Goal: Information Seeking & Learning: Compare options

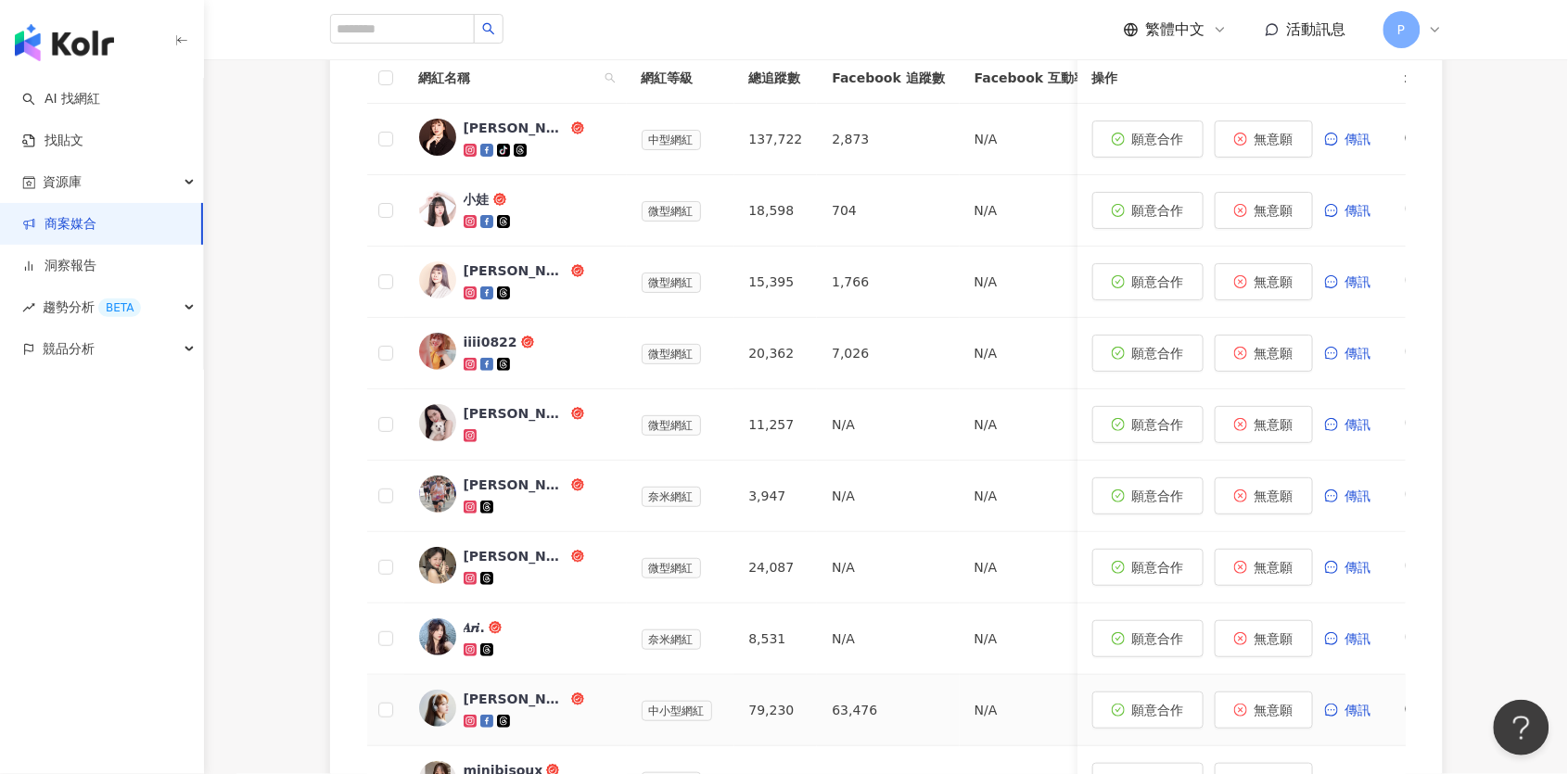
scroll to position [720, 0]
click at [467, 361] on icon at bounding box center [469, 363] width 7 height 7
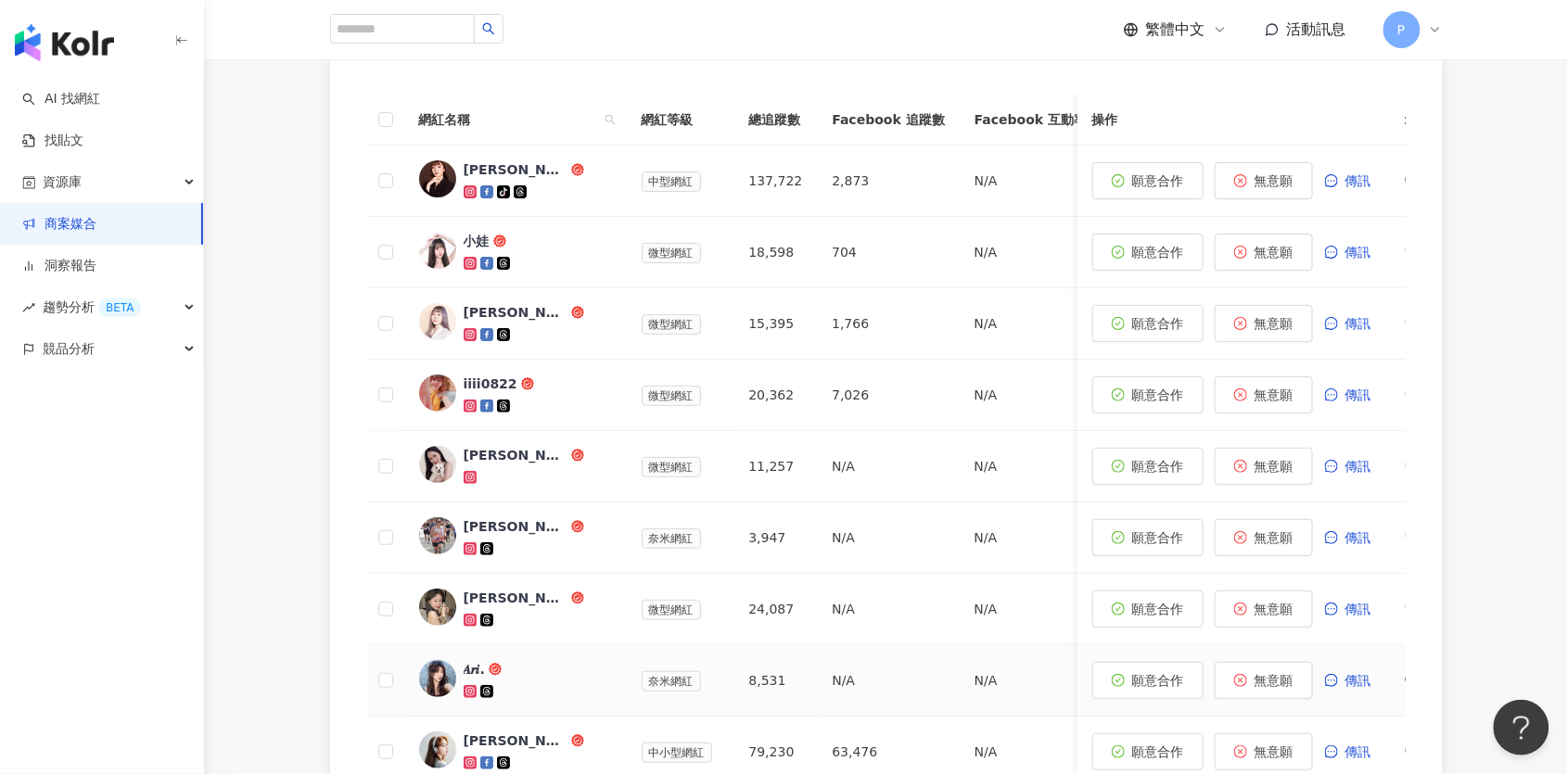
scroll to position [677, 0]
click at [467, 475] on icon at bounding box center [469, 478] width 7 height 7
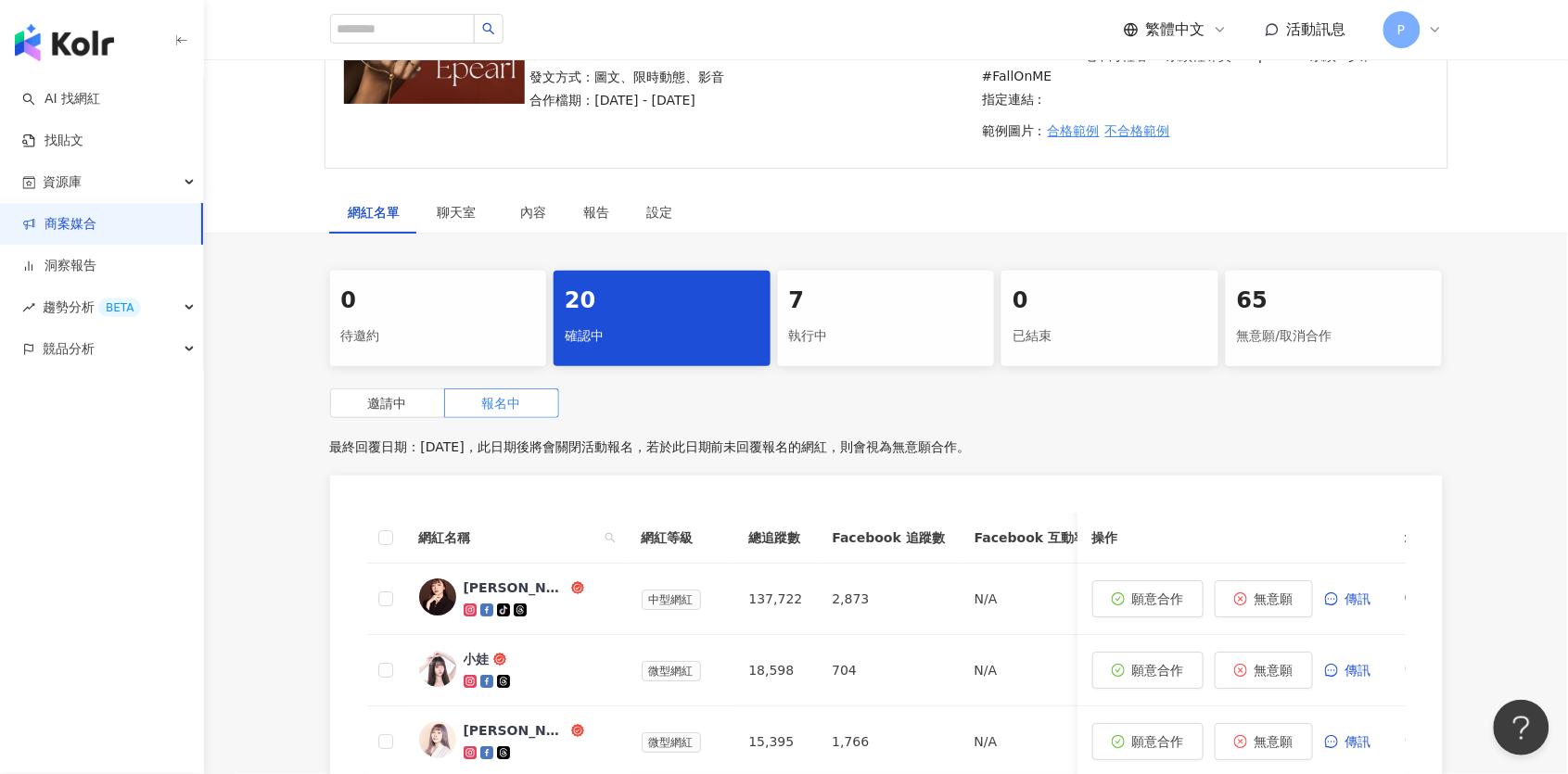
scroll to position [219, 0]
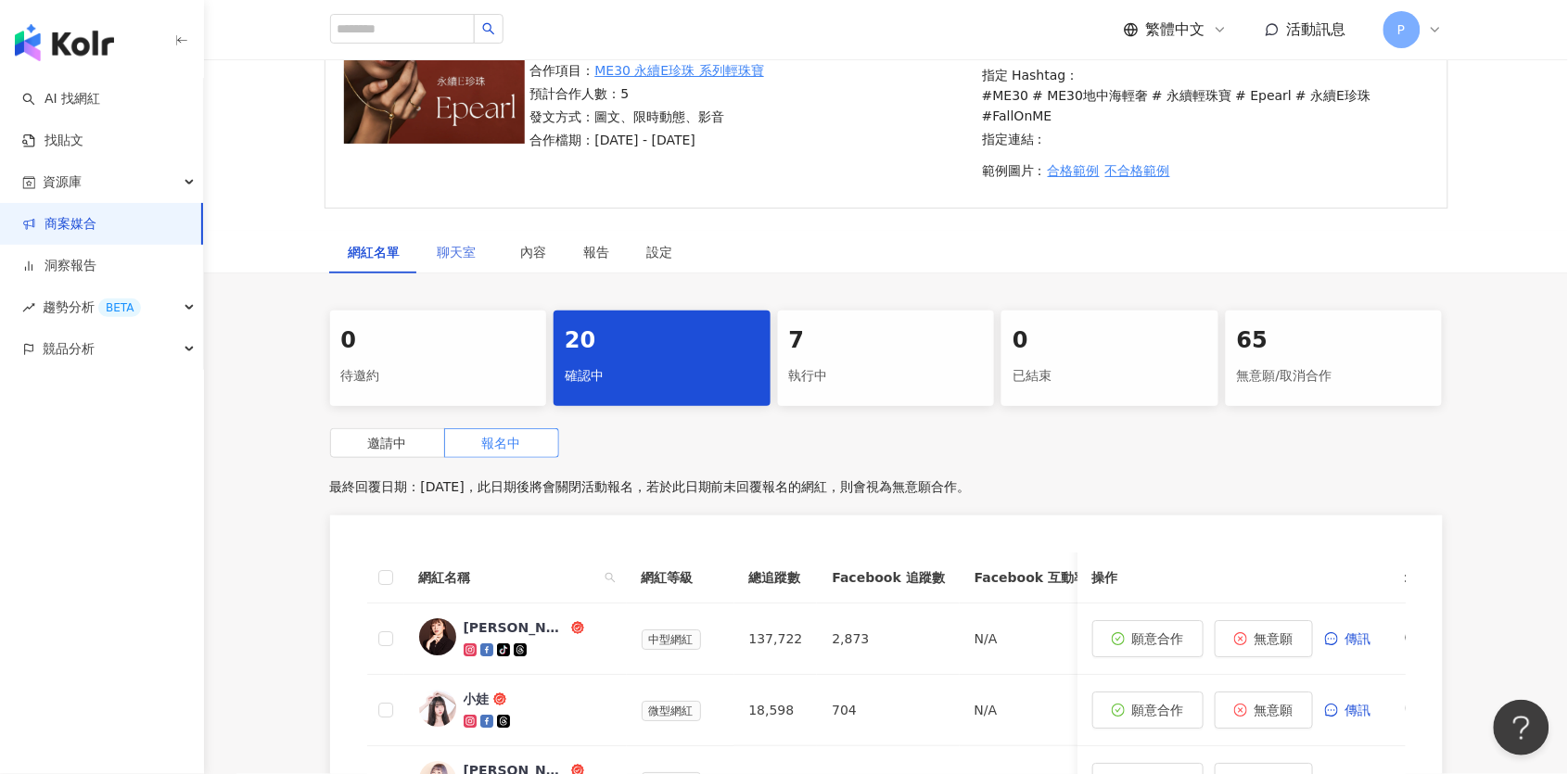
click at [441, 239] on div "聊天室" at bounding box center [460, 253] width 83 height 43
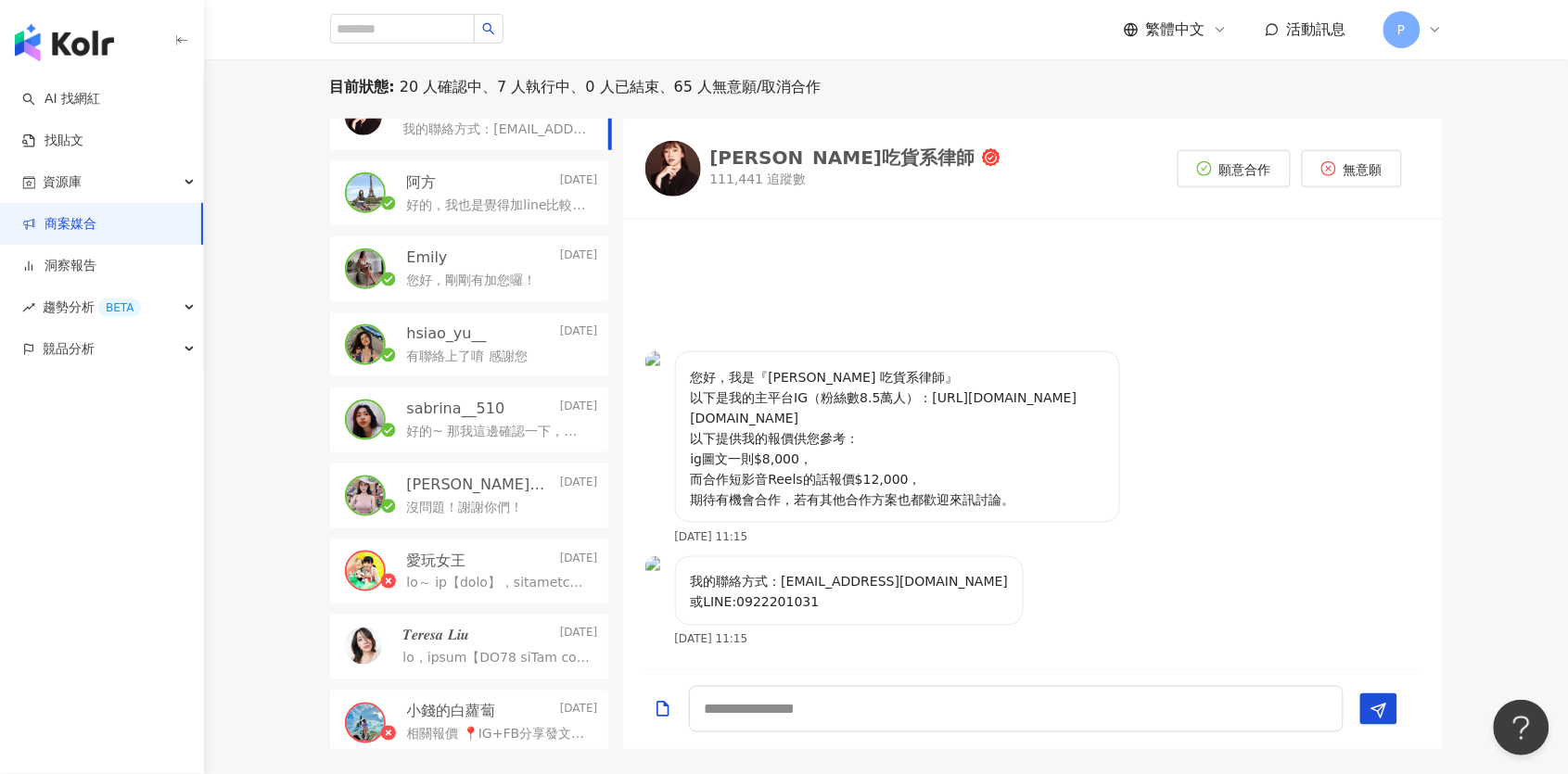
scroll to position [460, 0]
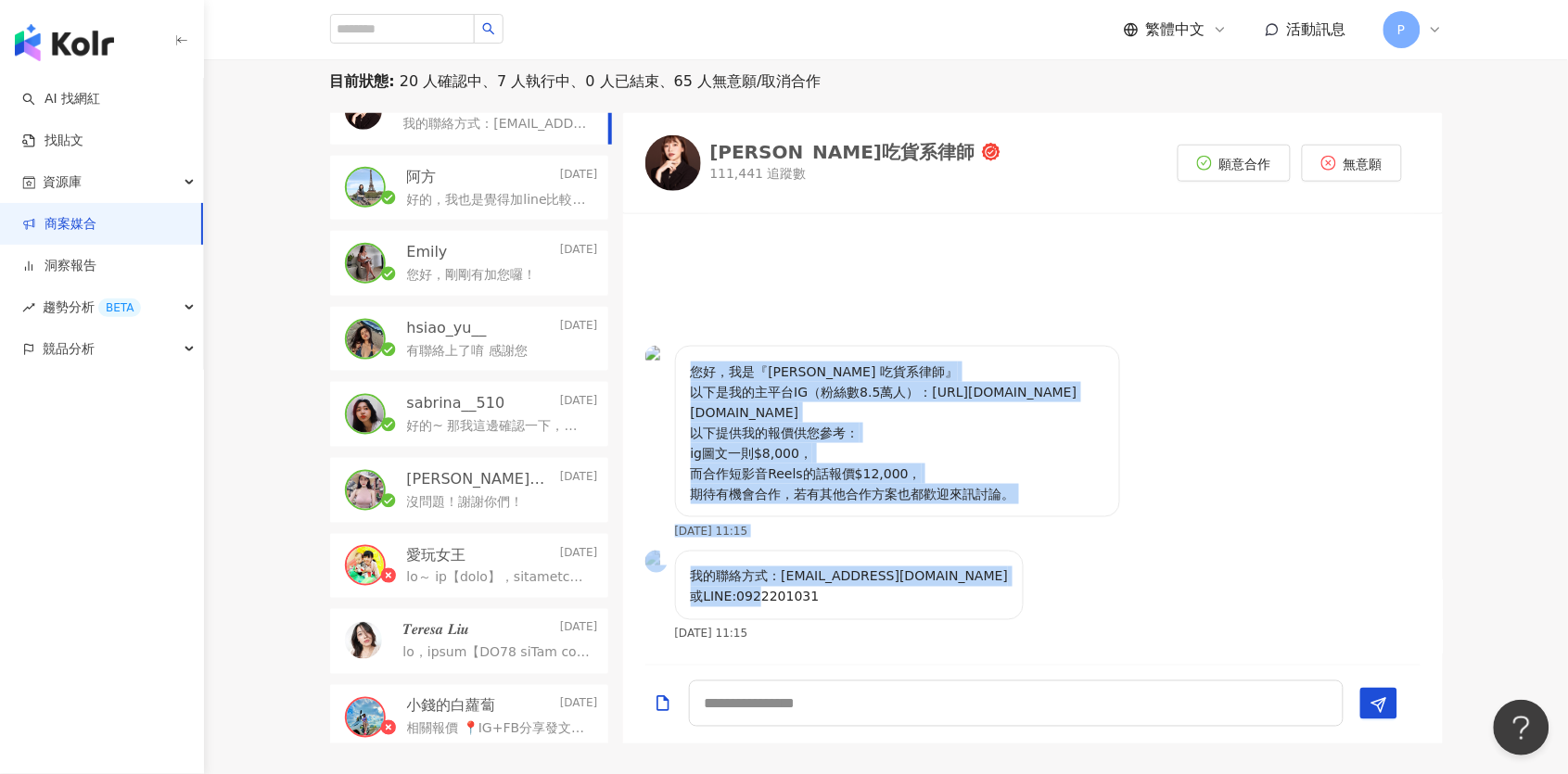
drag, startPoint x: 692, startPoint y: 350, endPoint x: 850, endPoint y: 567, distance: 268.4
click at [850, 567] on div "您好，我是『蔣嫣嫣 吃貨系律師』 以下是我的主平台IG（粉絲數8.5萬人）：https://www.instagram.com/yenyen.hungry/ …" at bounding box center [1032, 439] width 820 height 428
copy div "您好，我是『蔣嫣嫣 吃貨系律師』 以下是我的主平台IG（粉絲數8.5萬人）：https://www.instagram.com/yenyen.hungry/ …"
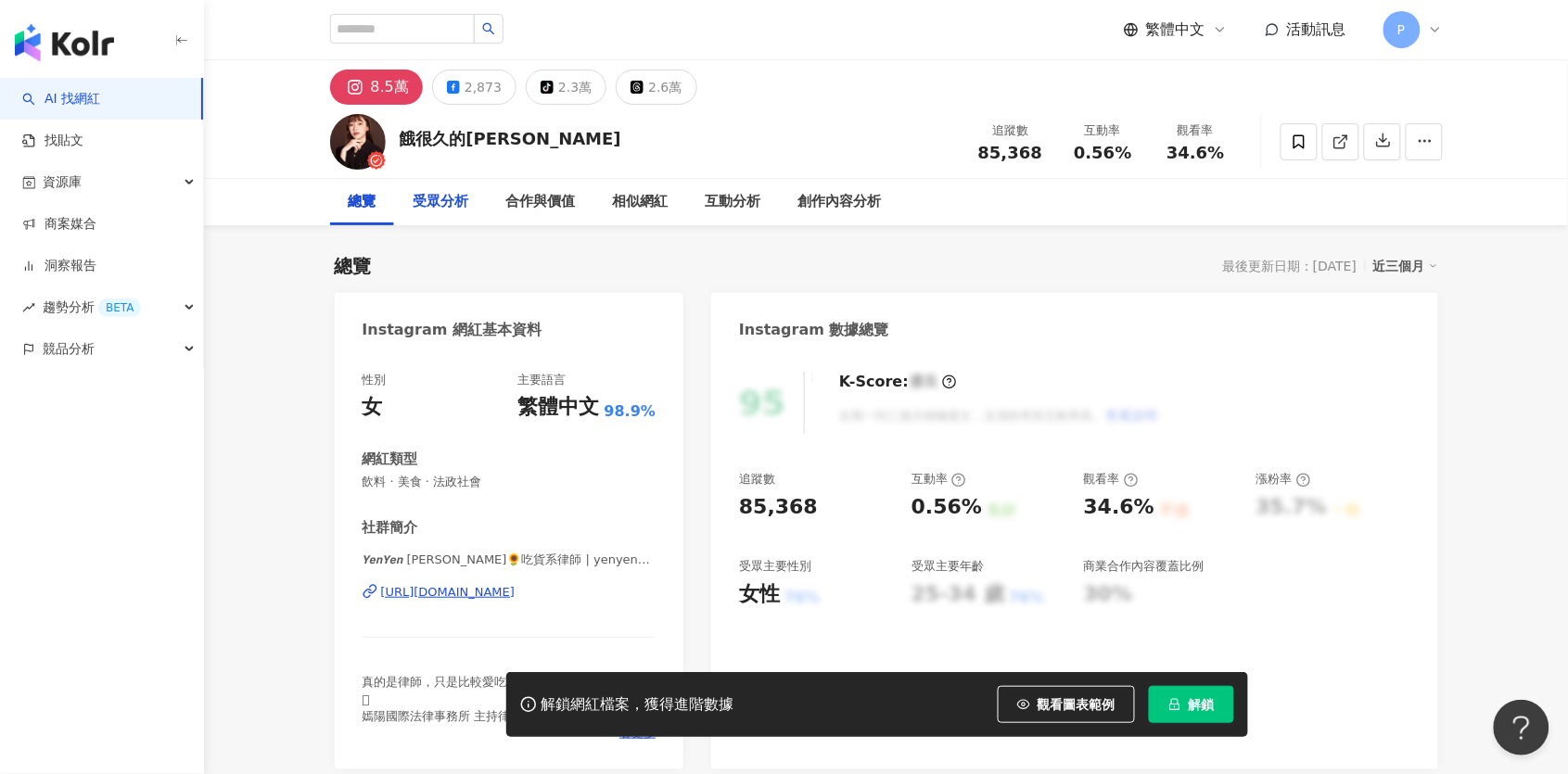
click at [447, 205] on div "受眾分析" at bounding box center [441, 202] width 56 height 23
click at [393, 80] on div "8.5萬" at bounding box center [390, 87] width 38 height 26
click at [390, 76] on div "8.5萬" at bounding box center [390, 87] width 38 height 26
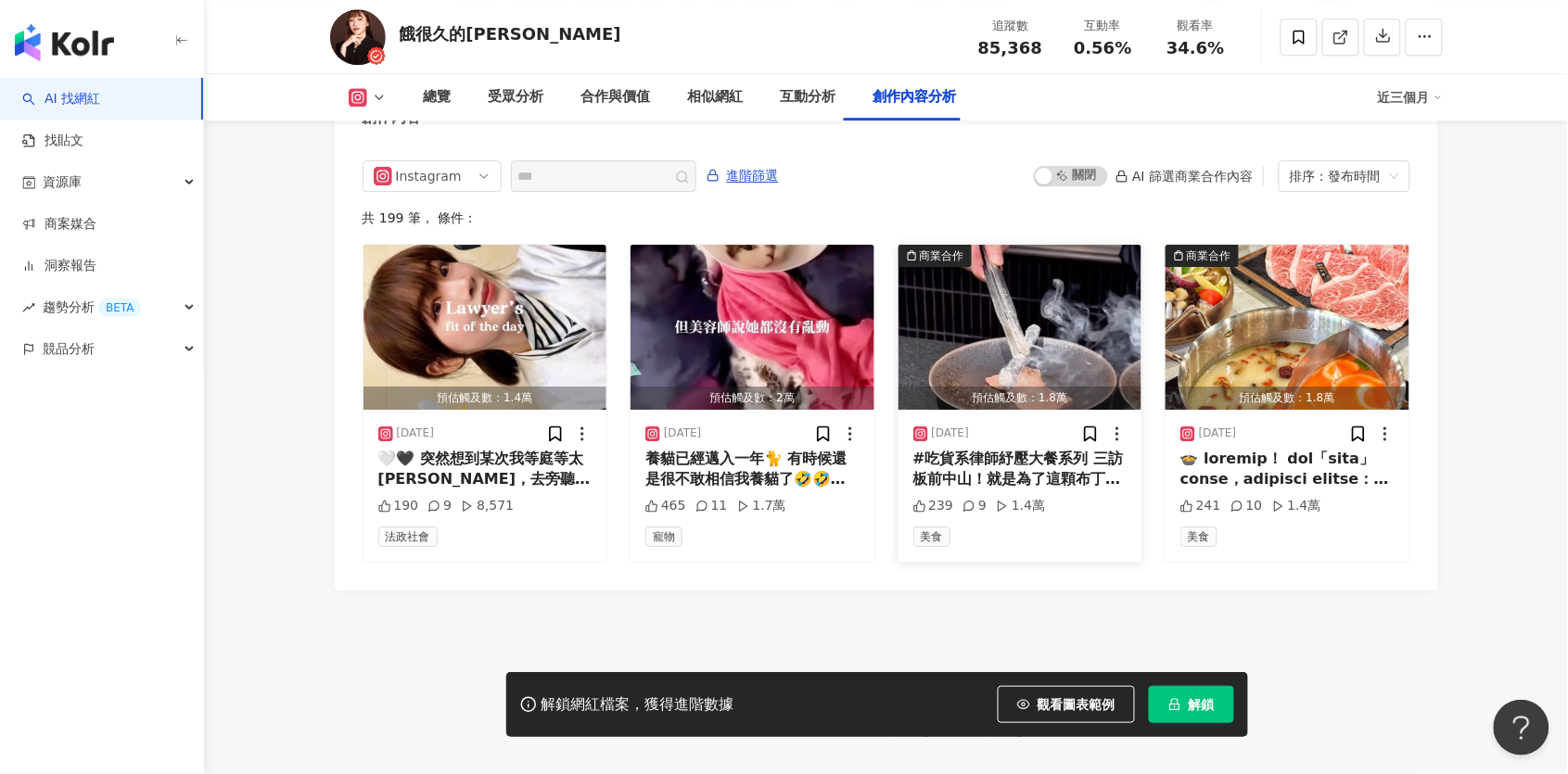
scroll to position [5751, 0]
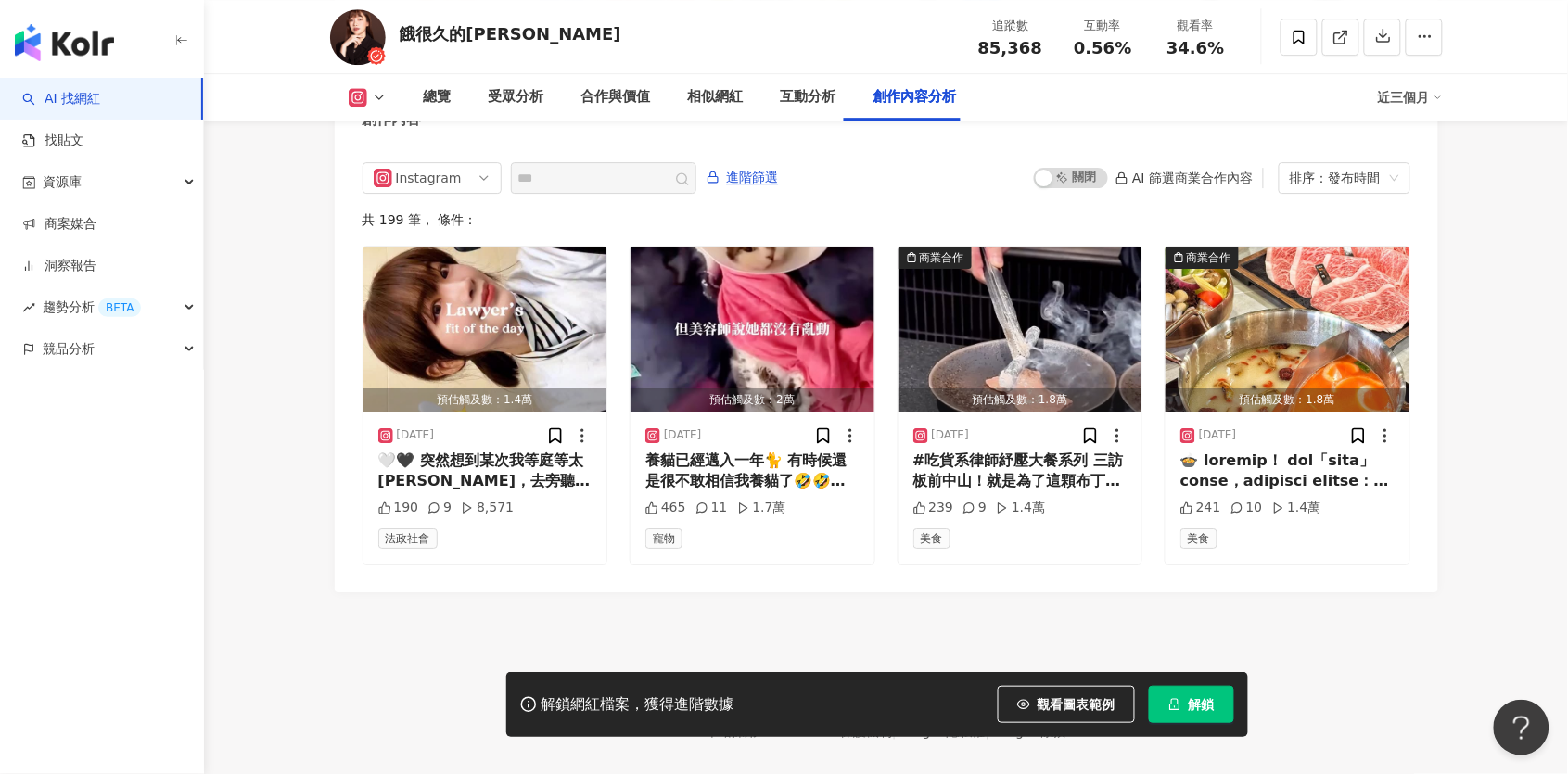
click at [1088, 163] on div "啟動 關閉 AI 篩選商業合作內容 排序：發布時間" at bounding box center [1220, 178] width 375 height 31
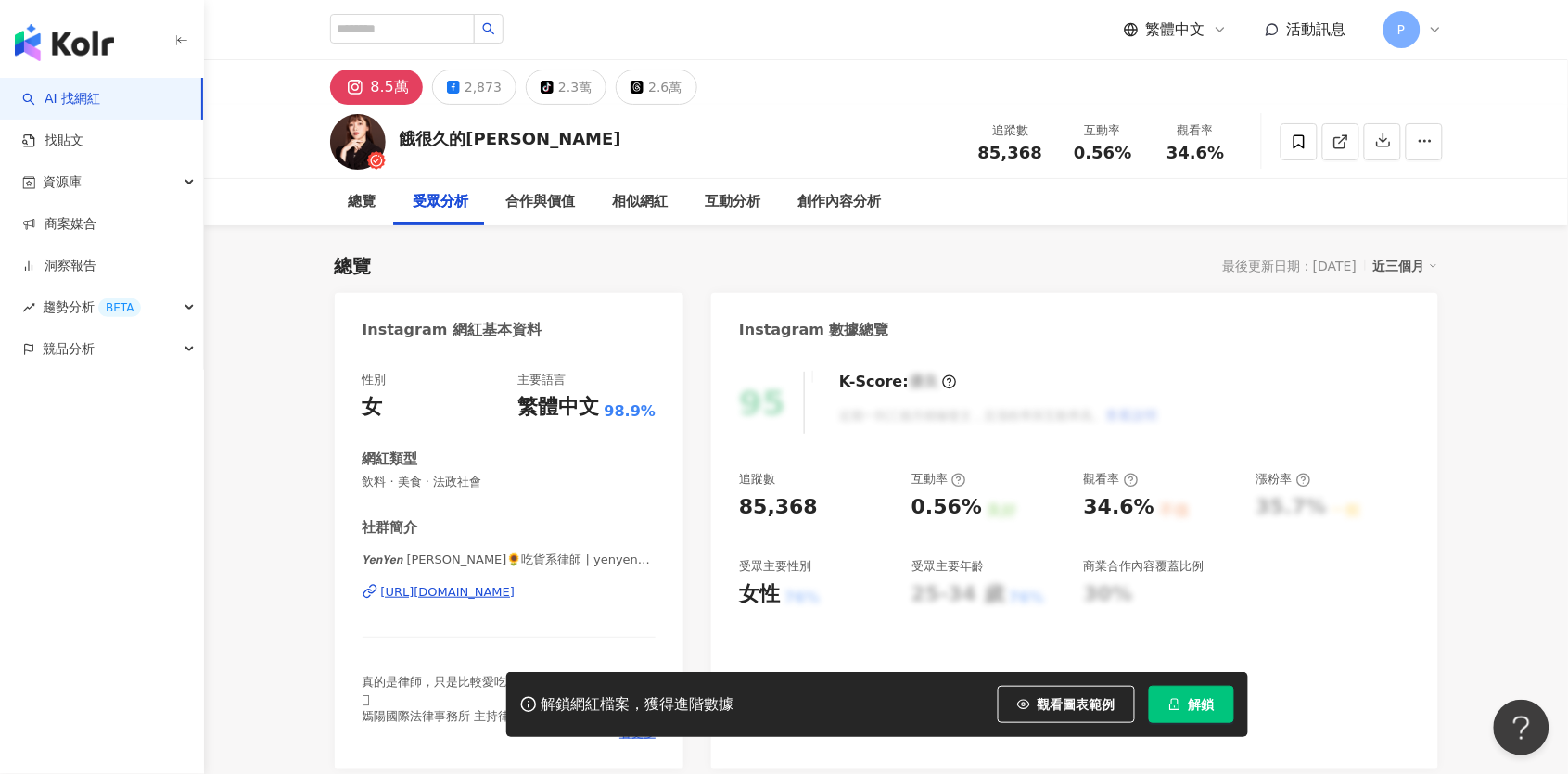
scroll to position [0, 0]
click at [390, 81] on div "8.5萬" at bounding box center [390, 87] width 38 height 26
click at [515, 592] on div "https://www.instagram.com/yenyen_chiang/" at bounding box center [448, 592] width 134 height 17
click at [1279, 23] on icon at bounding box center [1271, 29] width 15 height 15
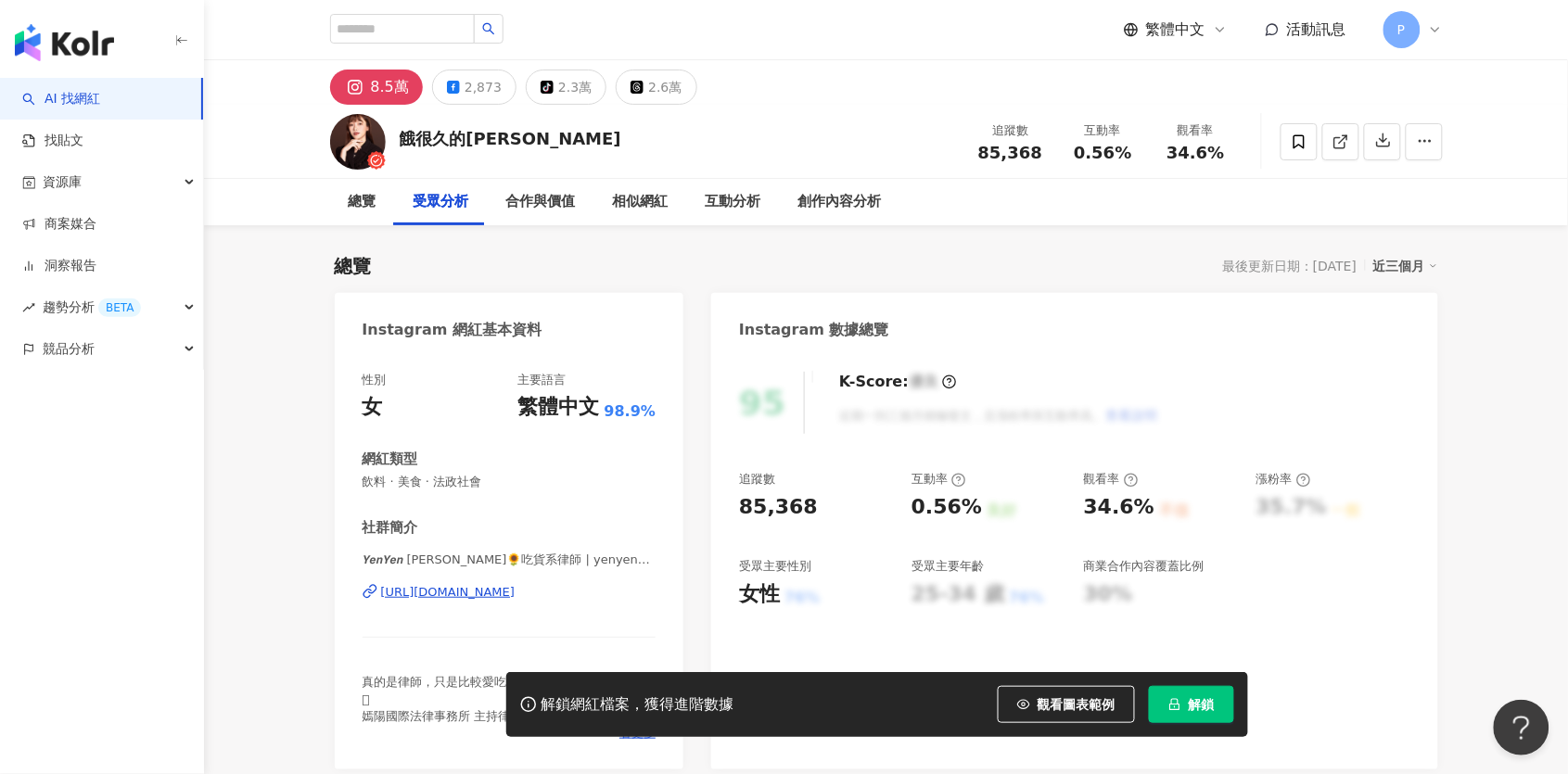
click at [125, 452] on div "AI 找網紅 找貼文 資源庫 商案媒合 洞察報告 趨勢分析 BETA 競品分析" at bounding box center [102, 426] width 204 height 697
click at [96, 227] on link "商案媒合" at bounding box center [60, 224] width 74 height 19
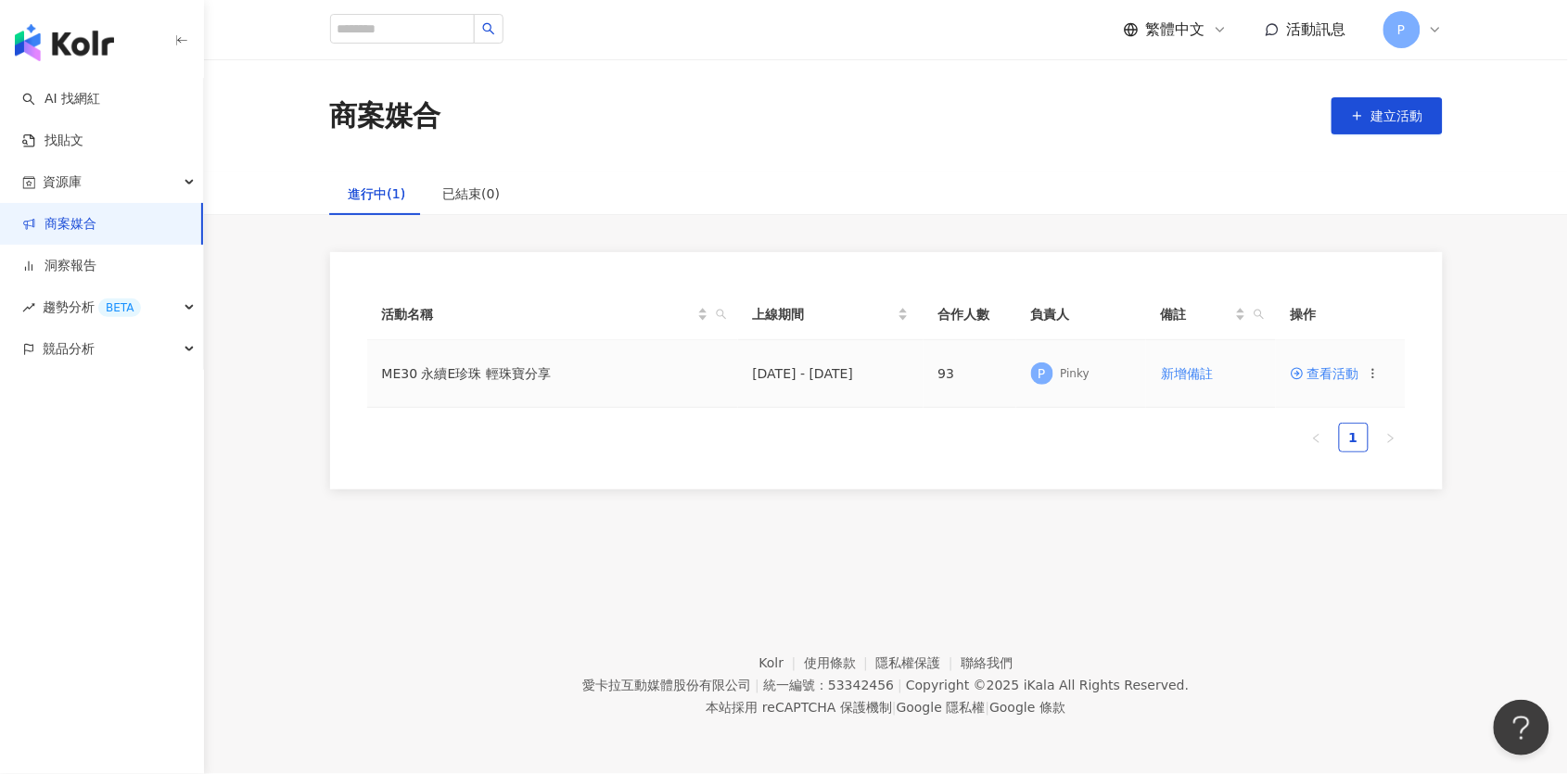
click at [1336, 370] on span "查看活動" at bounding box center [1325, 373] width 69 height 13
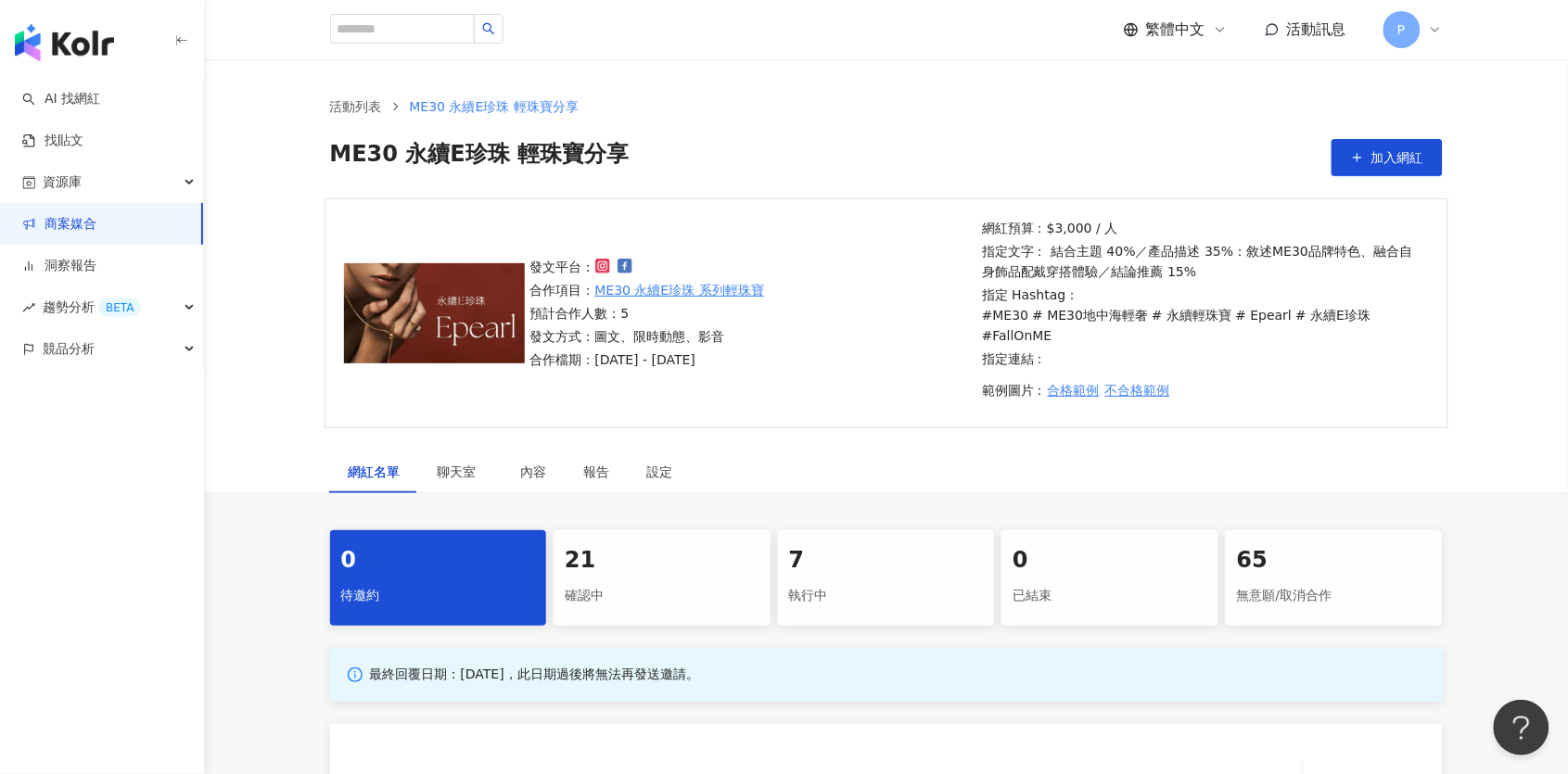
click at [641, 530] on div "21 確認中" at bounding box center [661, 577] width 216 height 95
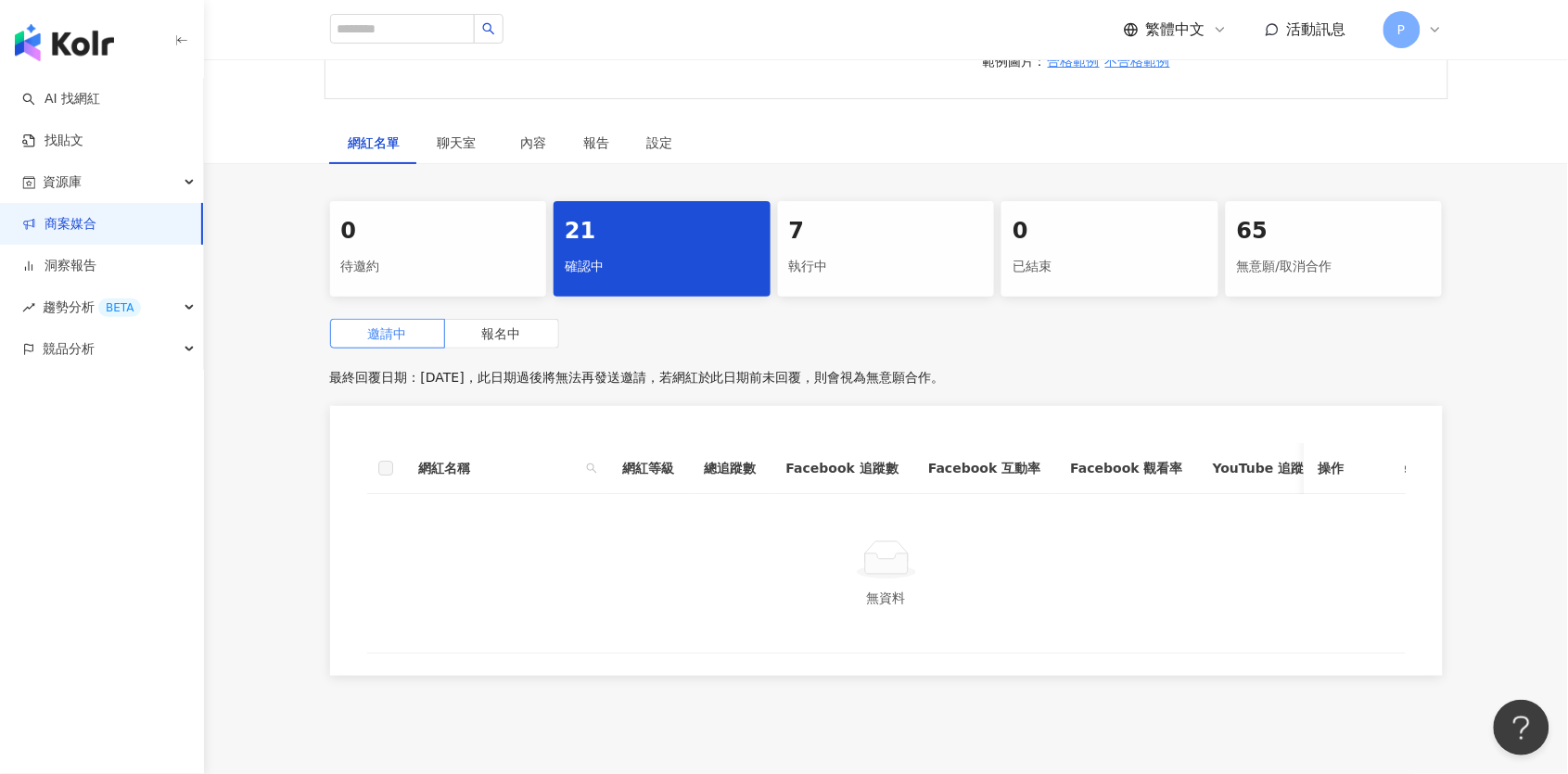
scroll to position [147, 0]
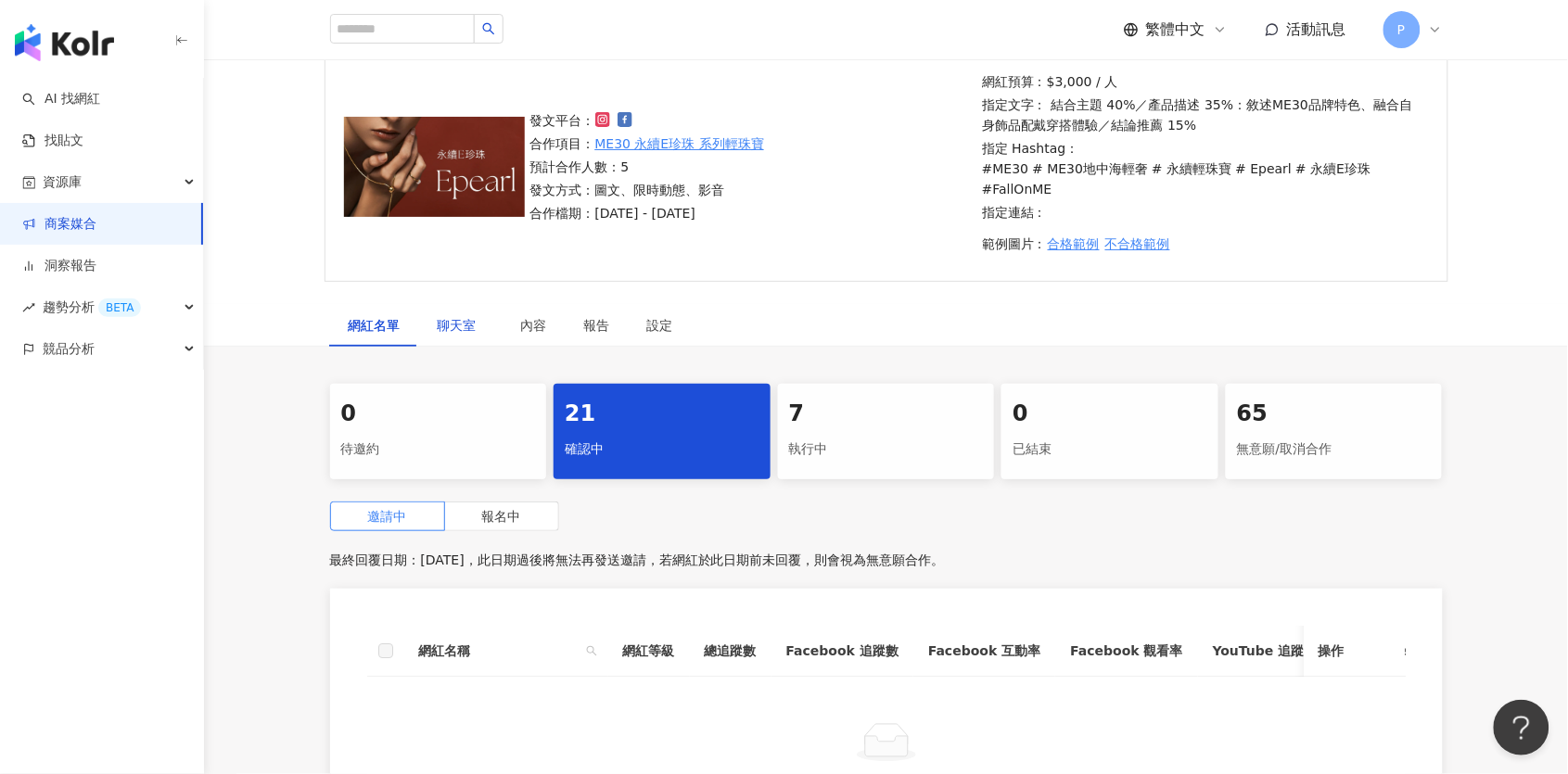
click at [467, 319] on span "聊天室" at bounding box center [460, 325] width 46 height 13
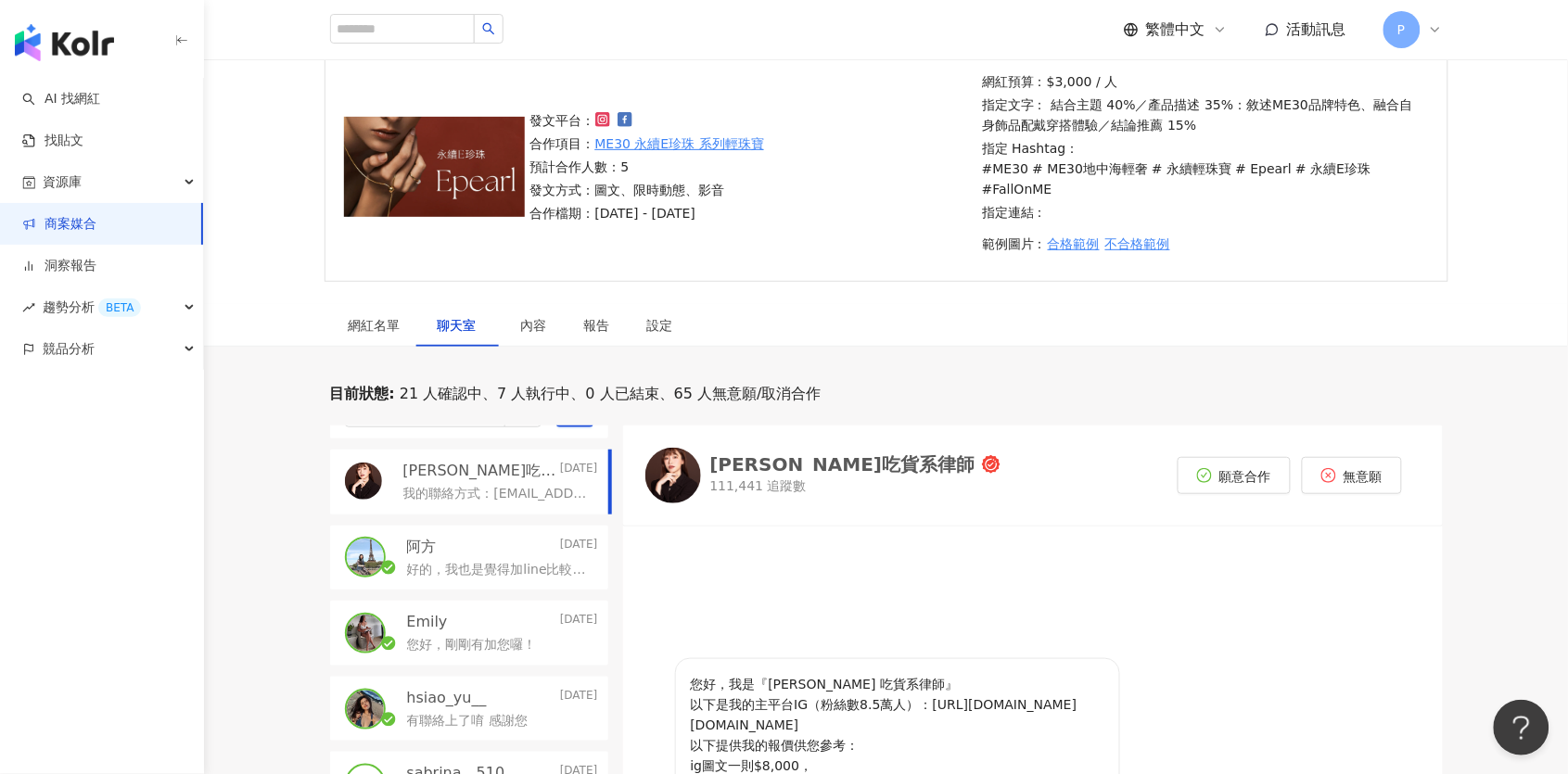
scroll to position [41, 0]
click at [494, 543] on div "阿方 Today" at bounding box center [502, 553] width 191 height 21
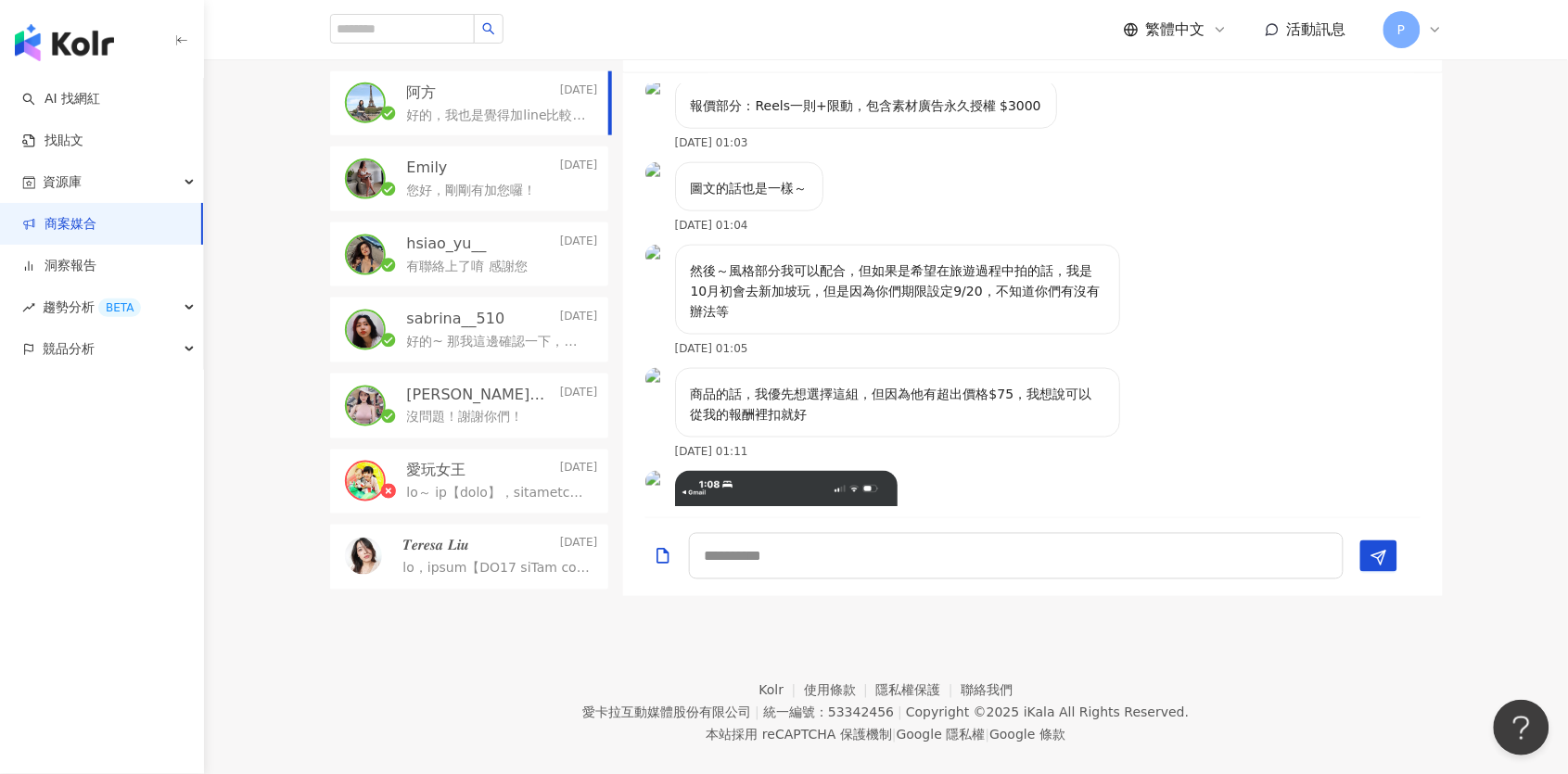
scroll to position [602, 0]
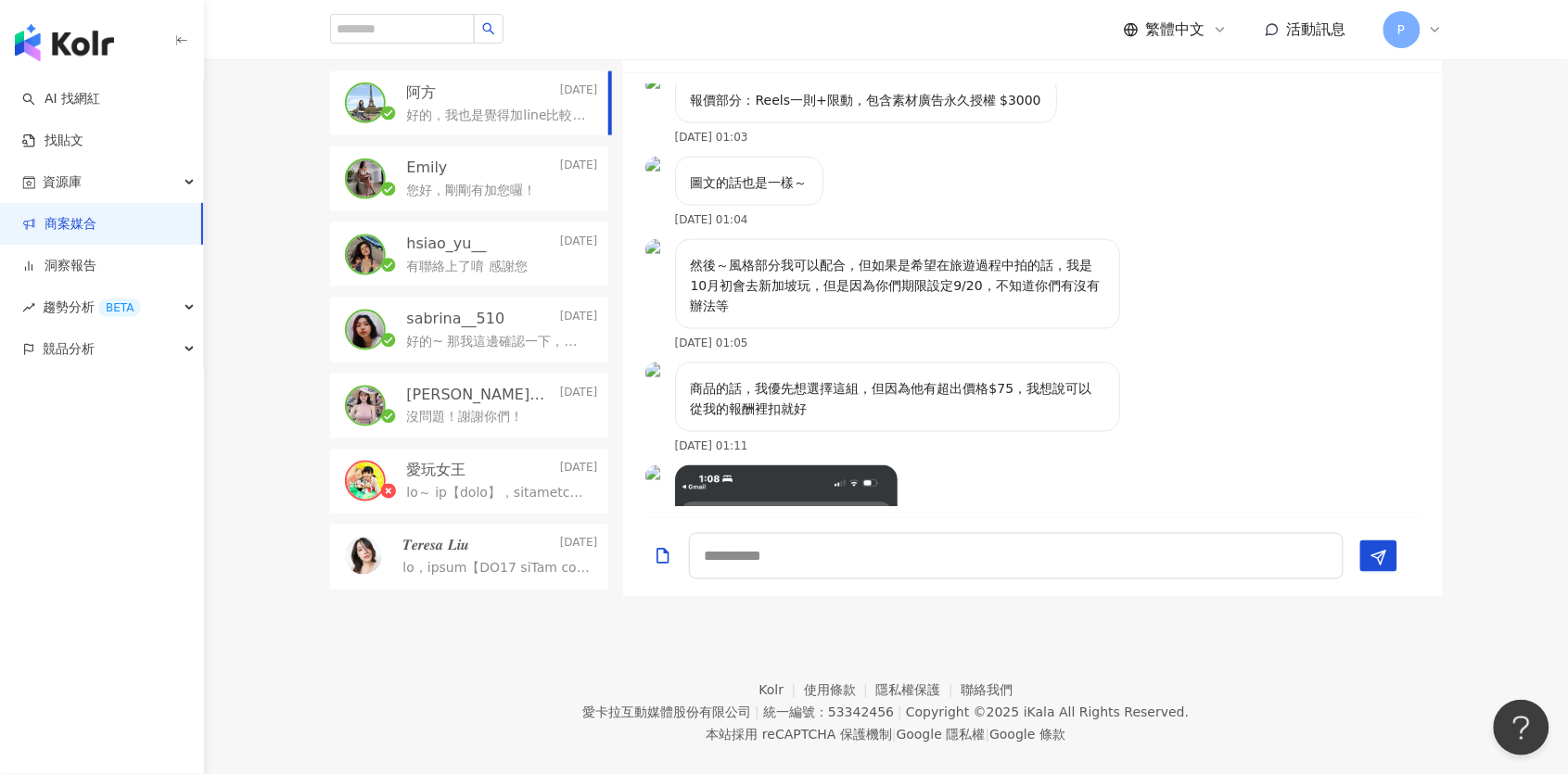
drag, startPoint x: 945, startPoint y: 199, endPoint x: 0, endPoint y: 866, distance: 1156.7
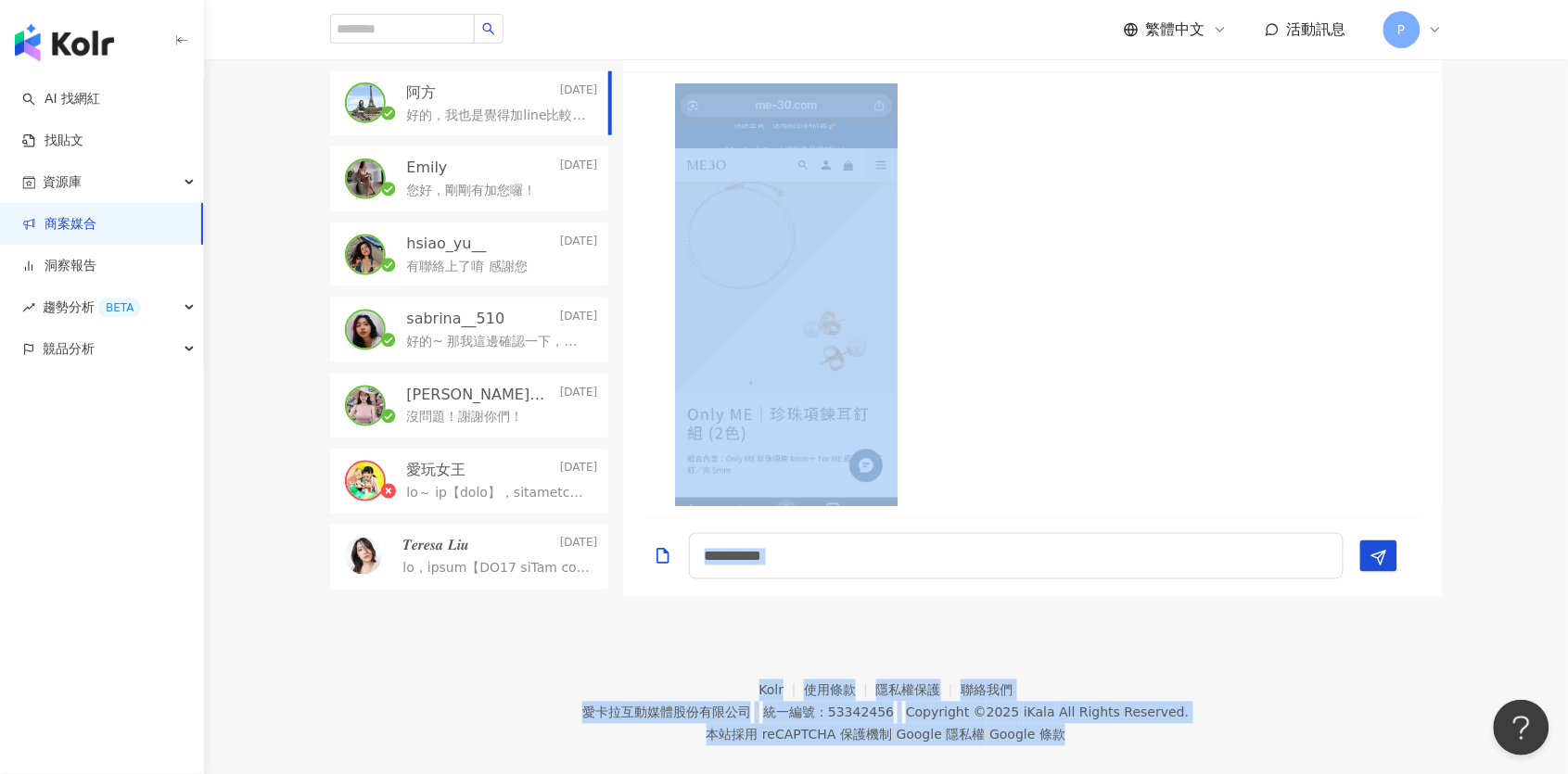
click at [1085, 277] on div "2025/8/30 01:11" at bounding box center [1032, 316] width 820 height 517
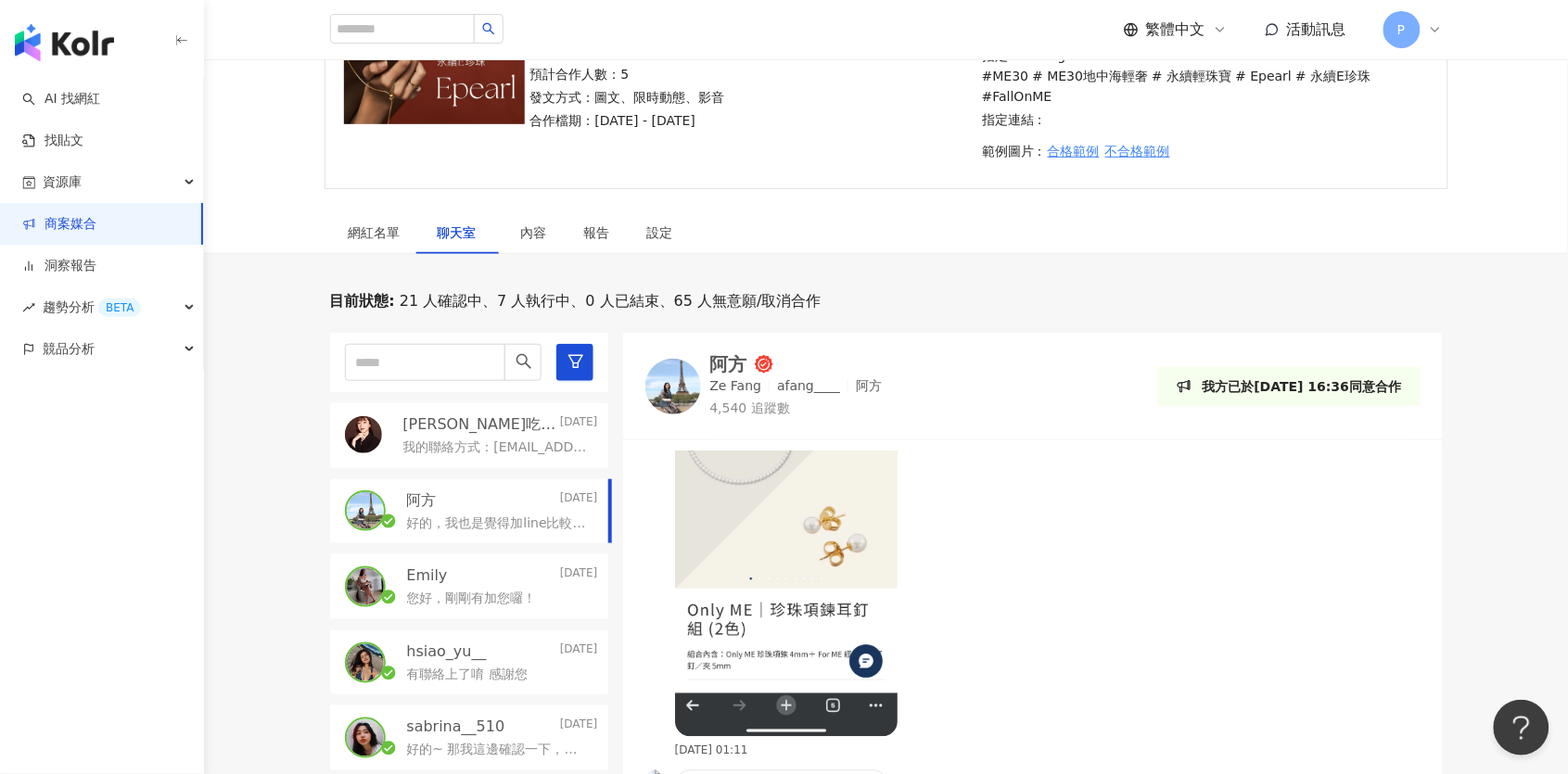
scroll to position [1114, 0]
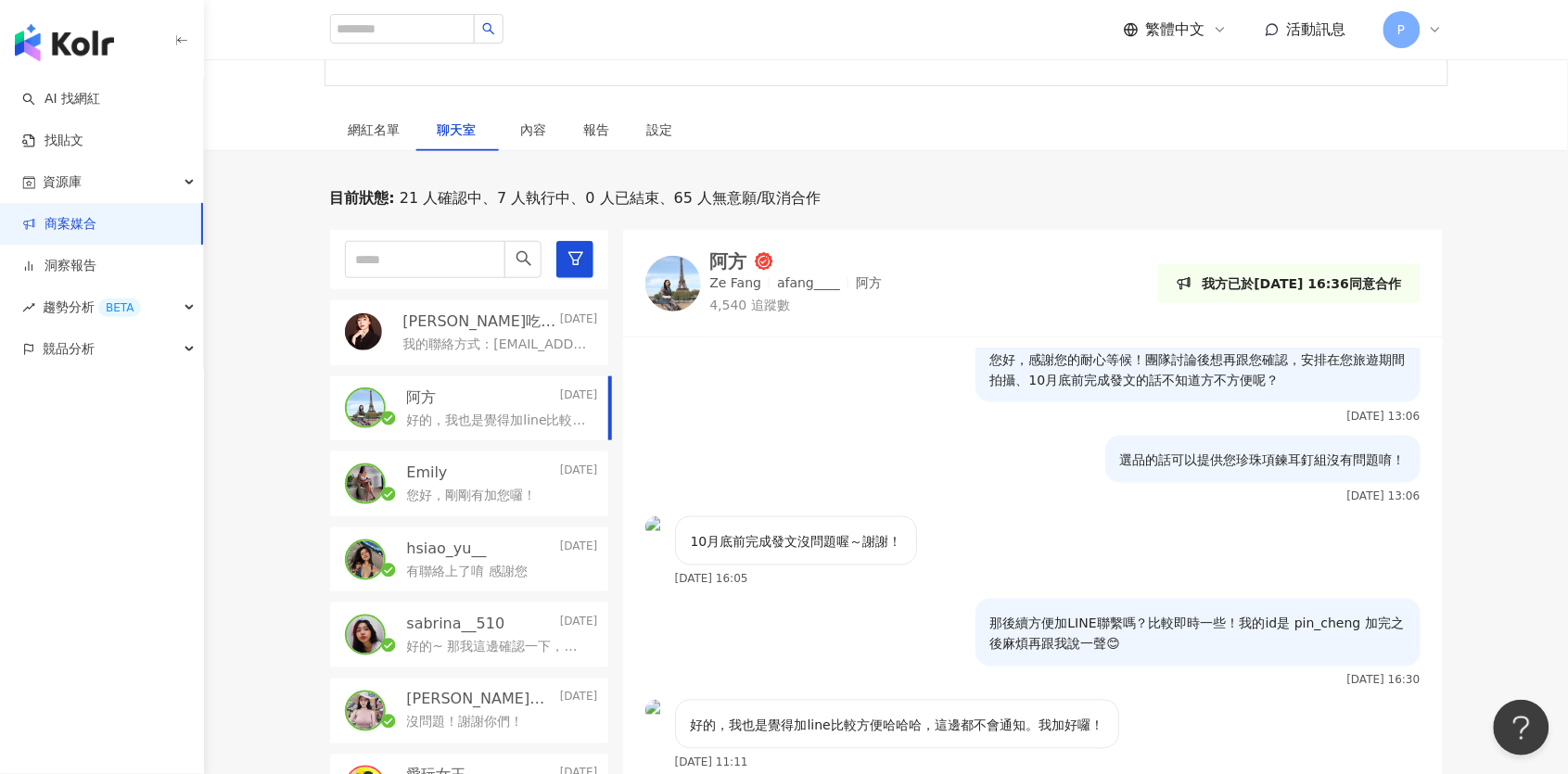
scroll to position [169, 0]
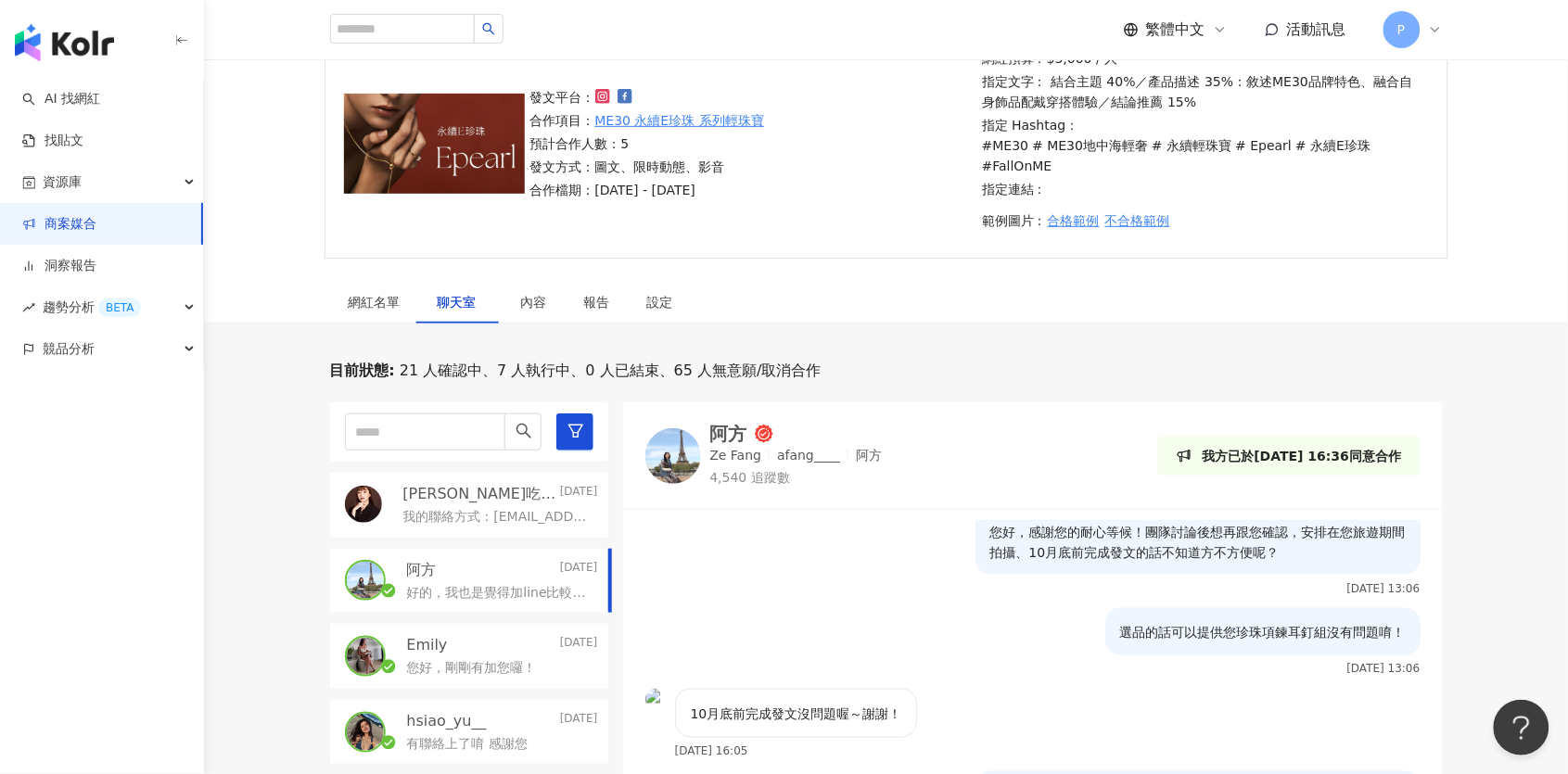
click at [483, 506] on div "蔣嫣嫣吃貨系律師 Today 我的聯絡方式：chiangzuyen@gmail.com 或LINE:0922201031" at bounding box center [469, 506] width 278 height 65
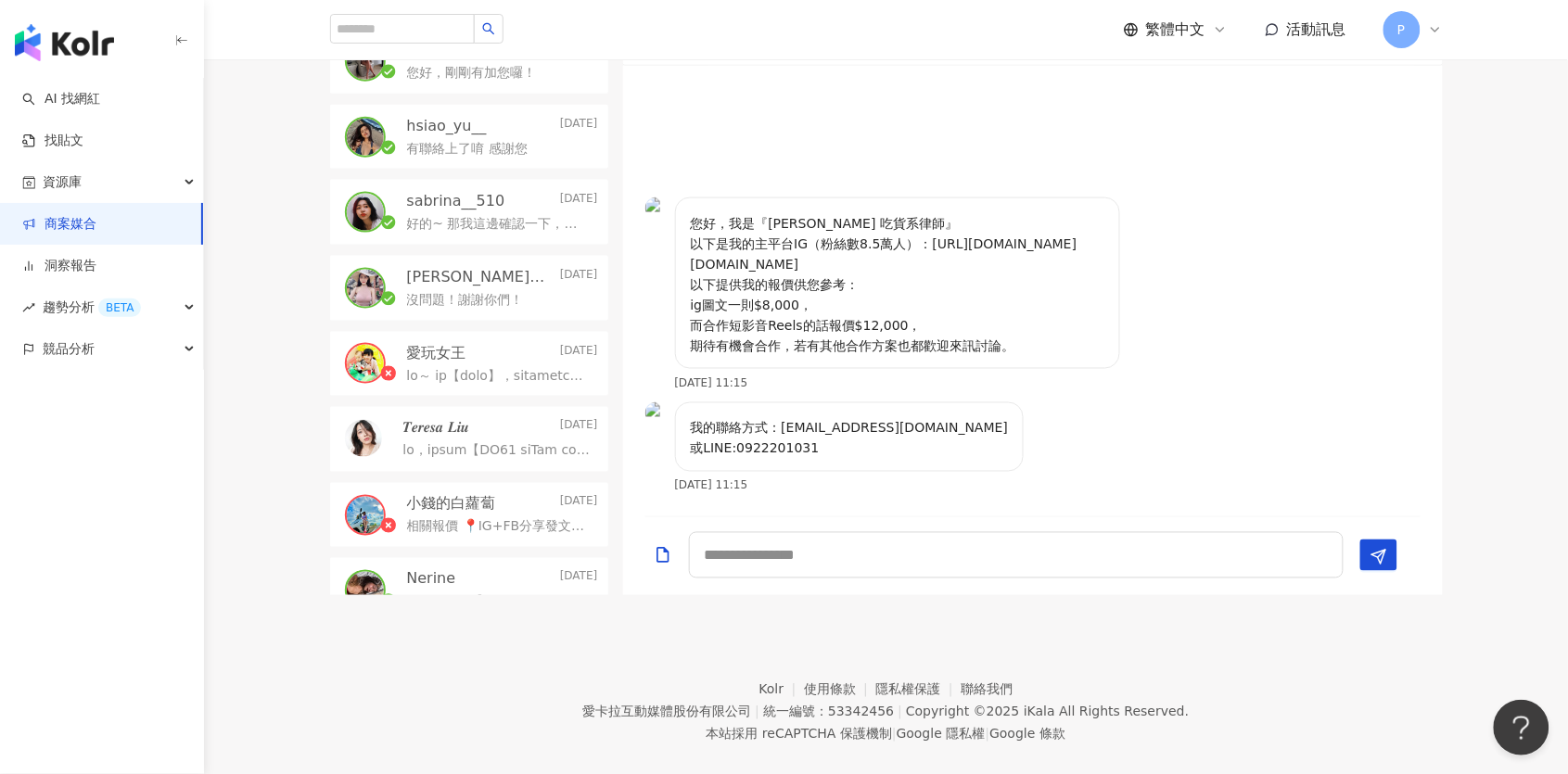
scroll to position [606, 0]
click at [984, 533] on textarea at bounding box center [1016, 556] width 654 height 46
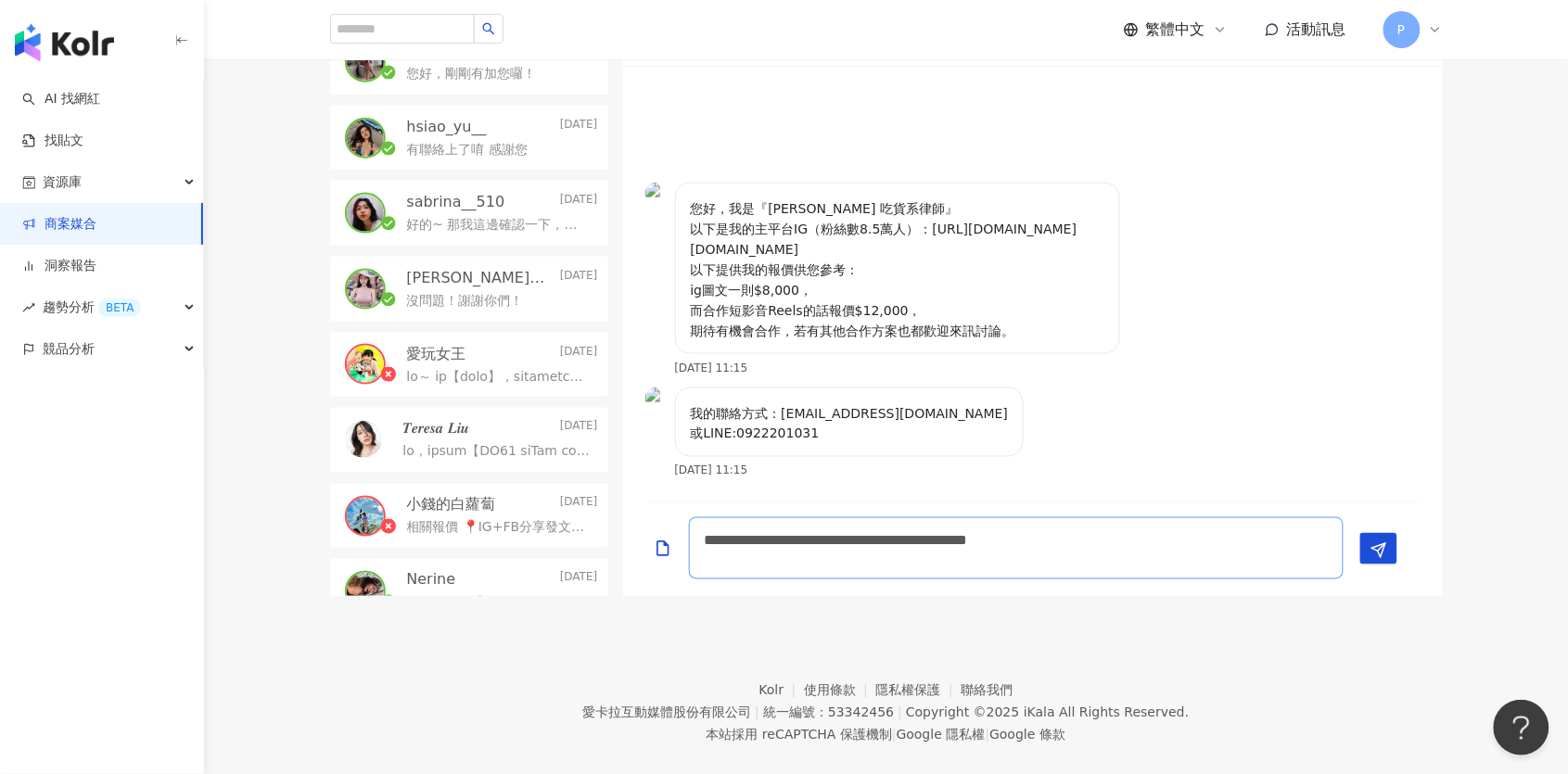
click at [835, 526] on textarea "**********" at bounding box center [1016, 548] width 654 height 62
click at [943, 517] on textarea "**********" at bounding box center [1016, 548] width 654 height 62
click at [946, 517] on textarea "**********" at bounding box center [1016, 548] width 654 height 62
click at [946, 543] on textarea "**********" at bounding box center [1016, 548] width 654 height 62
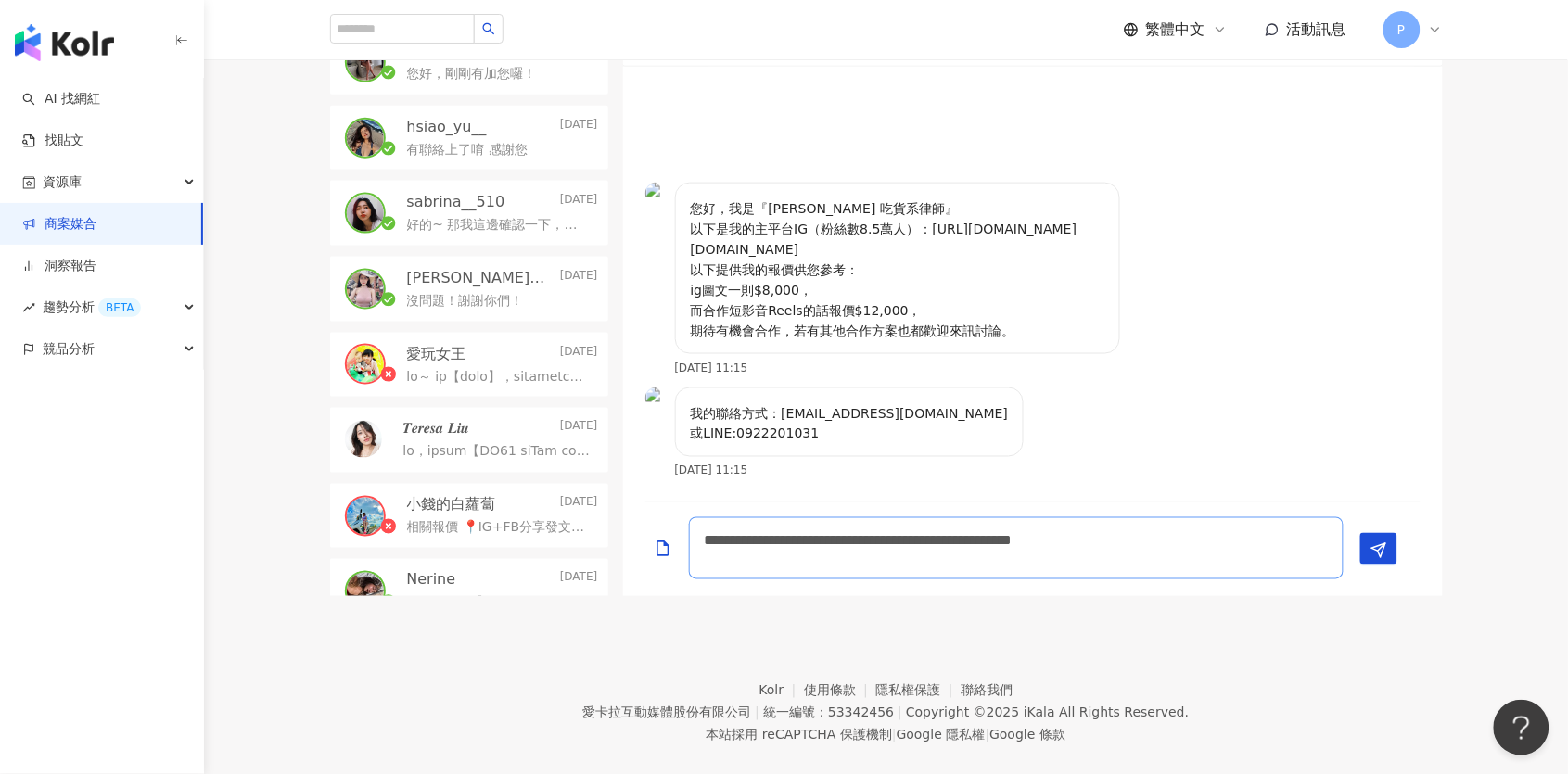
type textarea "**********"
click at [1397, 521] on div "**********" at bounding box center [1025, 548] width 760 height 62
click at [1377, 543] on icon "Send" at bounding box center [1378, 551] width 17 height 17
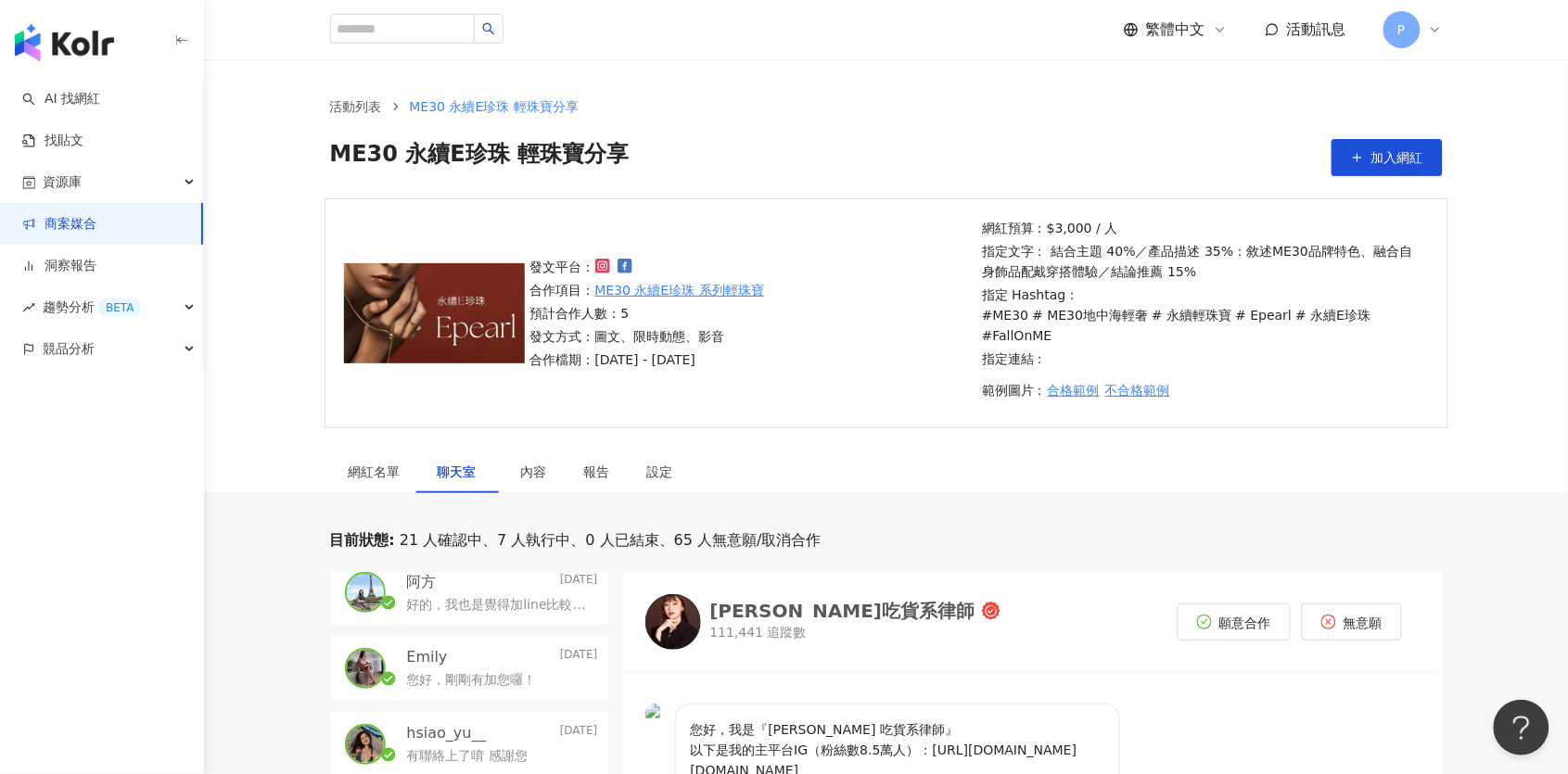
scroll to position [164, 0]
click at [378, 461] on div "網紅名單" at bounding box center [374, 471] width 52 height 21
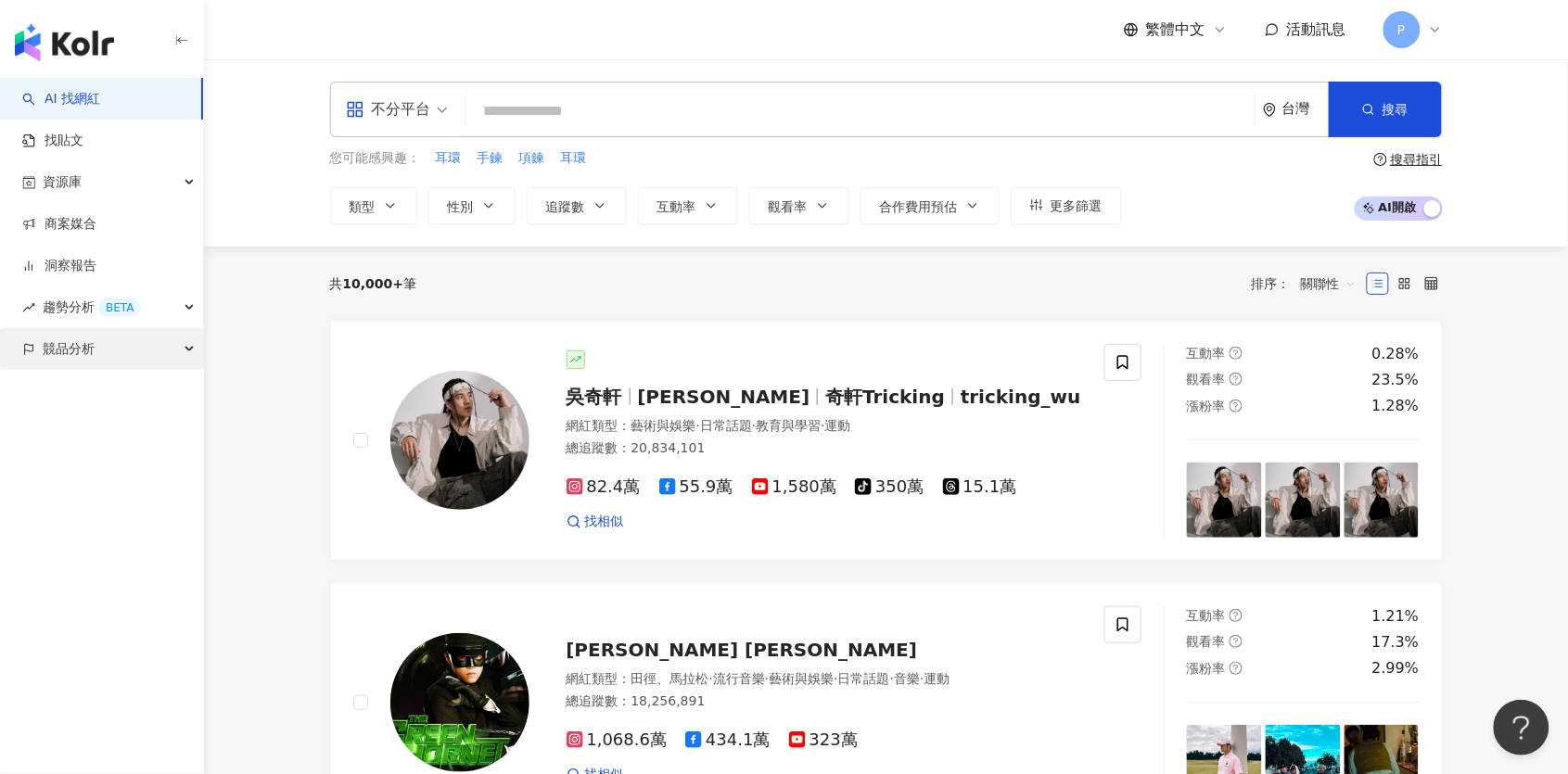
click at [97, 355] on div "競品分析" at bounding box center [101, 349] width 203 height 42
click at [106, 401] on link "品牌帳號分析" at bounding box center [83, 391] width 78 height 19
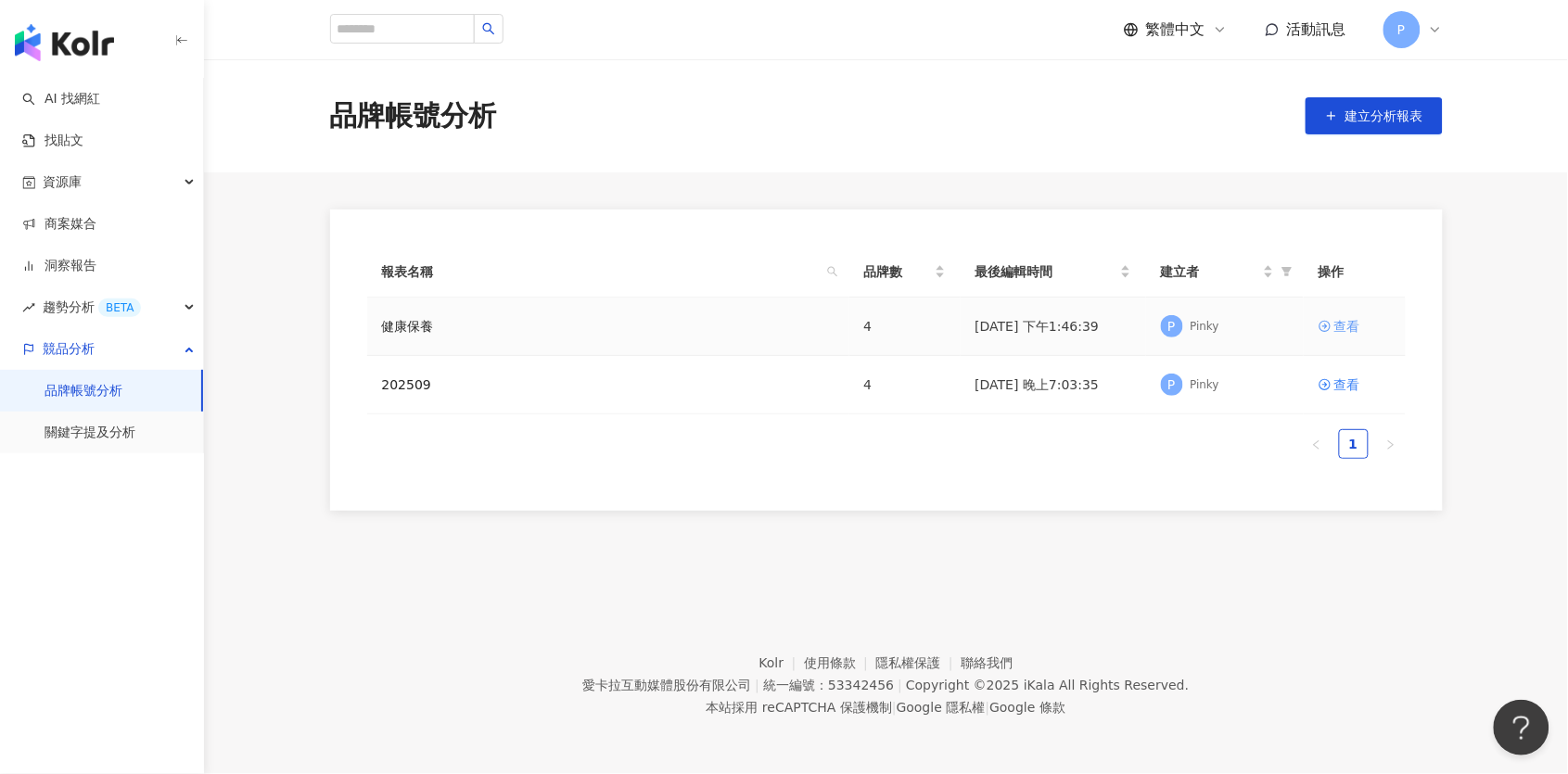
click at [1346, 326] on div "查看" at bounding box center [1347, 326] width 26 height 21
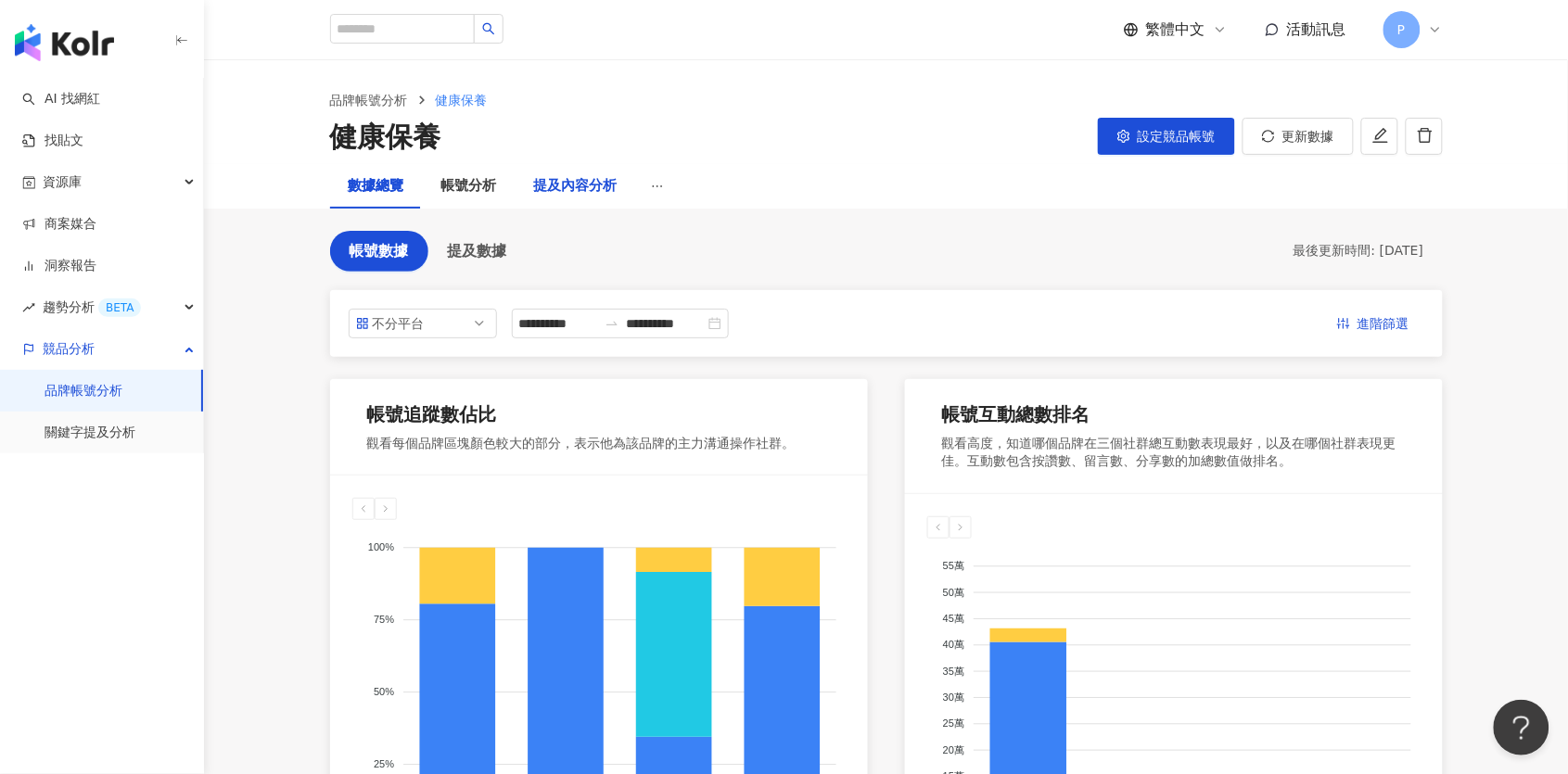
click at [588, 188] on div "提及內容分析" at bounding box center [575, 186] width 83 height 23
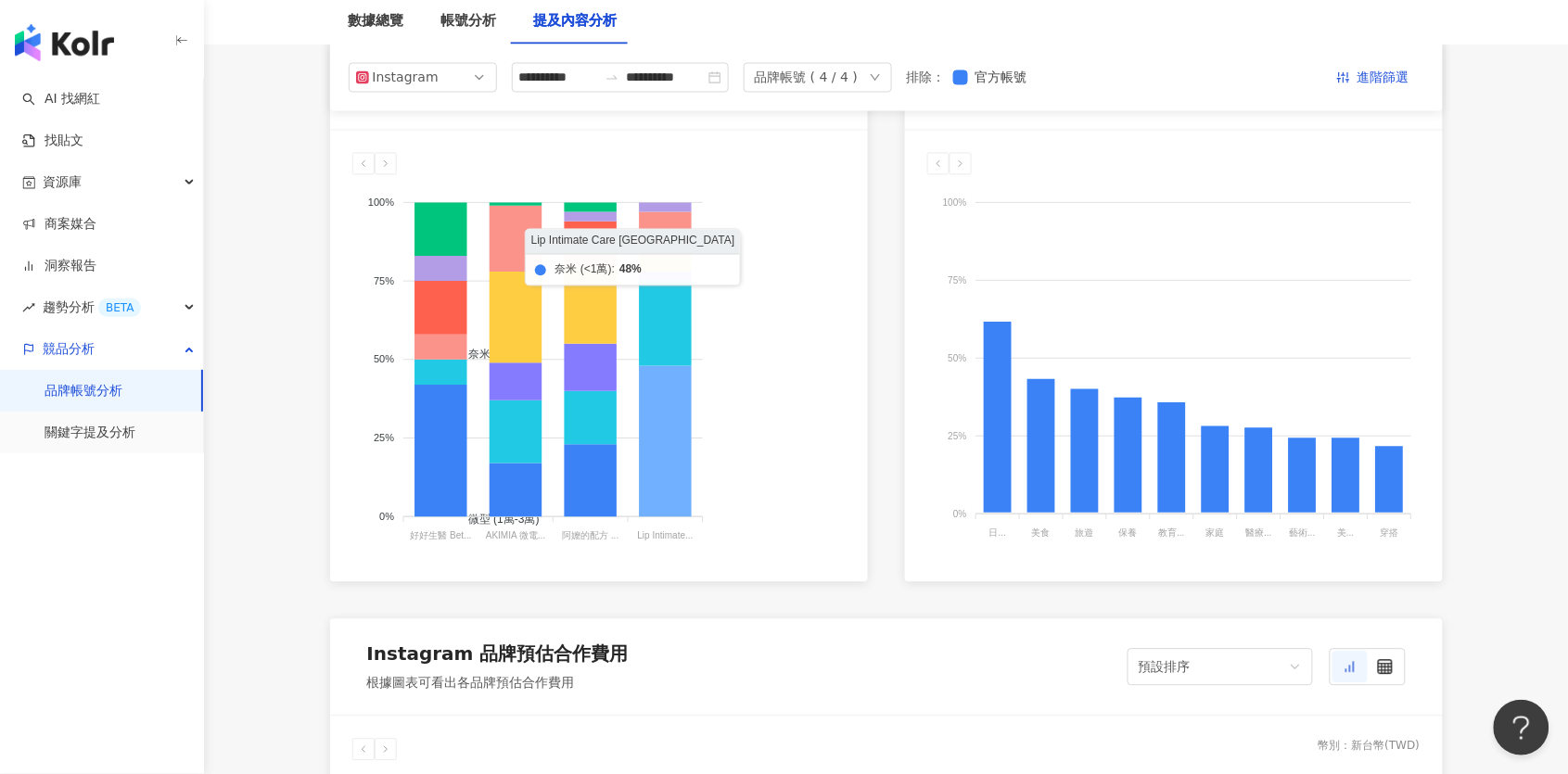
scroll to position [820, 0]
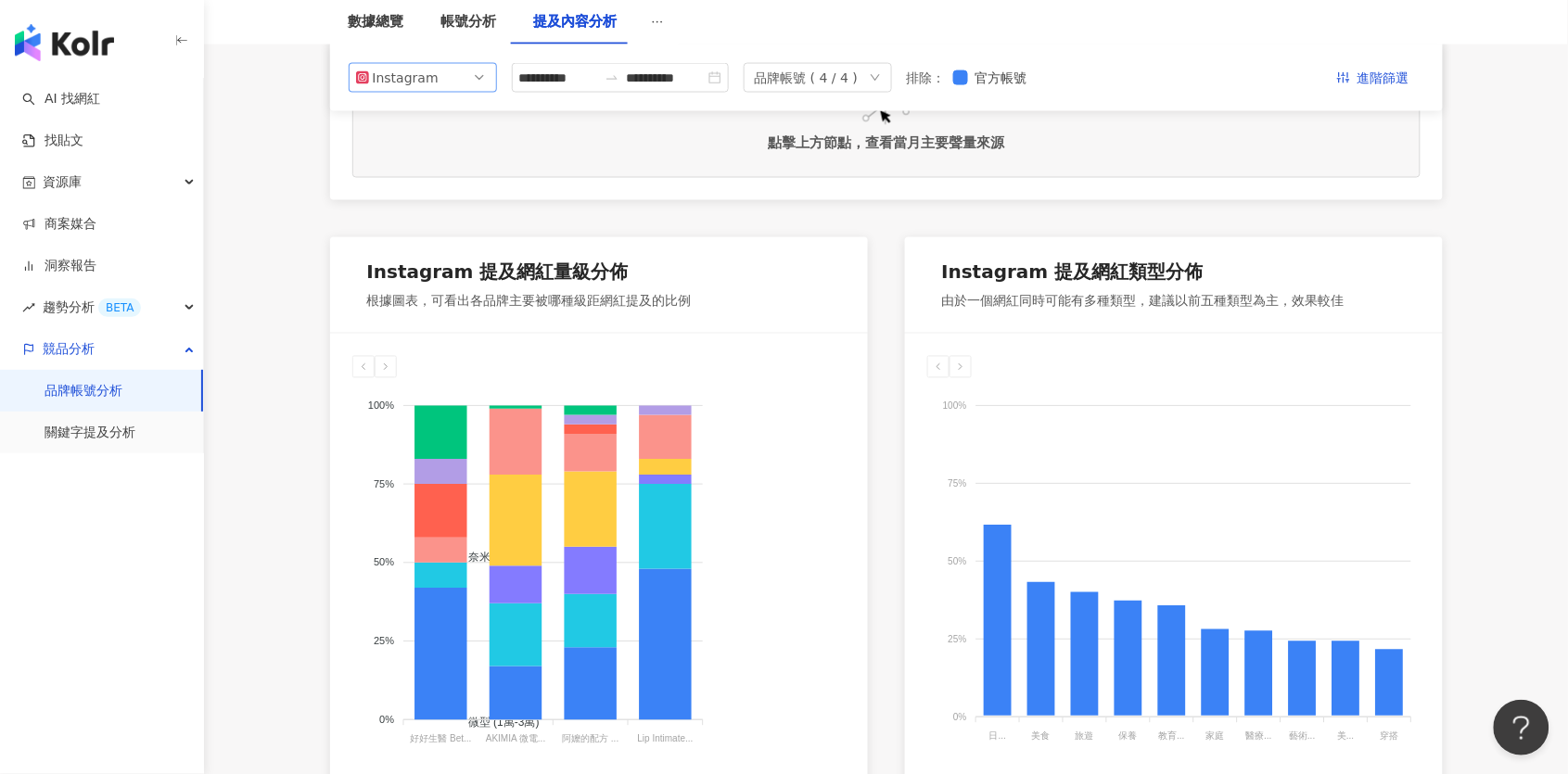
click at [453, 84] on span "Instagram" at bounding box center [422, 77] width 133 height 27
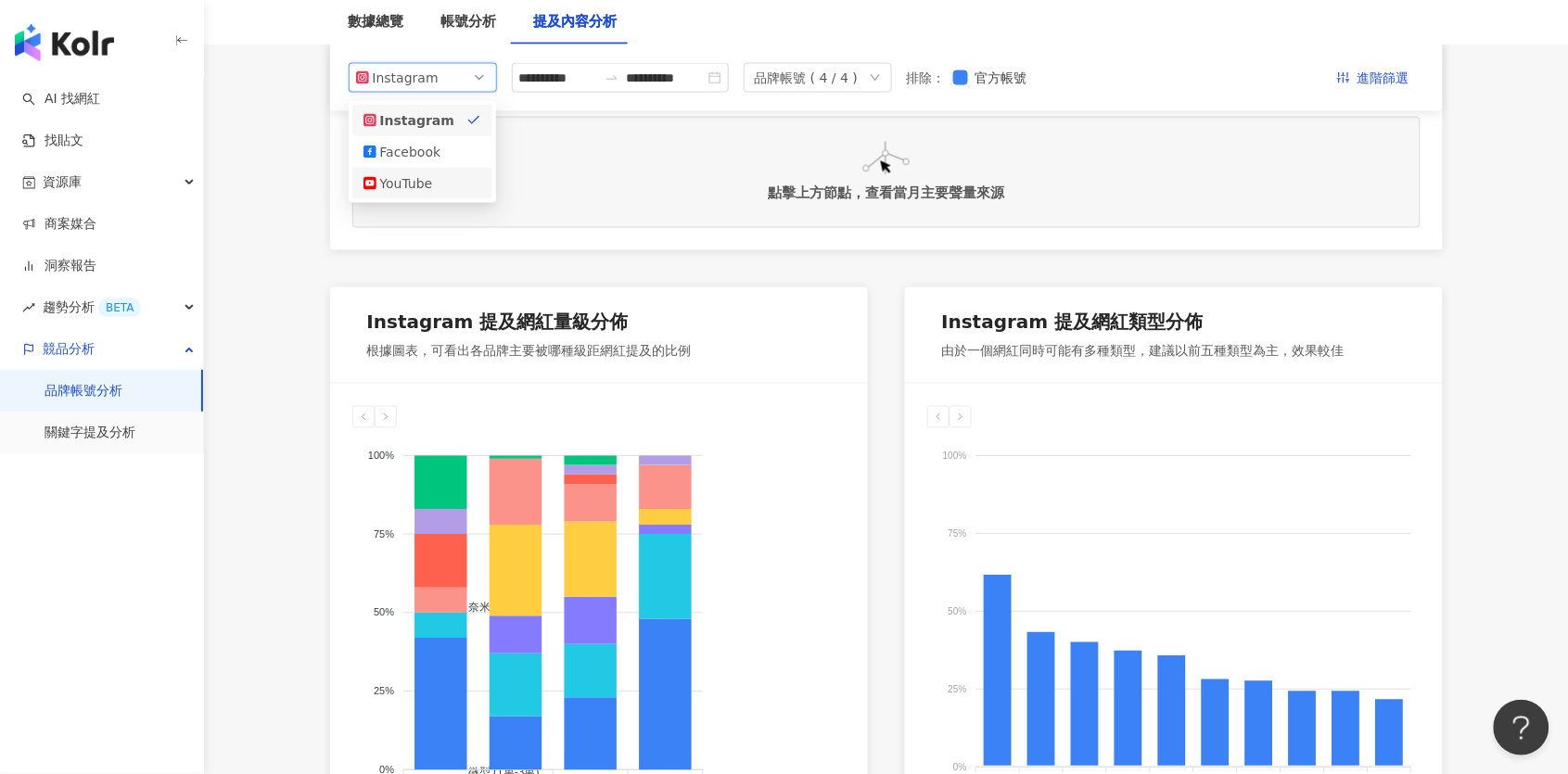
click at [412, 182] on div "YouTube" at bounding box center [410, 183] width 61 height 21
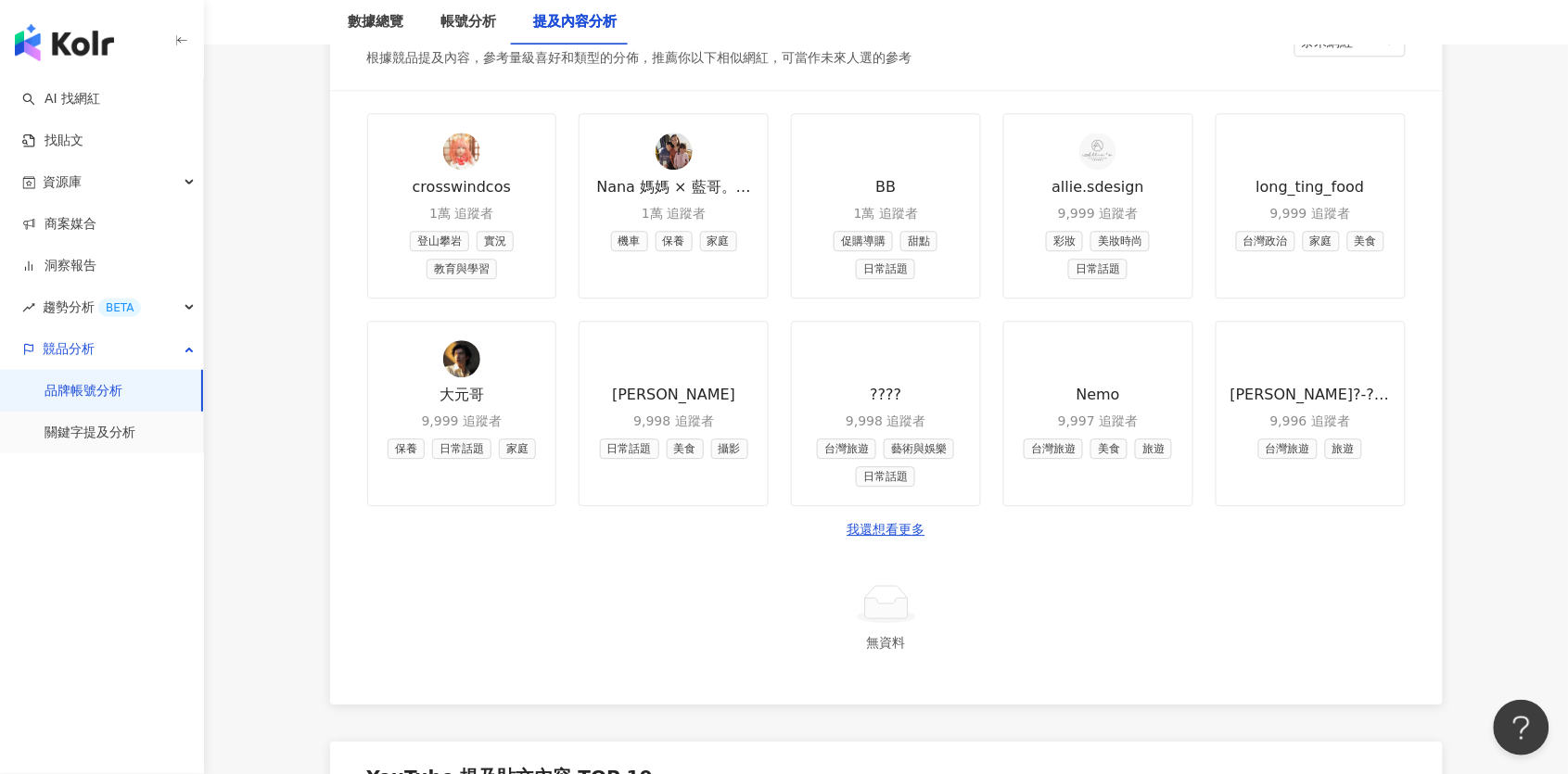
scroll to position [1296, 0]
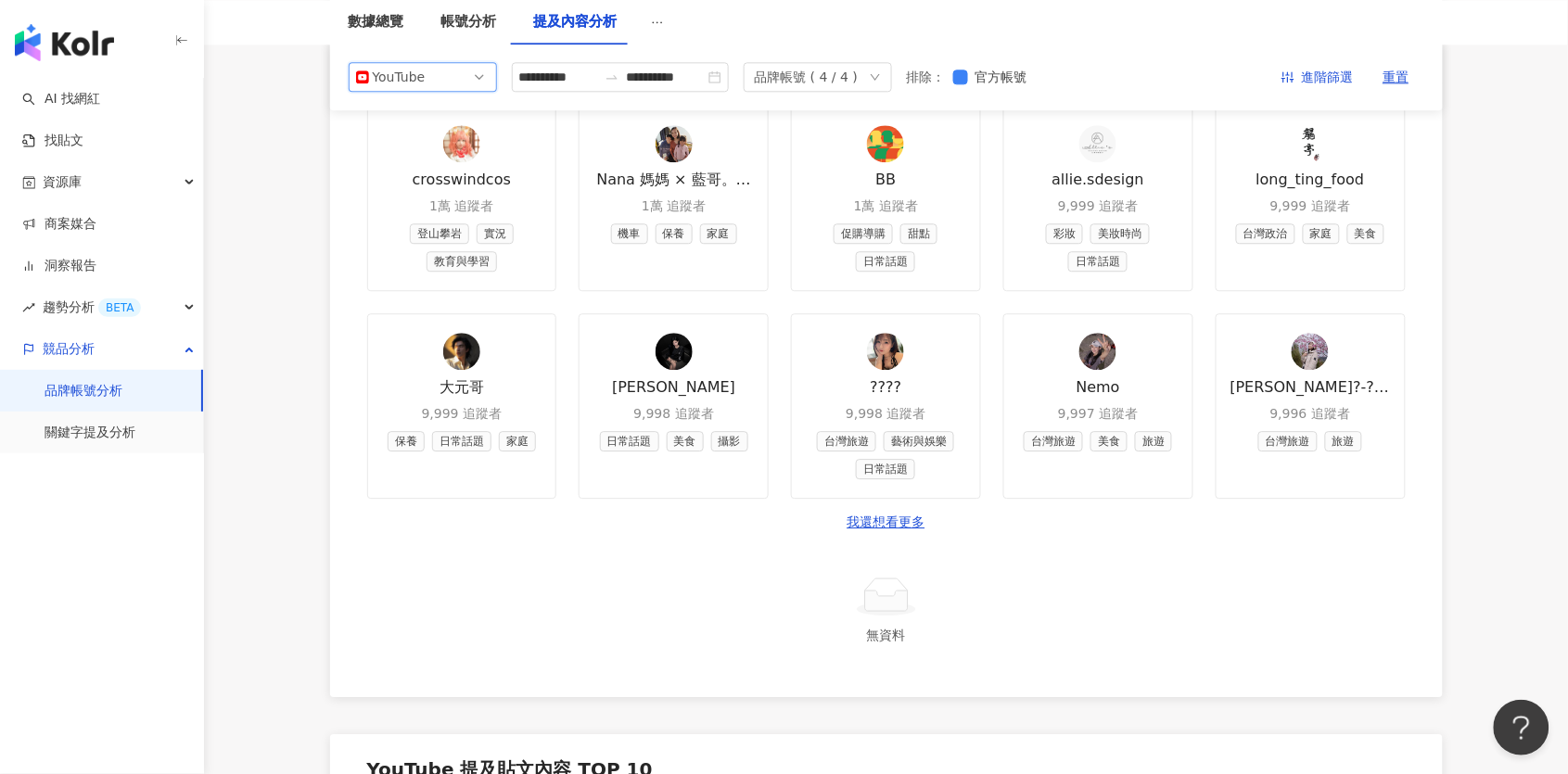
click at [899, 522] on div "crosswindcos 1萬 追蹤者 登山攀岩 實況 教育與學習 Nana 媽媽 × 藍哥。璦妹。礥弟 1萬 追蹤者 機車 保養 家庭 BB 1萬 追蹤者 …" at bounding box center [886, 326] width 1068 height 442
click at [905, 514] on link "我還想看更多" at bounding box center [886, 522] width 78 height 19
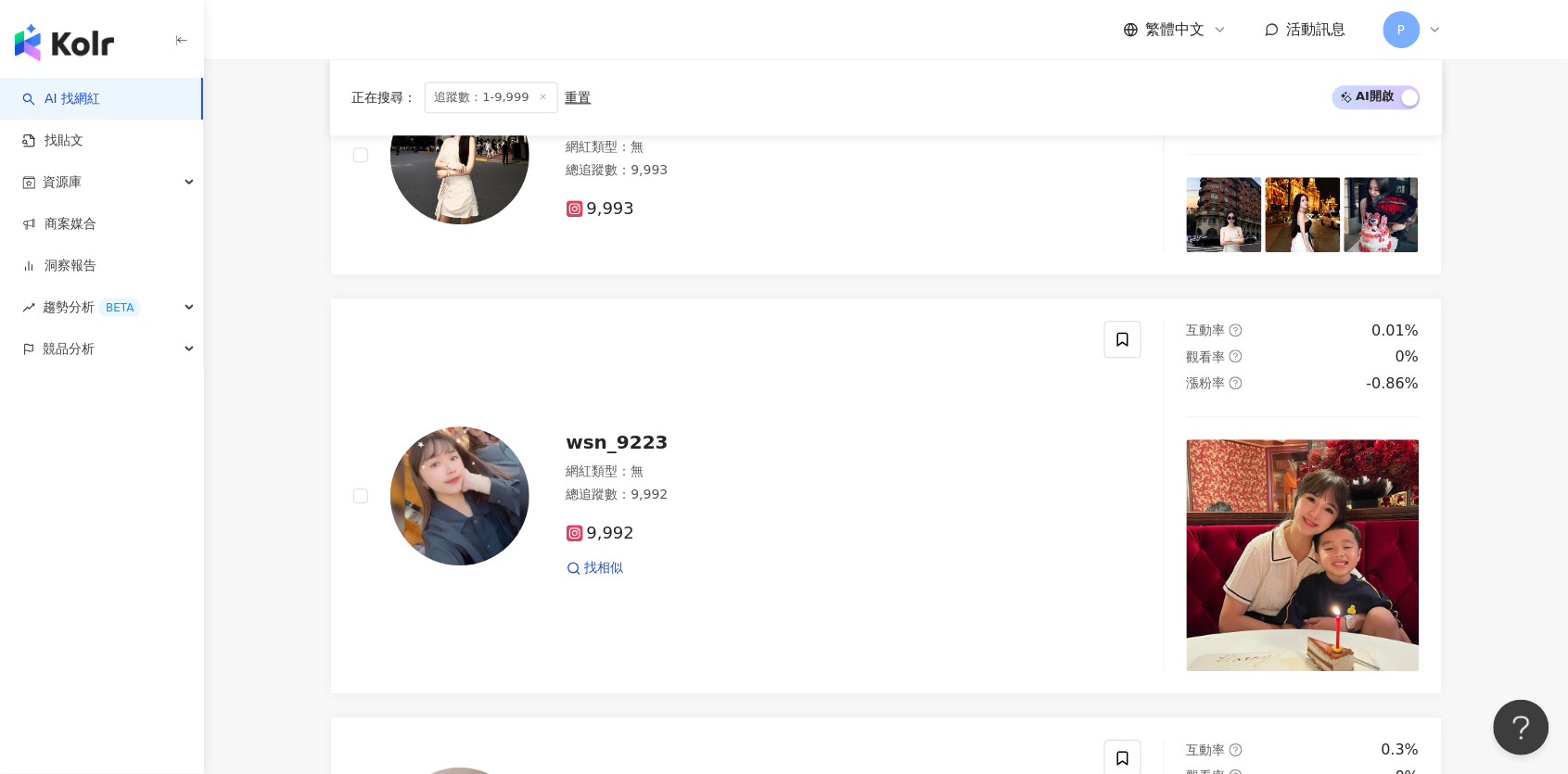
scroll to position [1406, 0]
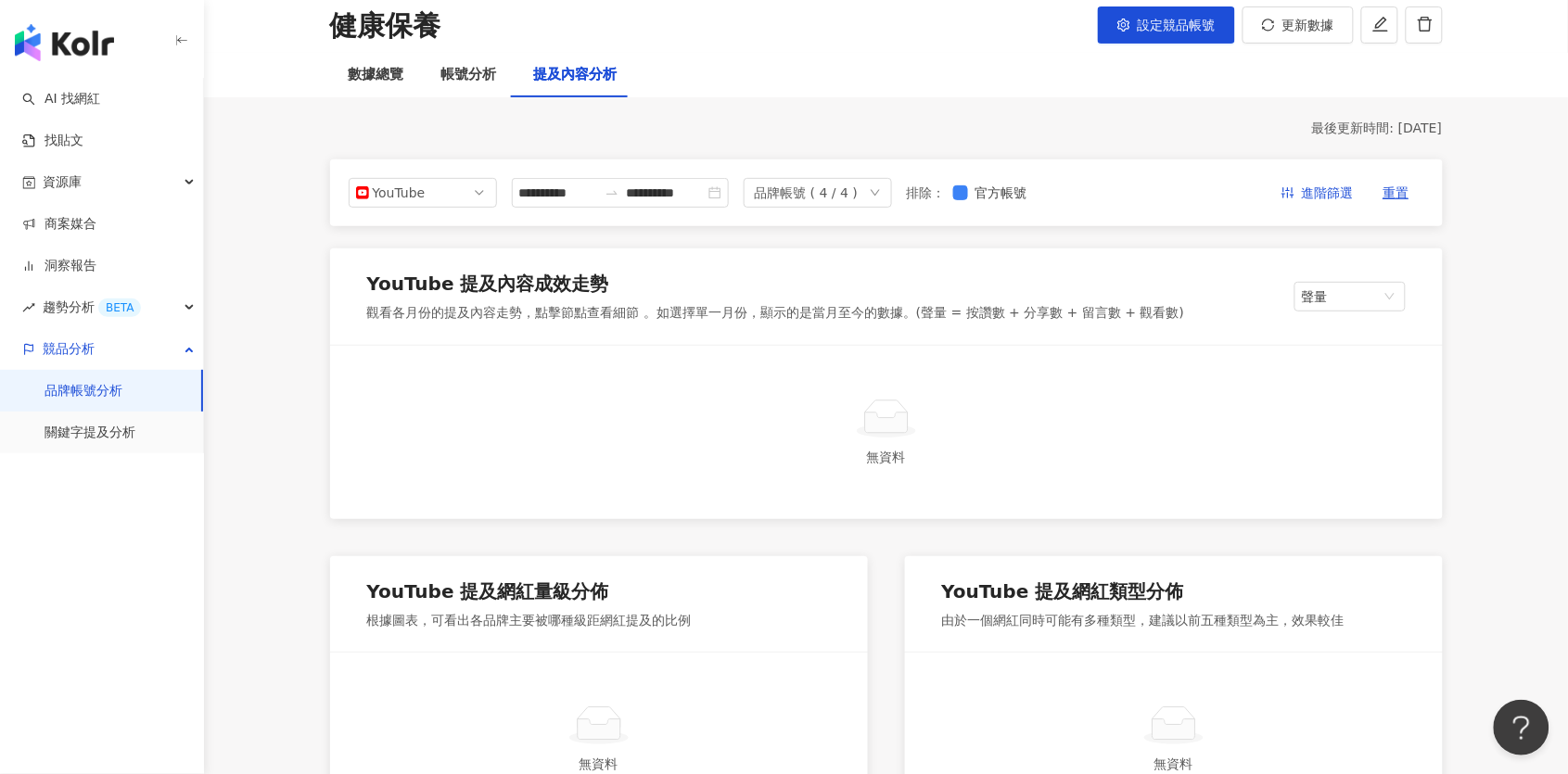
scroll to position [108, 0]
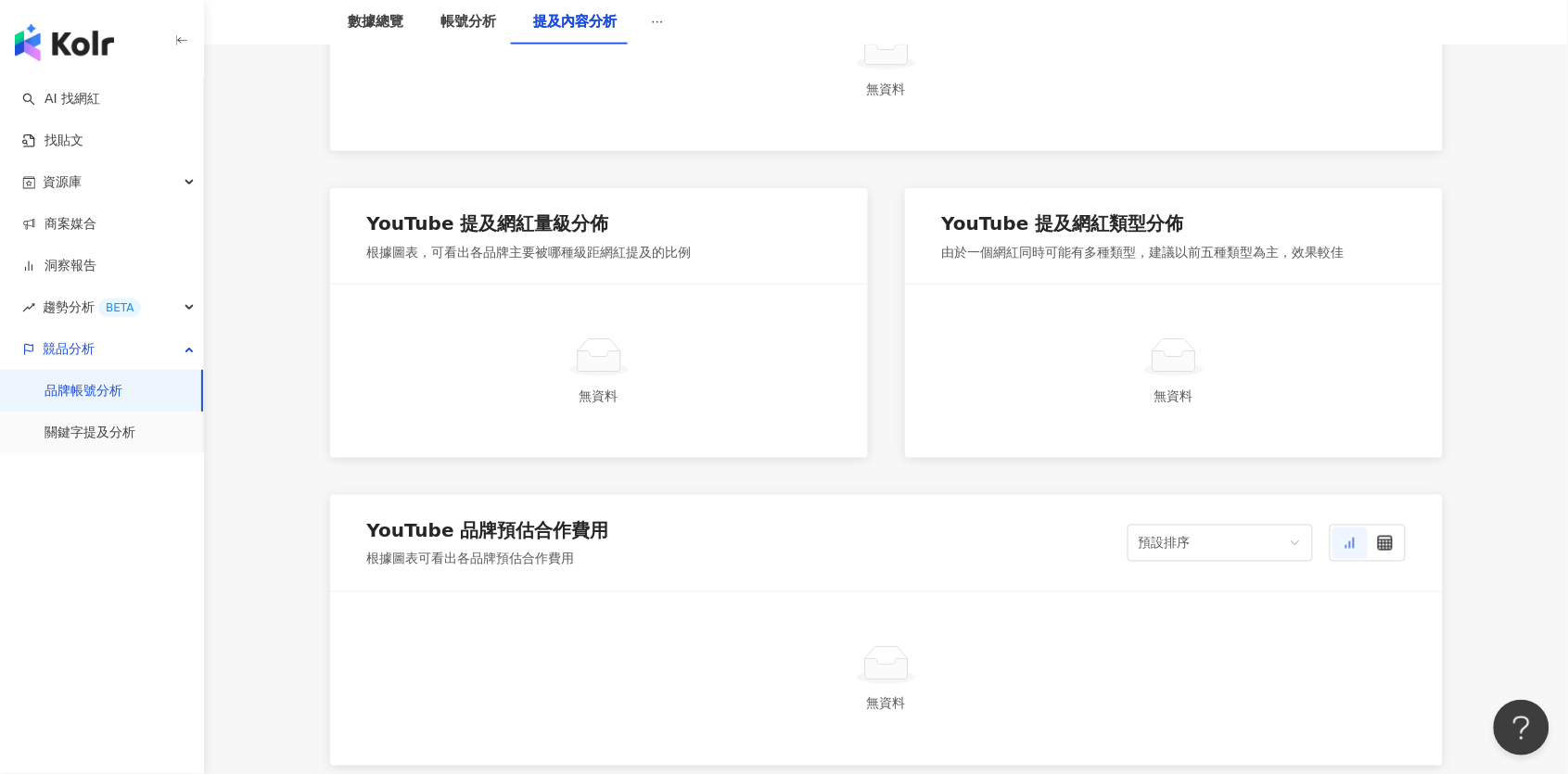
scroll to position [504, 0]
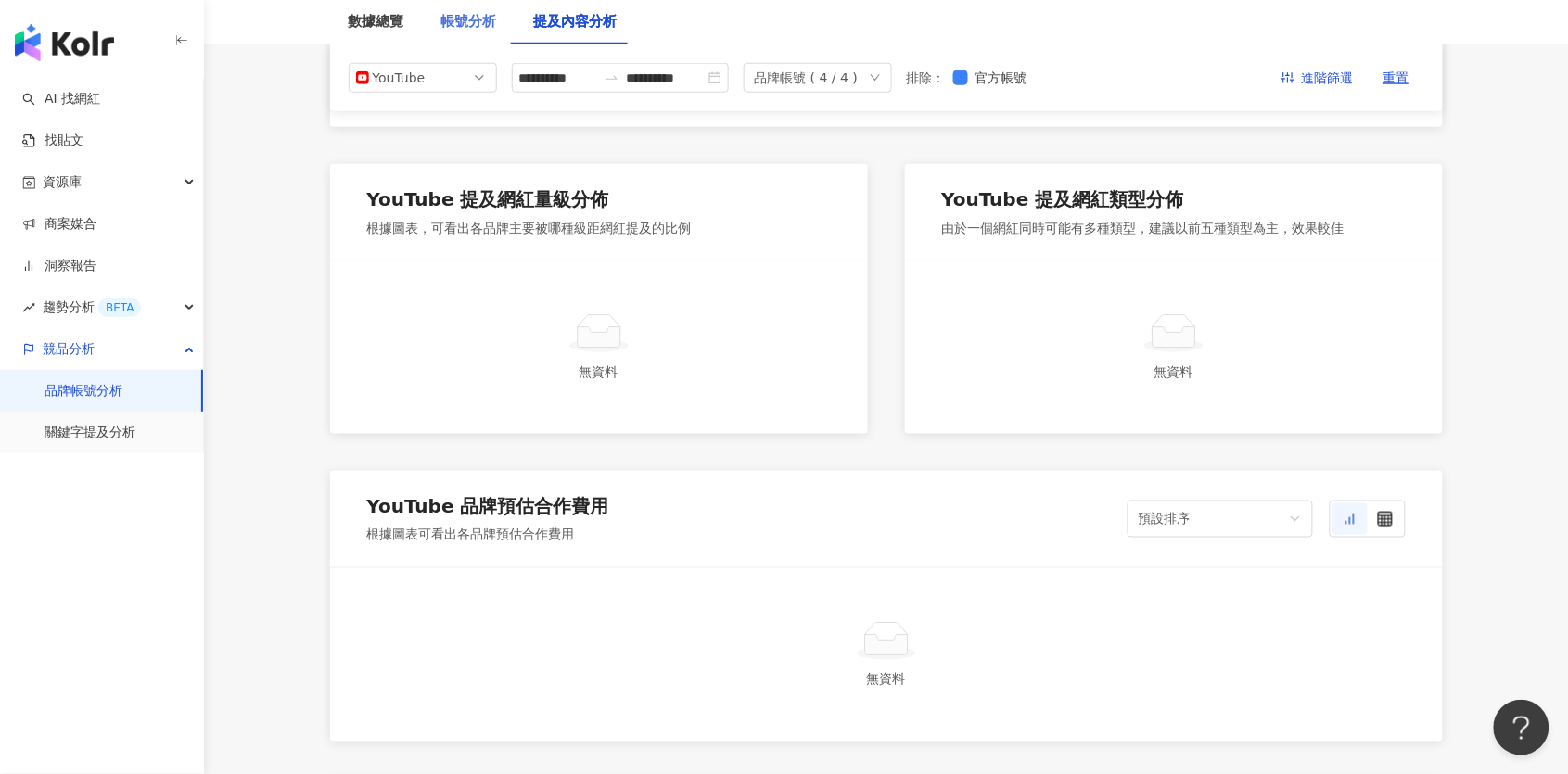
click at [437, 25] on div "帳號分析" at bounding box center [469, 22] width 93 height 44
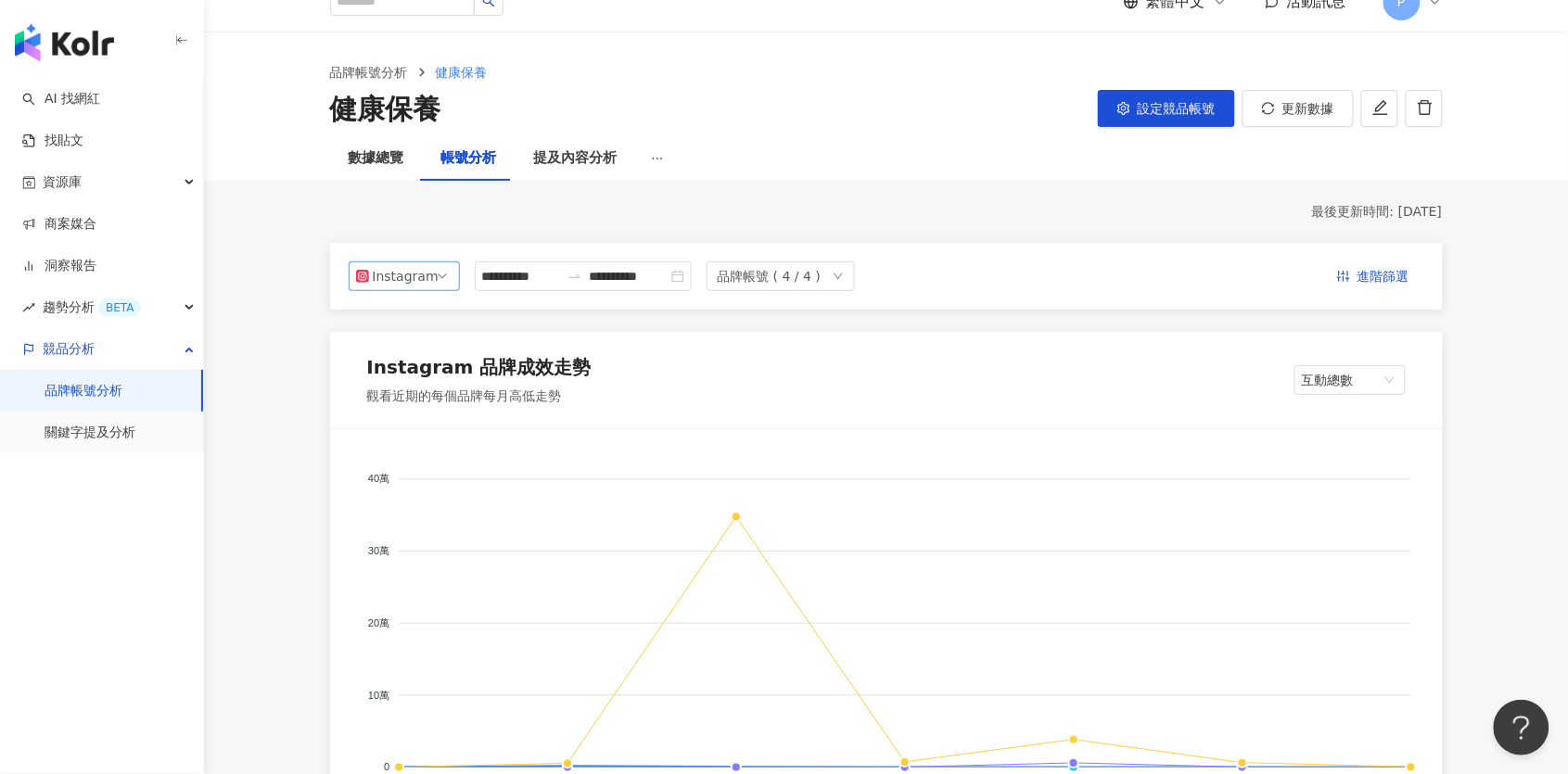
scroll to position [125, 0]
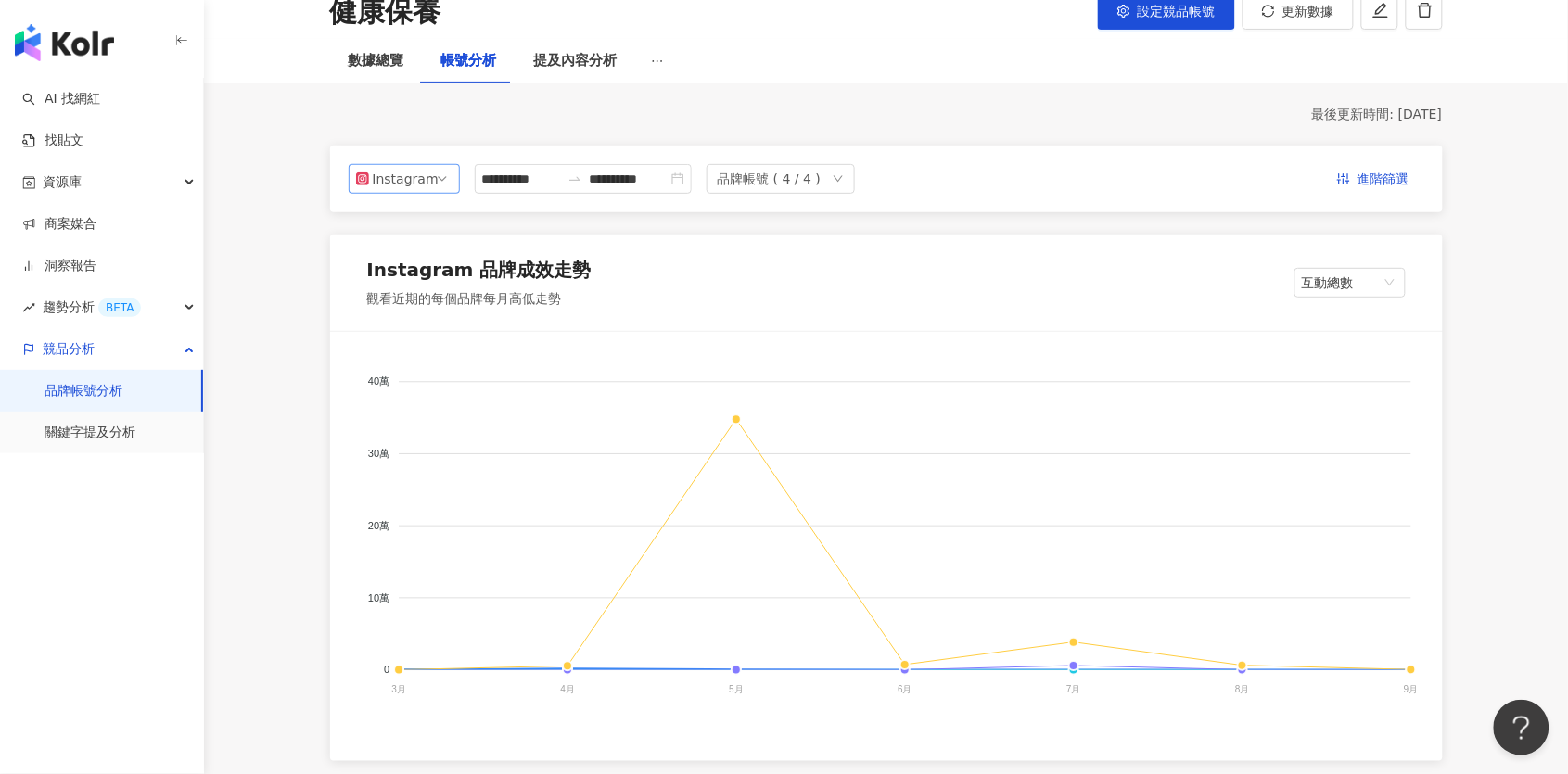
click at [417, 186] on div "Instagram" at bounding box center [404, 178] width 61 height 27
click at [406, 285] on div "YouTube" at bounding box center [410, 284] width 61 height 21
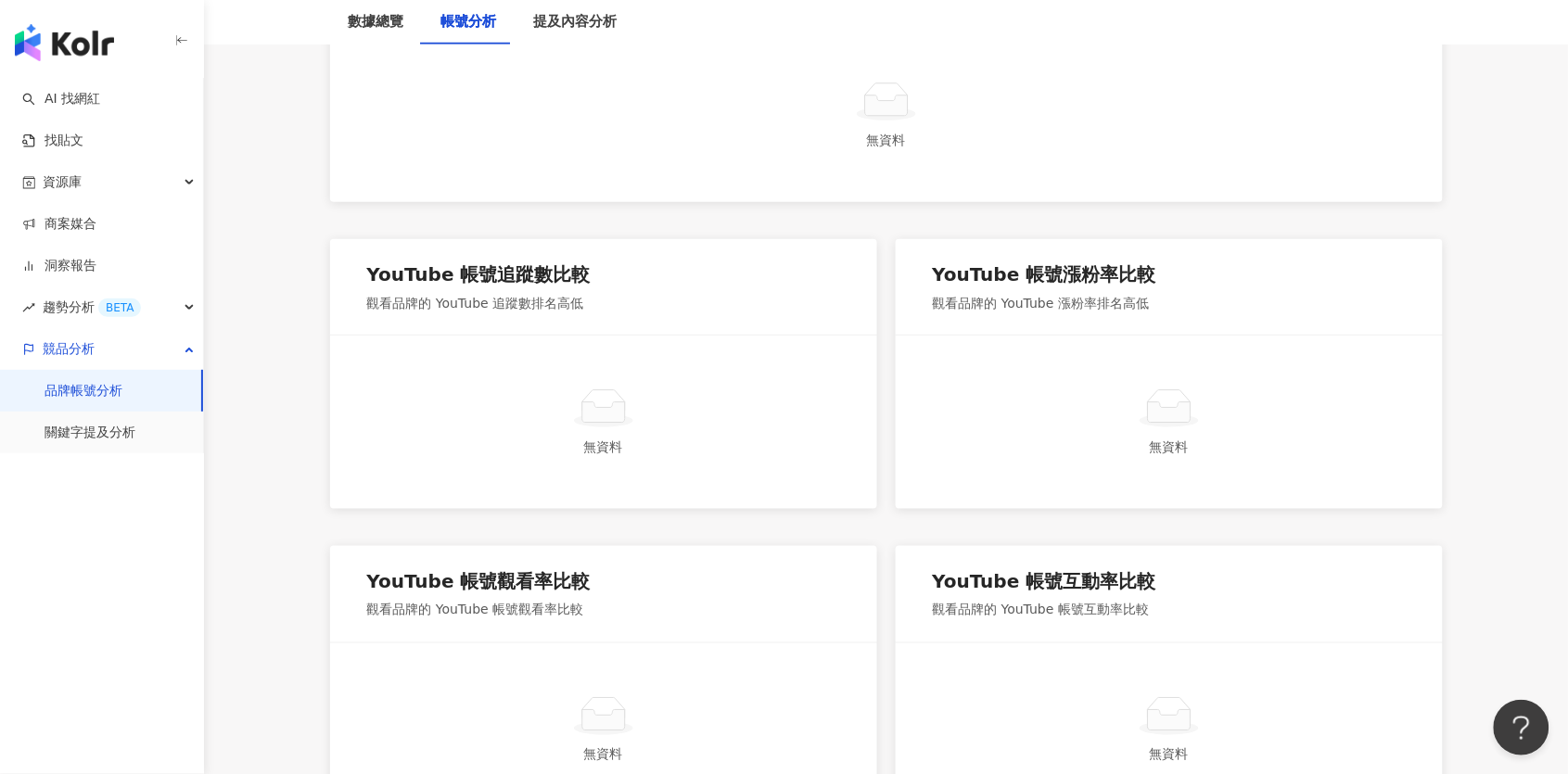
scroll to position [445, 0]
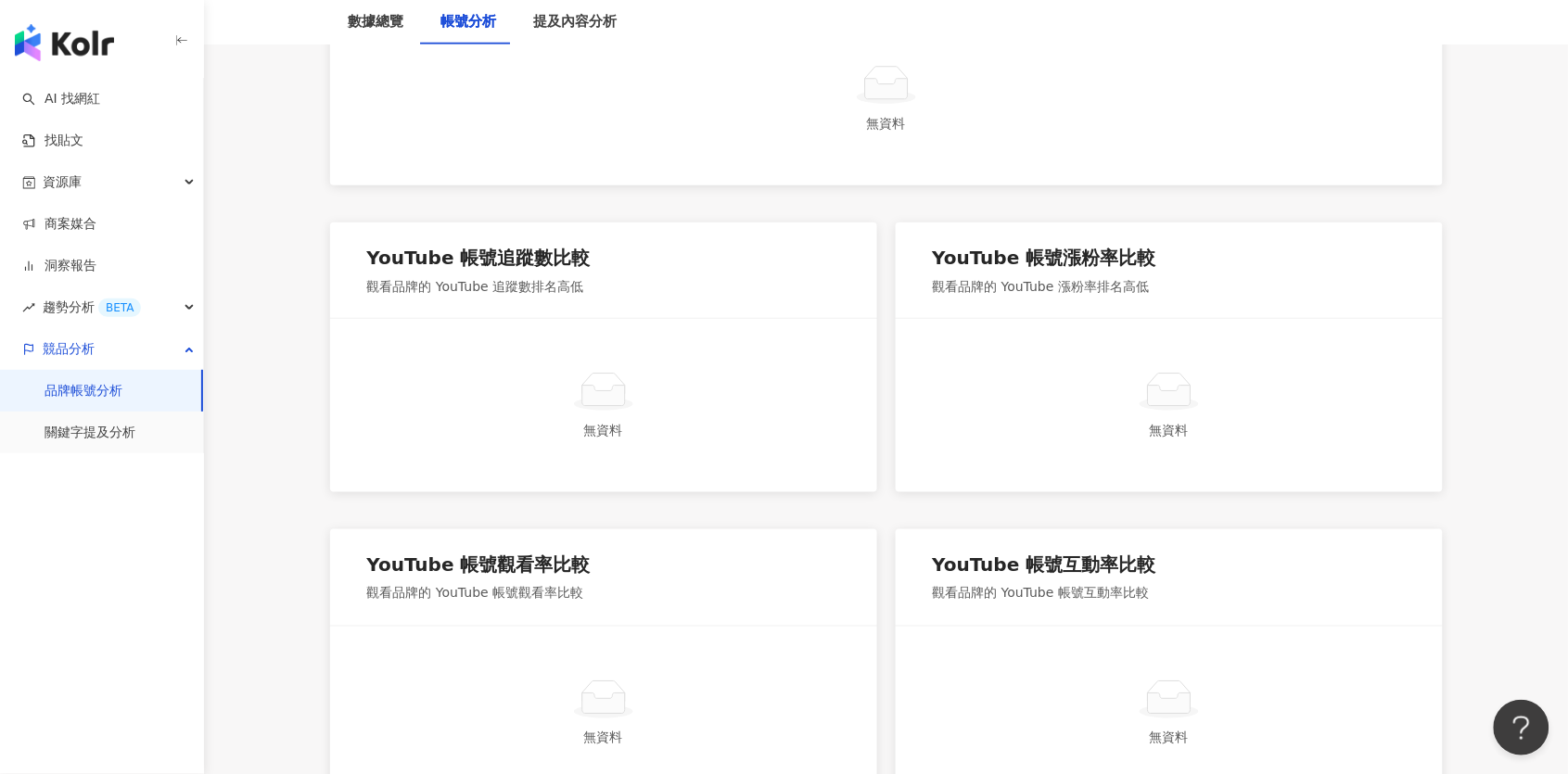
click at [110, 394] on link "品牌帳號分析" at bounding box center [83, 391] width 78 height 19
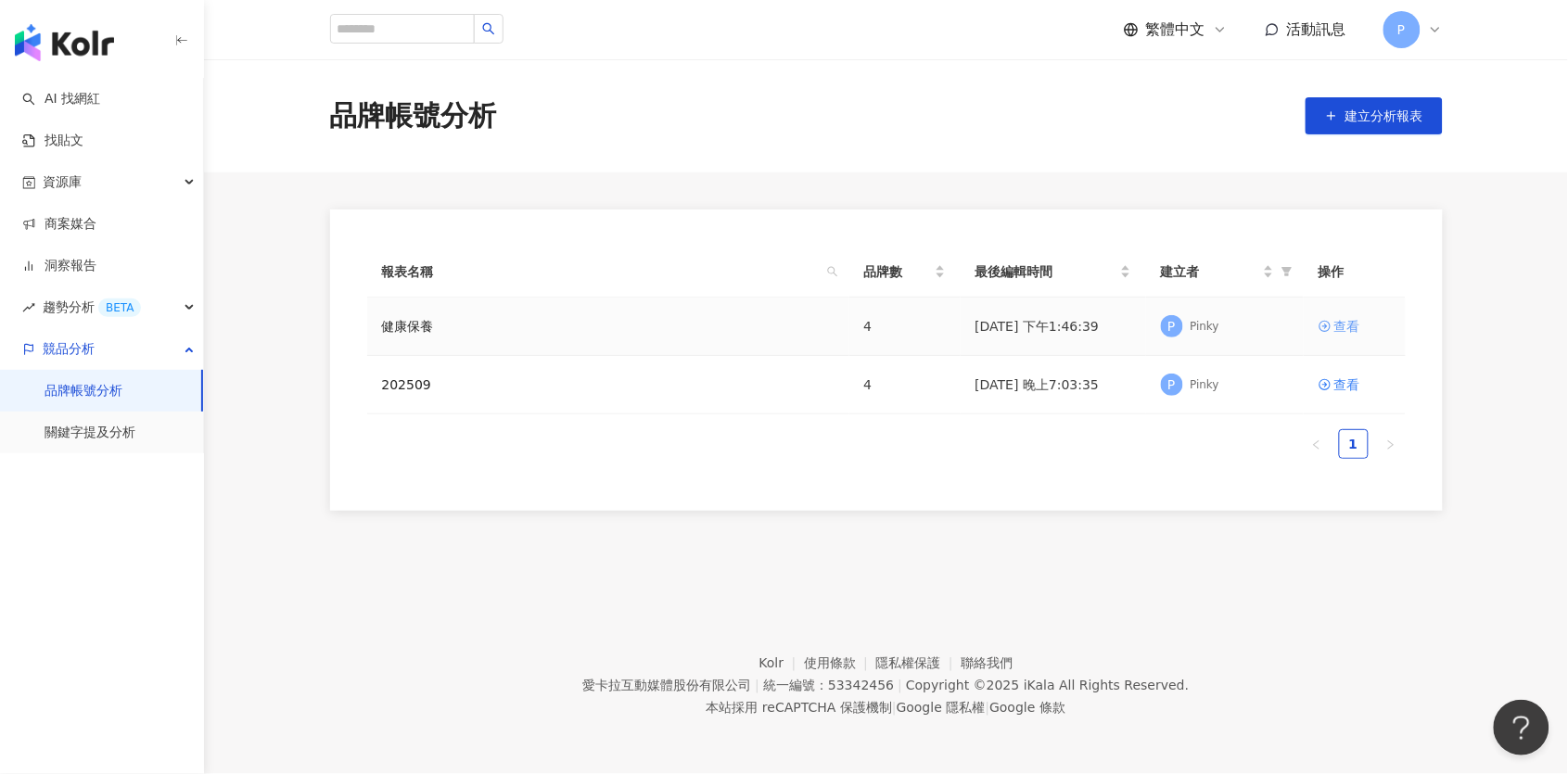
click at [1336, 322] on div "查看" at bounding box center [1347, 326] width 26 height 21
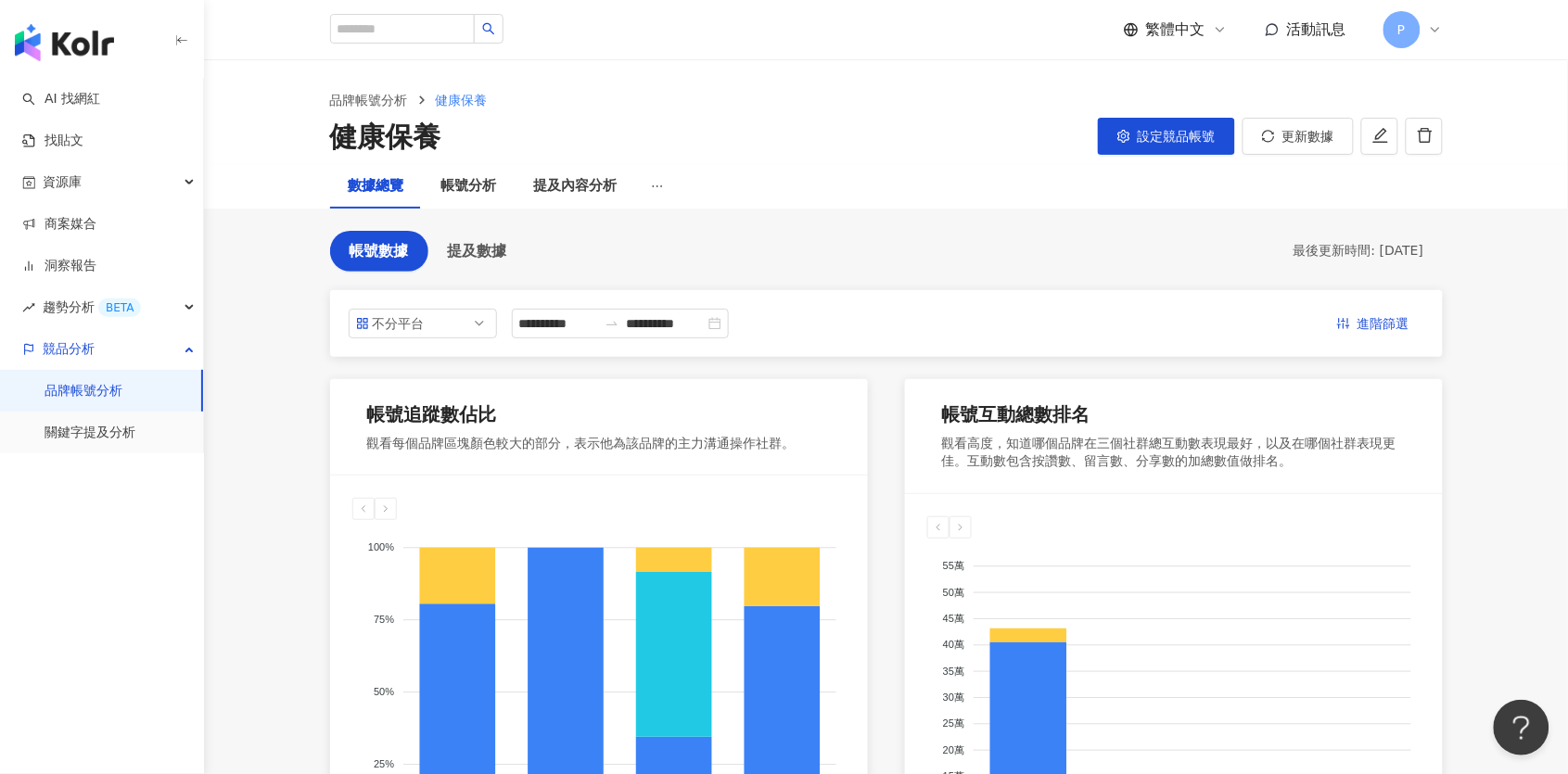
scroll to position [34, 0]
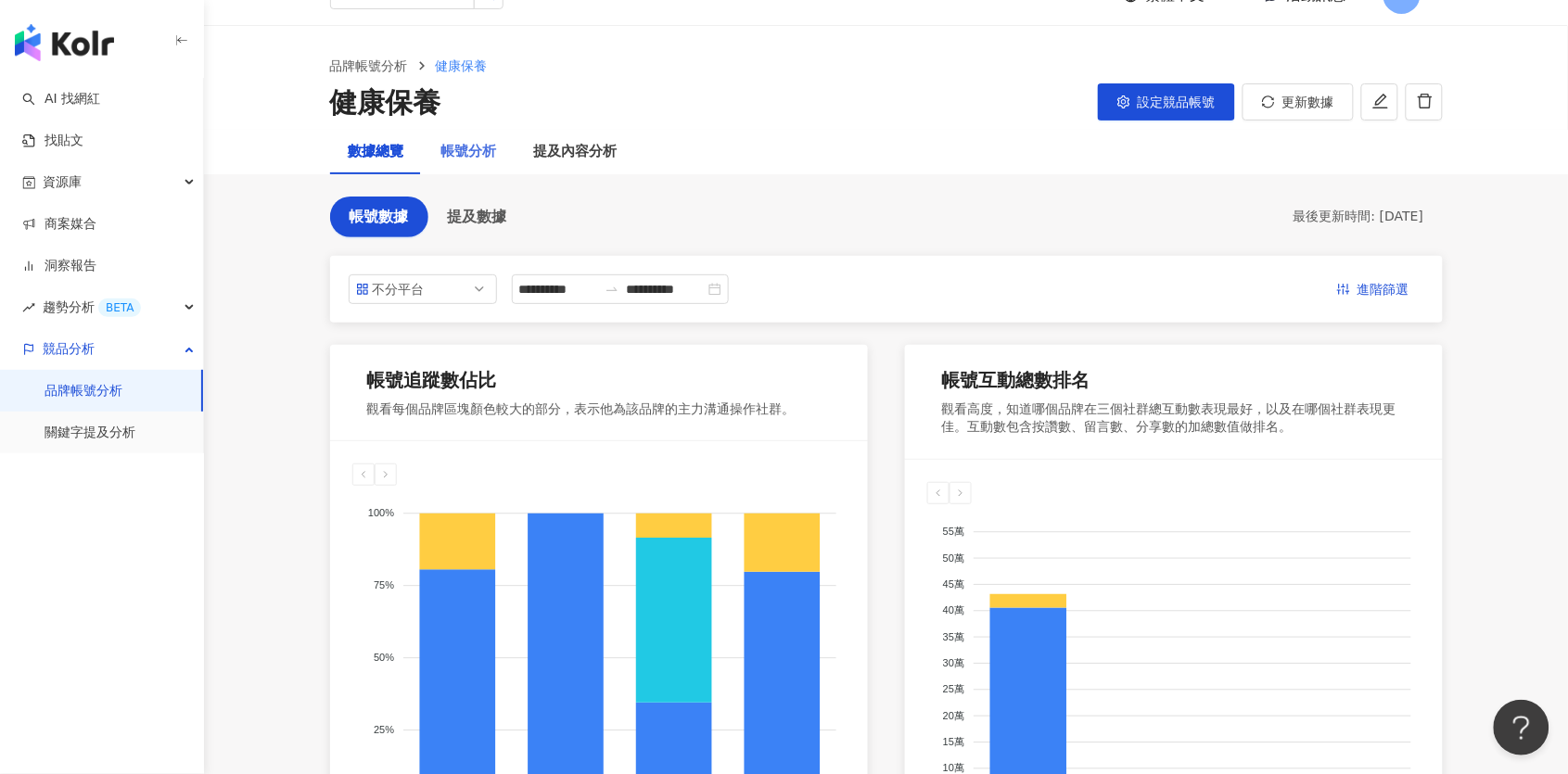
click at [497, 145] on div "帳號分析" at bounding box center [469, 152] width 93 height 44
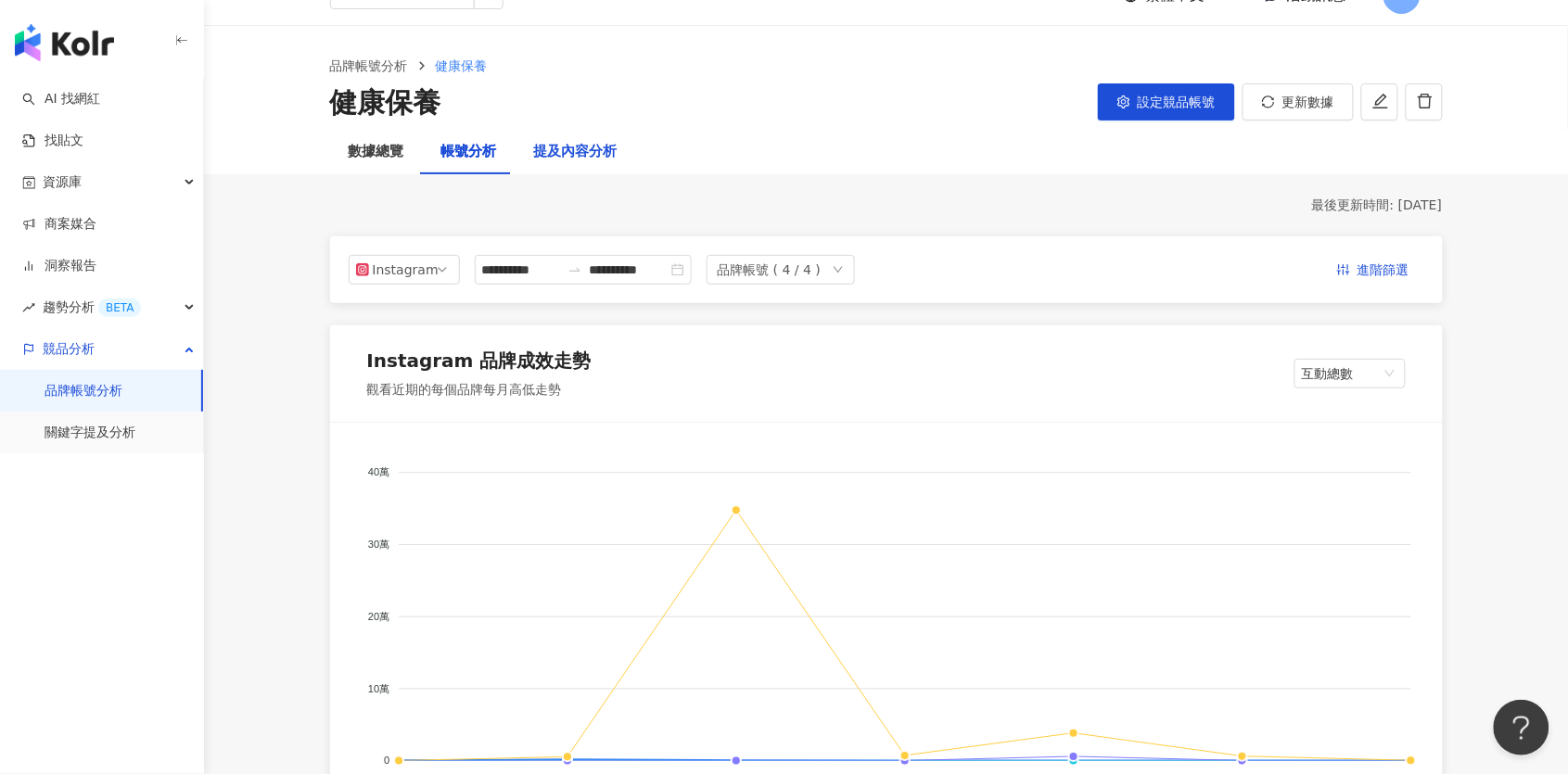
click at [554, 164] on div "提及內容分析" at bounding box center [575, 152] width 83 height 23
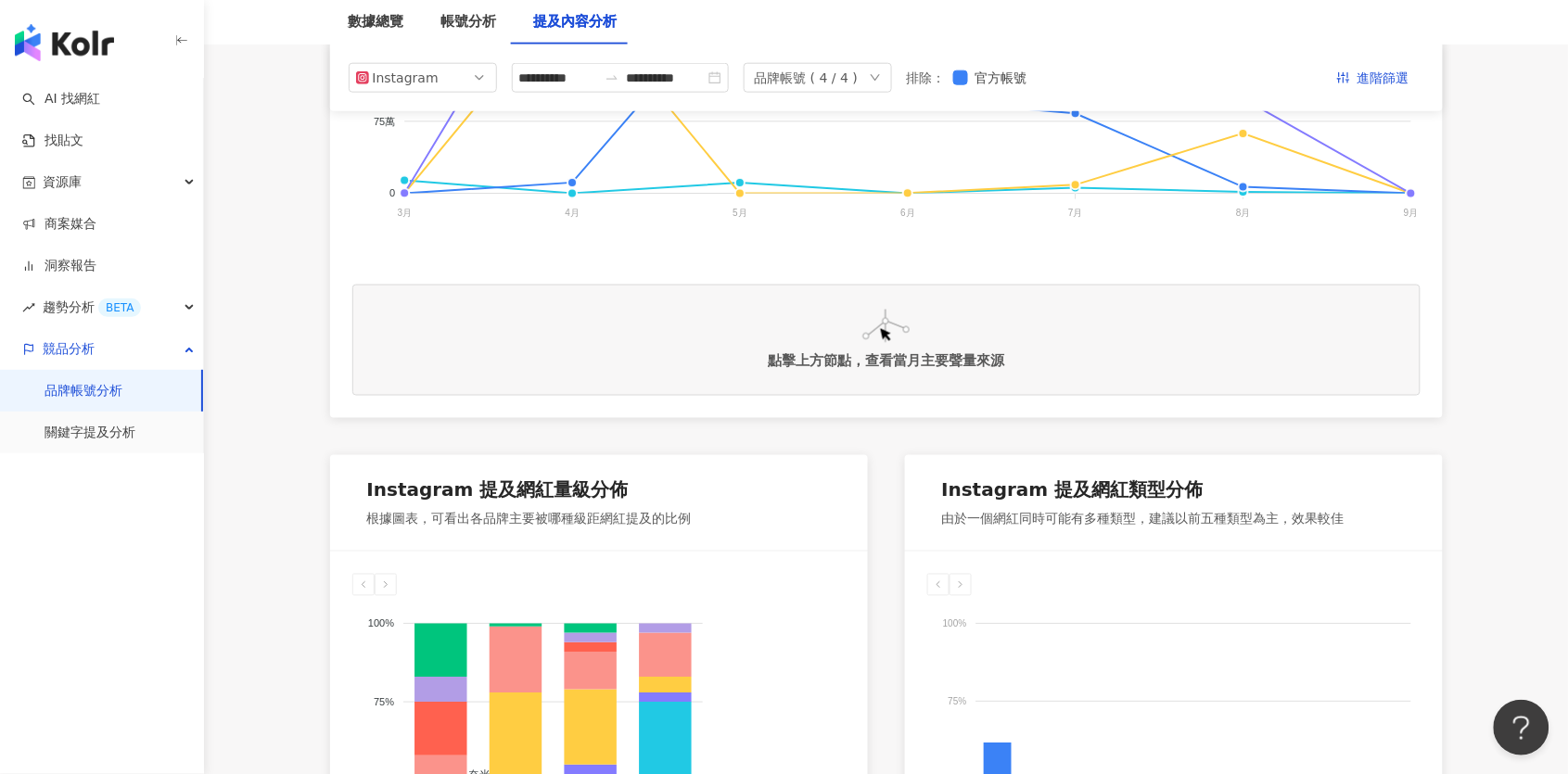
scroll to position [581, 0]
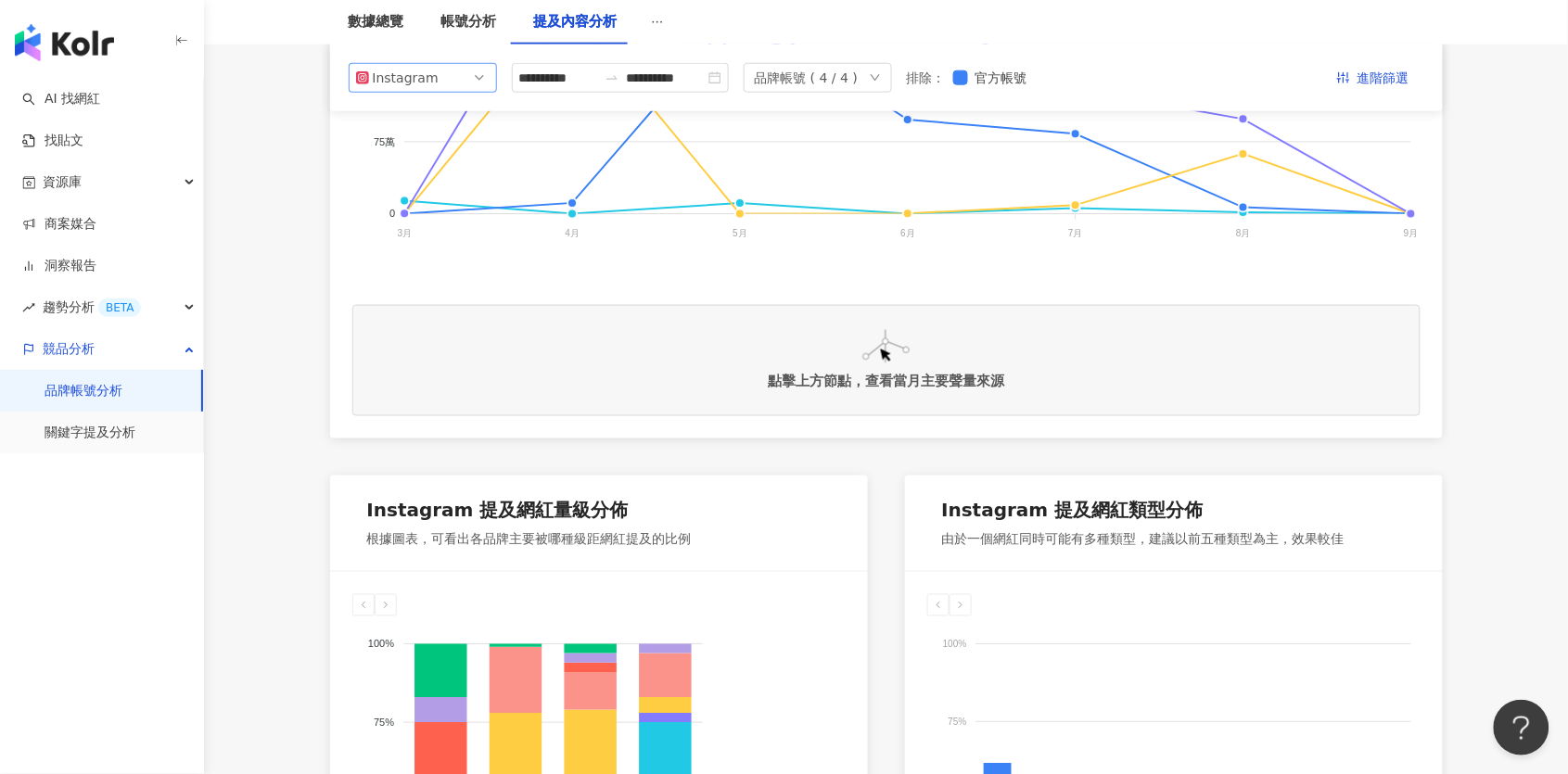
click at [477, 73] on span "Instagram" at bounding box center [422, 77] width 133 height 27
click at [407, 182] on div "YouTube" at bounding box center [410, 183] width 61 height 21
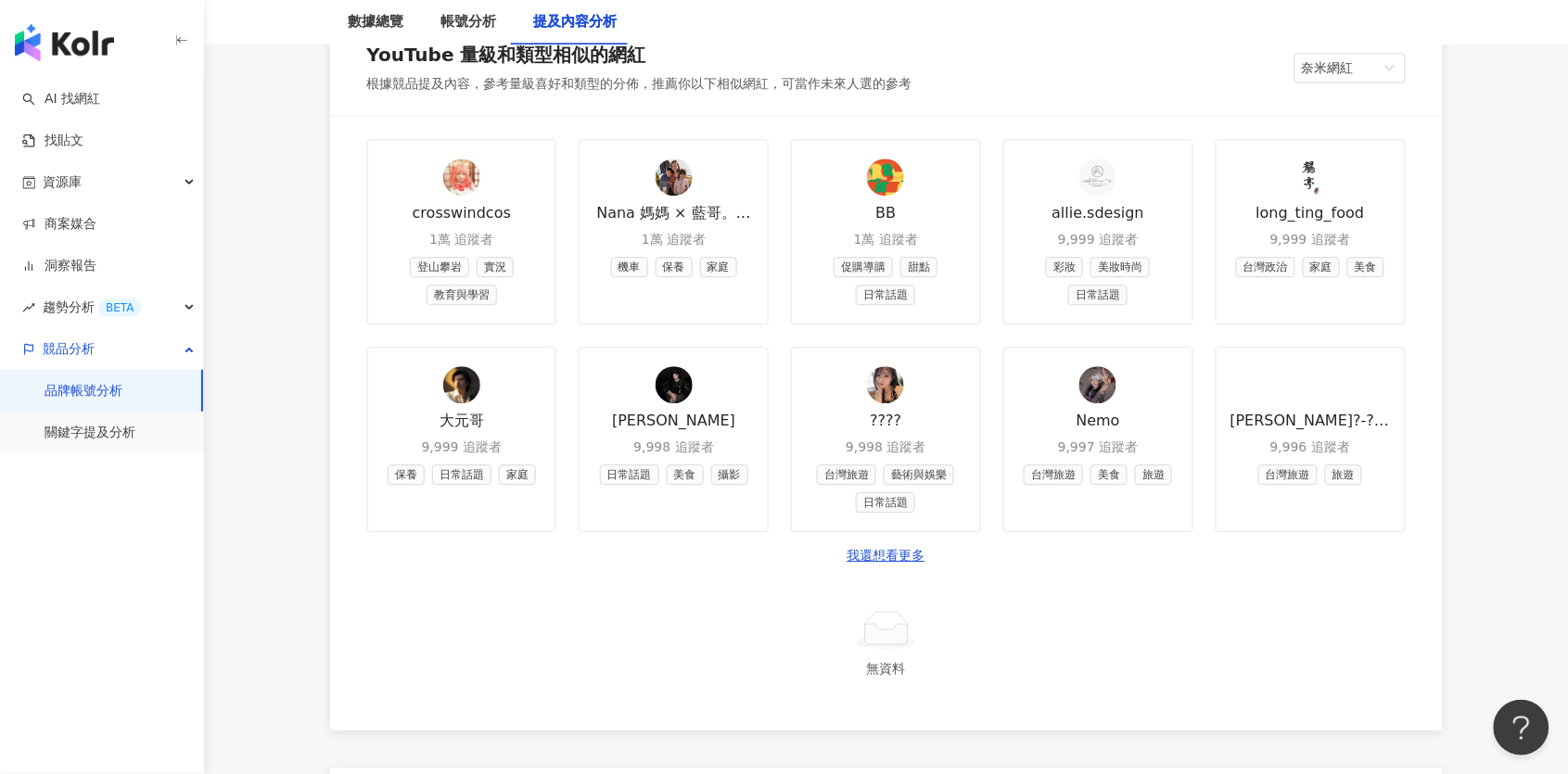
scroll to position [1268, 0]
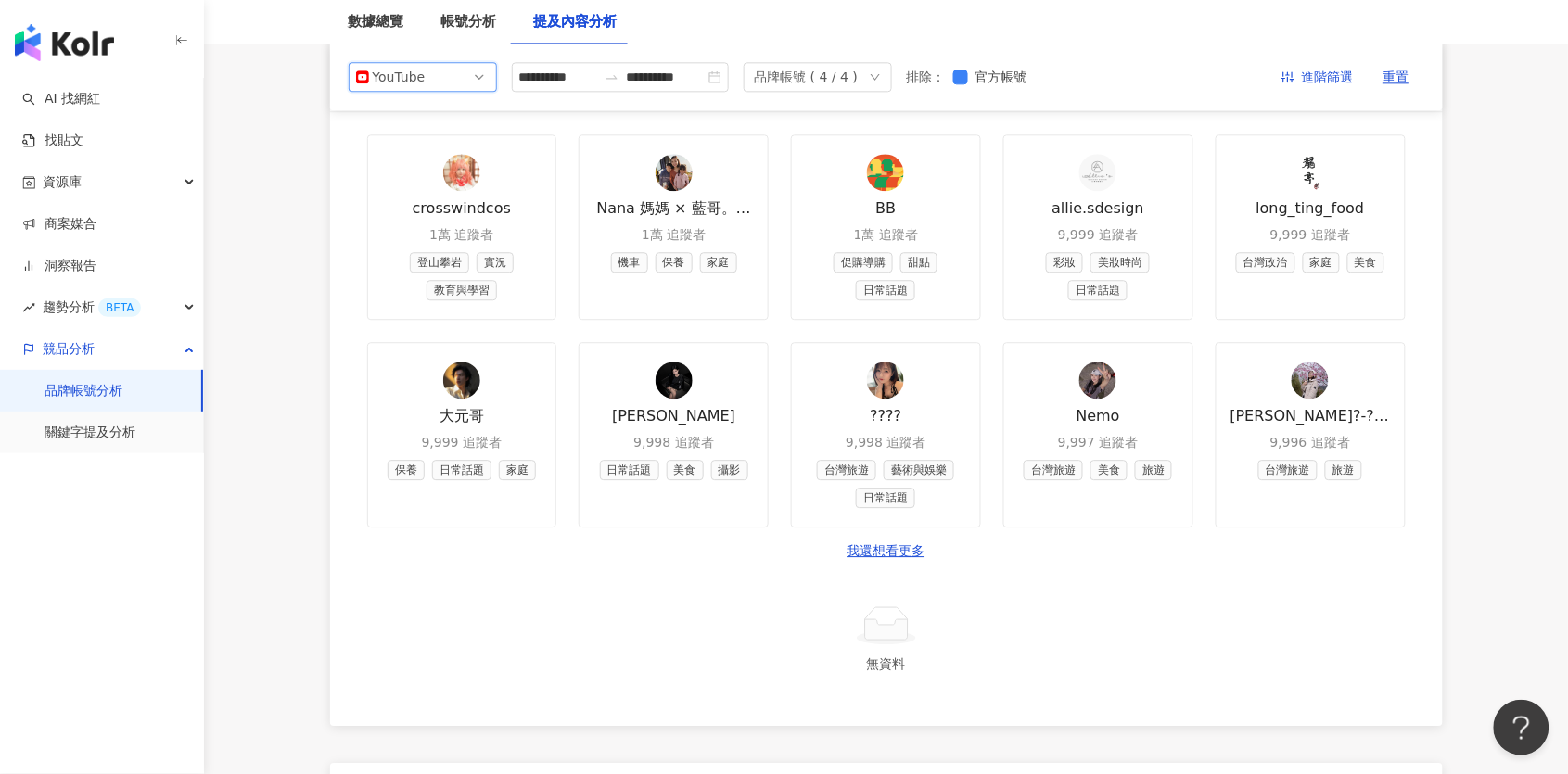
click at [925, 393] on link "???? 9,998 追蹤者 台灣旅遊 藝術與娛樂 日常話題" at bounding box center [885, 434] width 190 height 185
click at [78, 61] on img "button" at bounding box center [64, 43] width 99 height 37
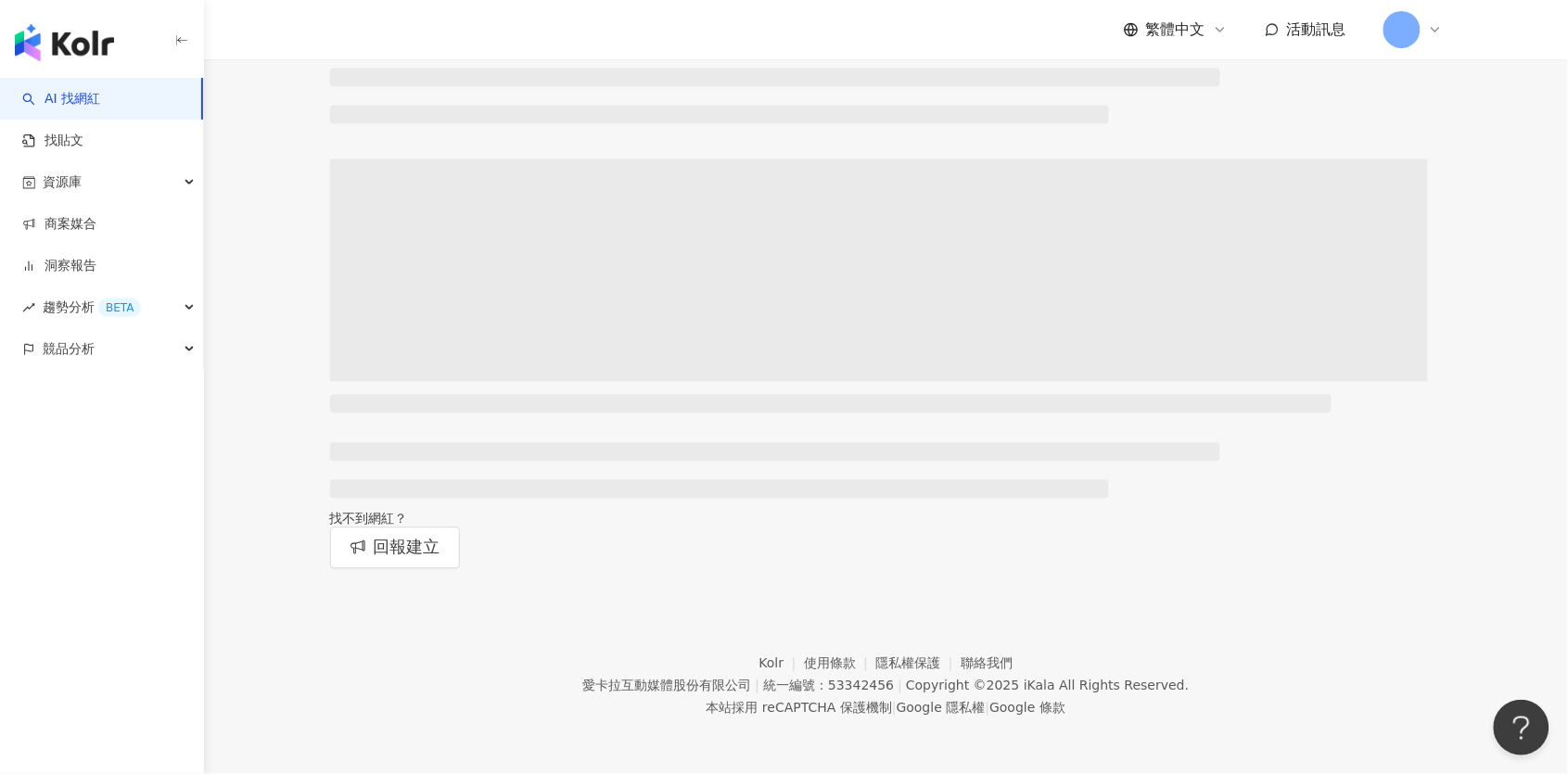
click at [67, 51] on img "button" at bounding box center [64, 43] width 99 height 37
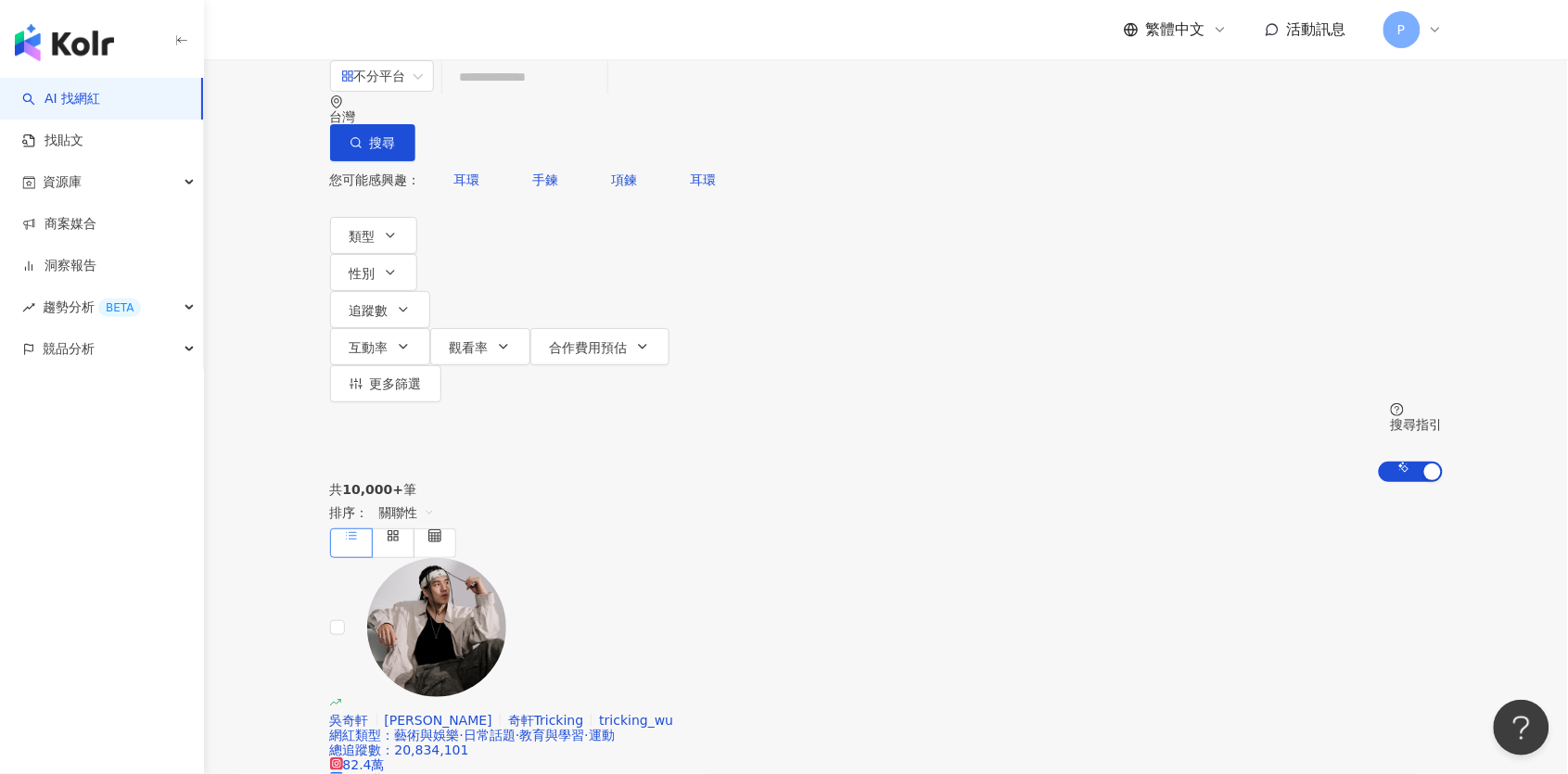
click at [585, 95] on input "search" at bounding box center [524, 77] width 150 height 35
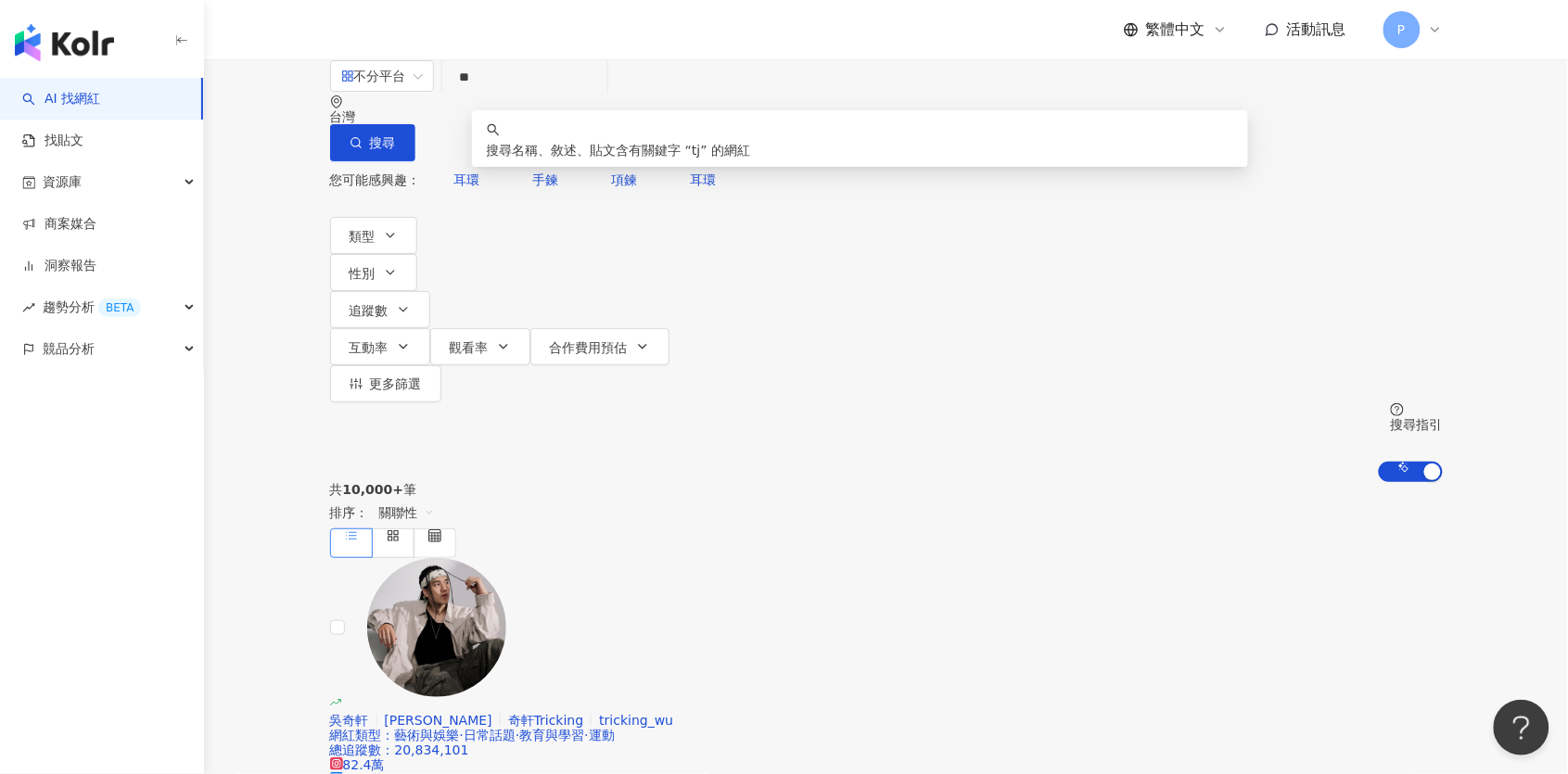
type input "*"
type input "**"
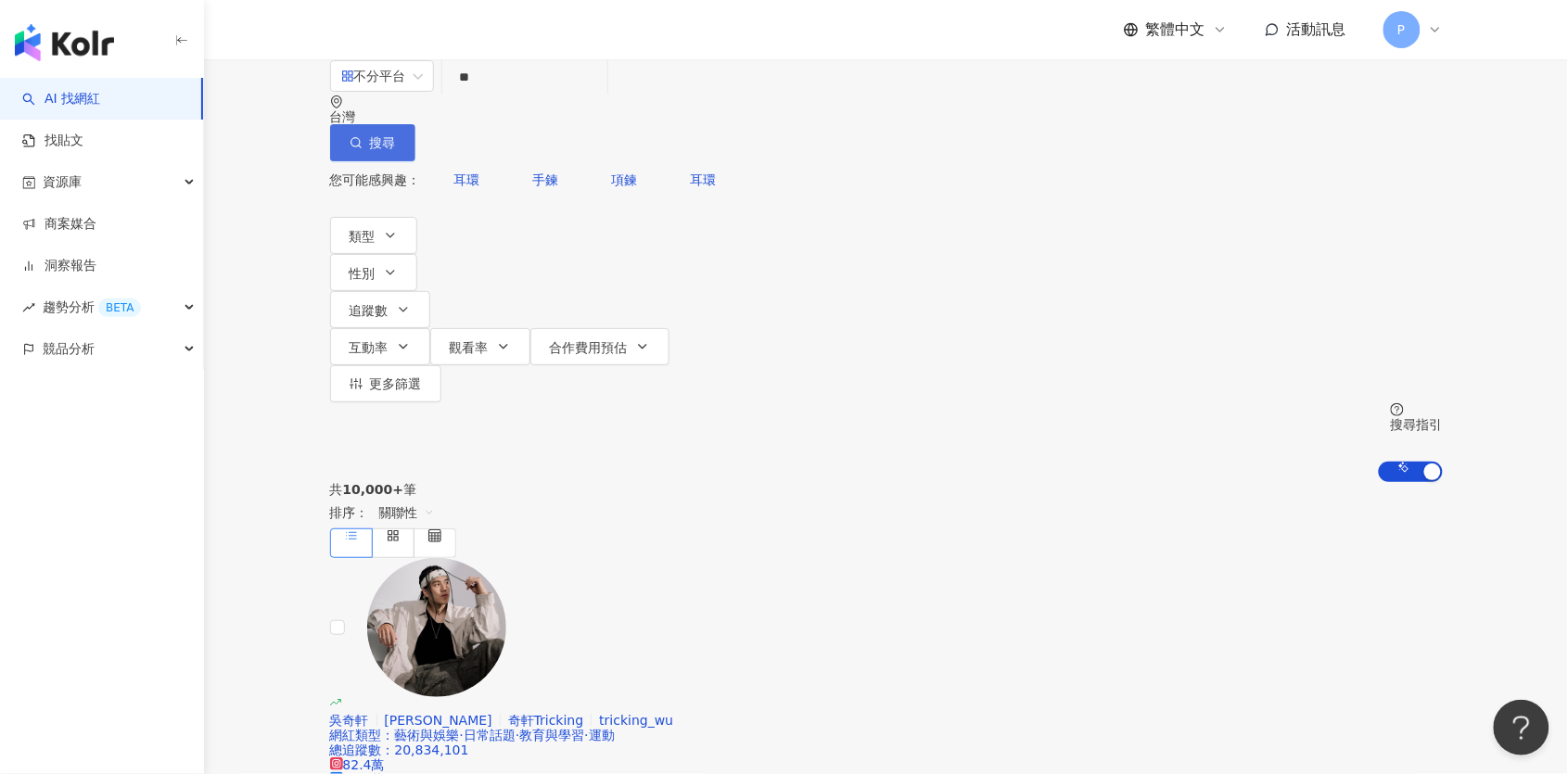
click at [362, 136] on icon "button" at bounding box center [356, 142] width 13 height 13
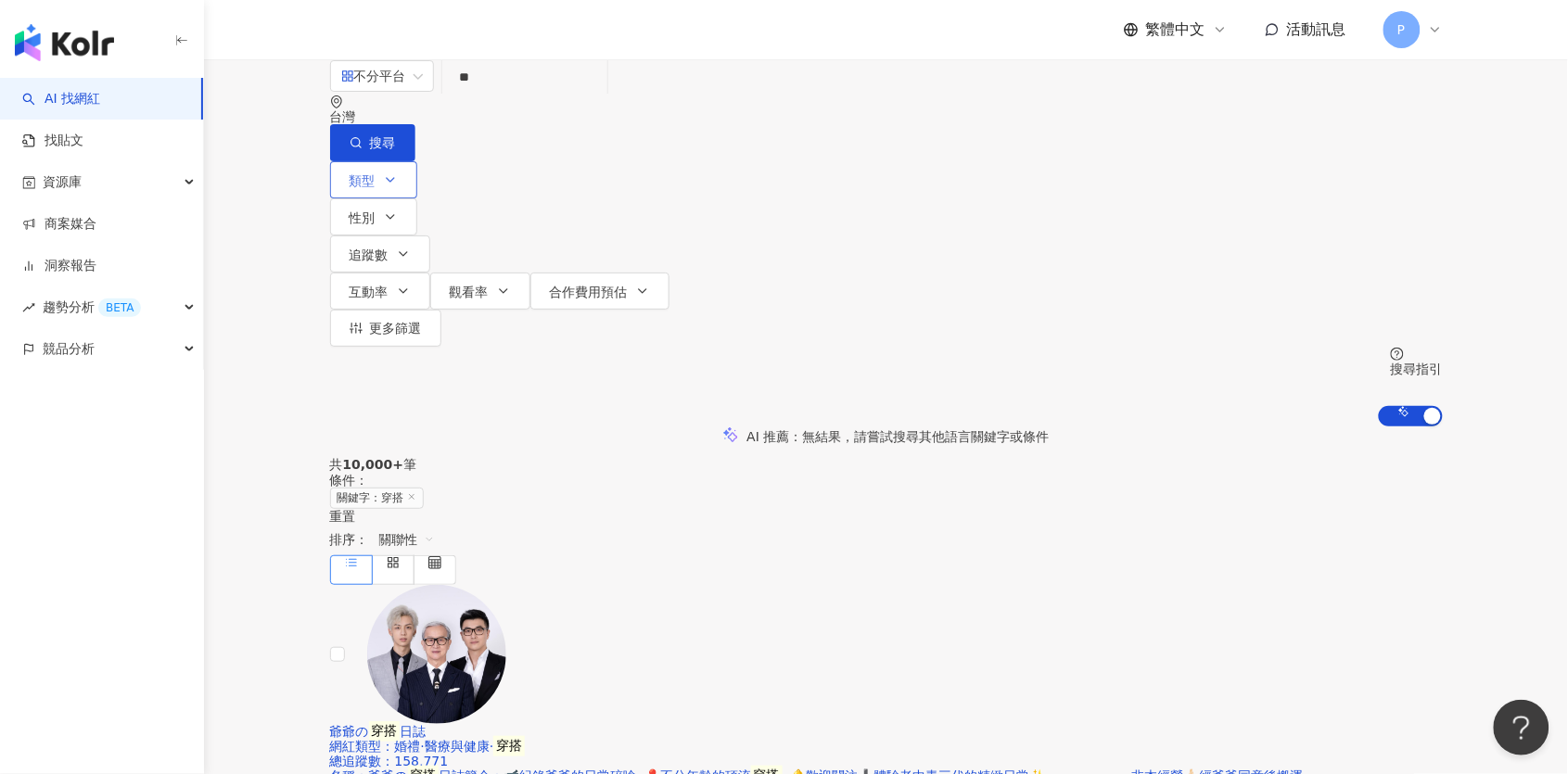
click at [392, 174] on icon "button" at bounding box center [390, 179] width 15 height 15
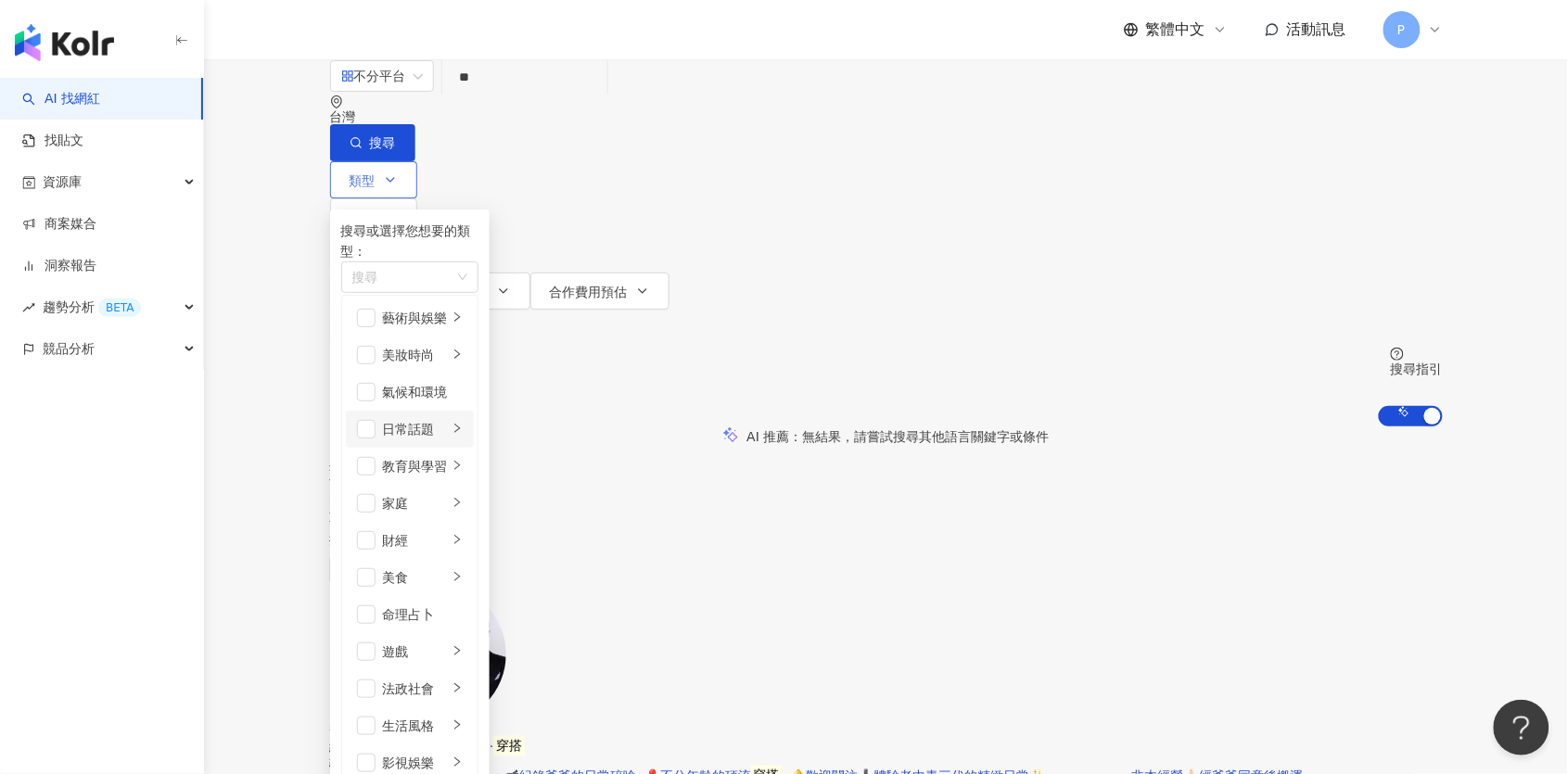
scroll to position [44, 0]
click at [370, 346] on span "button" at bounding box center [365, 355] width 19 height 19
click at [374, 346] on span "button" at bounding box center [365, 355] width 19 height 19
click at [462, 349] on icon "right" at bounding box center [456, 354] width 11 height 11
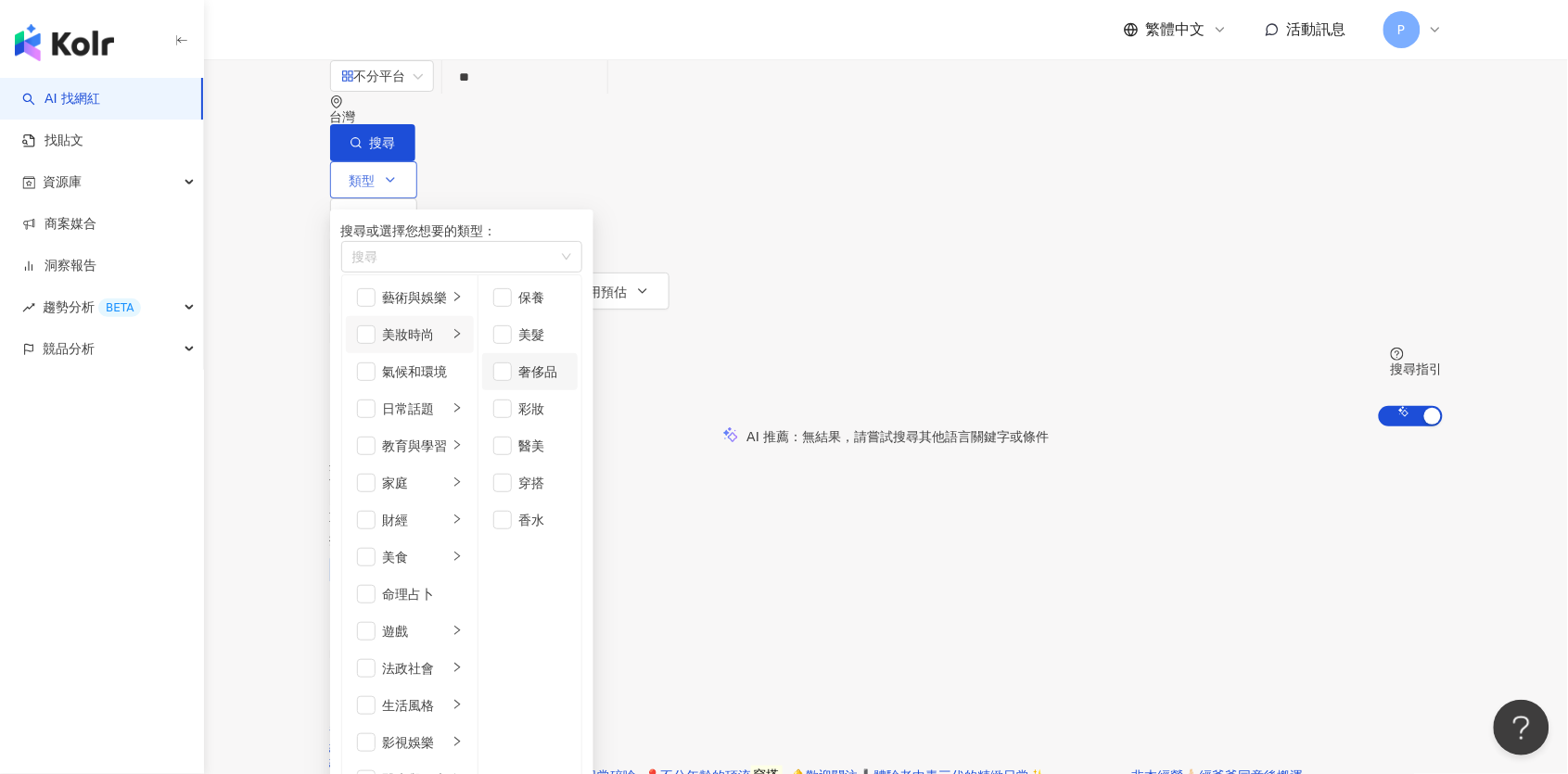
scroll to position [7, 0]
click at [566, 494] on div "穿搭" at bounding box center [543, 483] width 47 height 21
click at [910, 429] on span "無結果，請嘗試搜尋其他語言關鍵字或條件" at bounding box center [927, 436] width 247 height 15
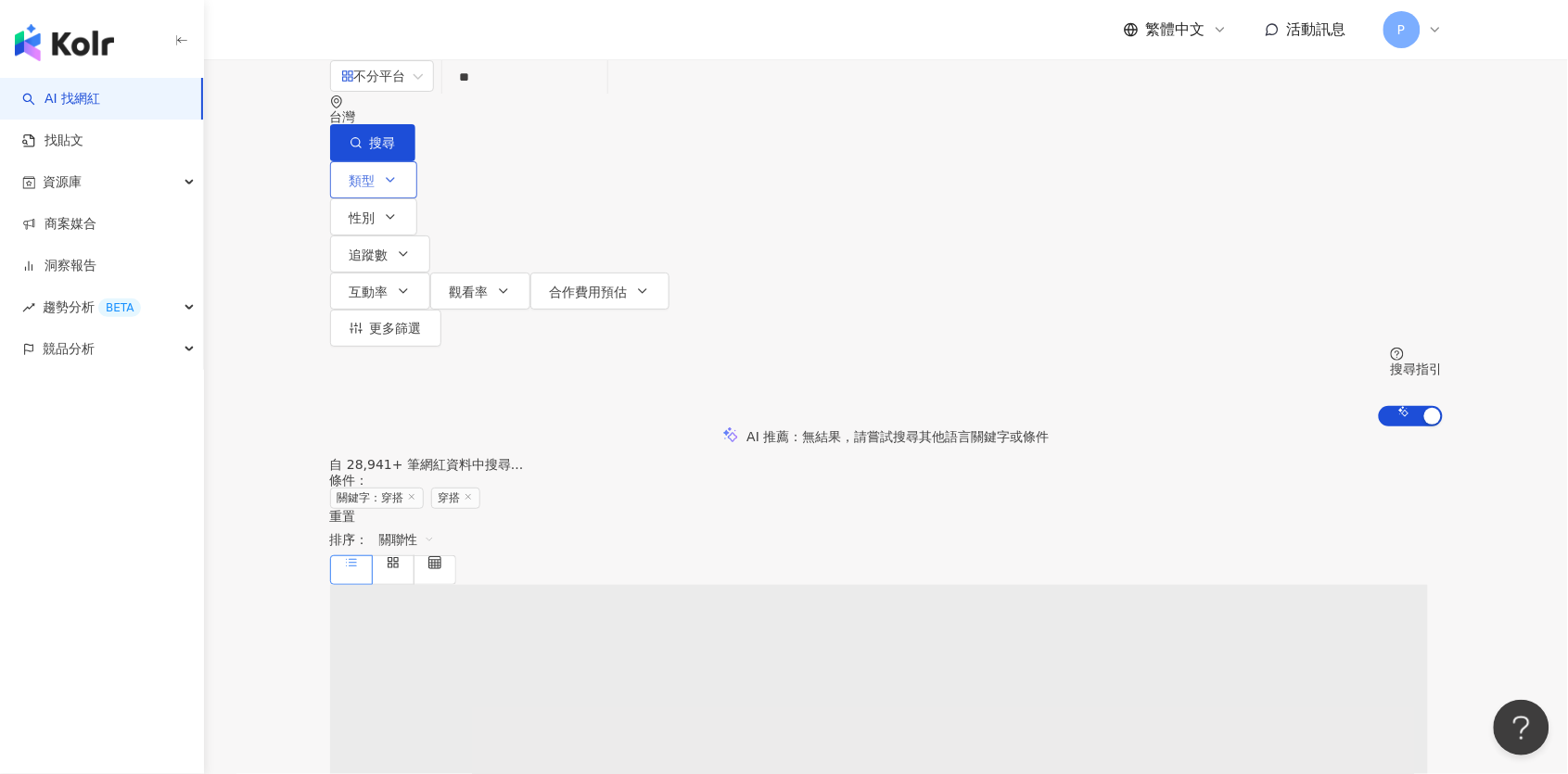
click at [379, 173] on button "類型" at bounding box center [373, 180] width 87 height 37
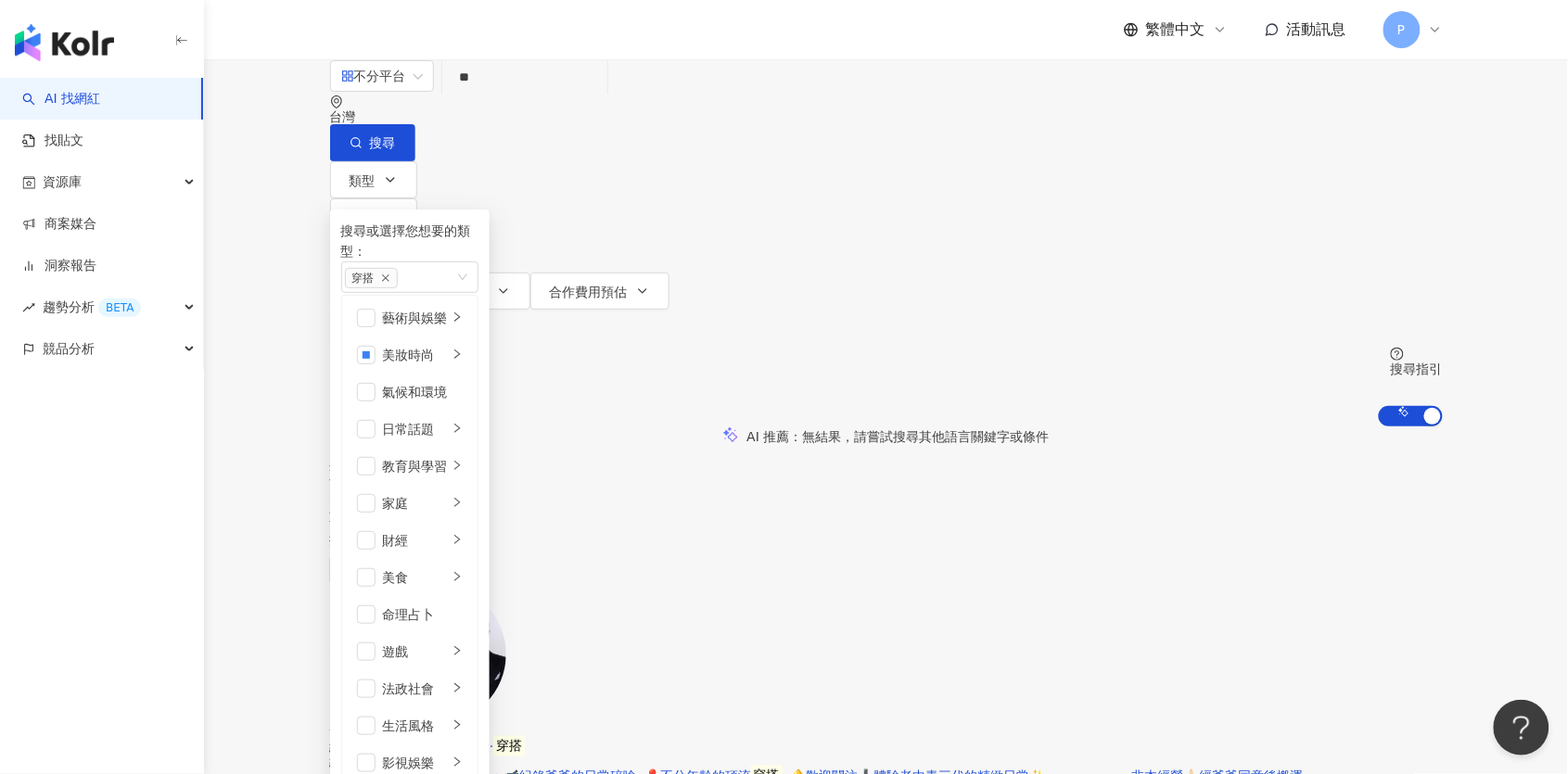
click at [499, 205] on div "類型 搜尋或選擇您想要的類型： 穿搭 藝術與娛樂 美妝時尚 氣候和環境 日常話題 教育與學習 家庭 財經 美食 命理占卜 遊戲 法政社會 生活風格 影視娛樂 …" at bounding box center [886, 294] width 1113 height 266
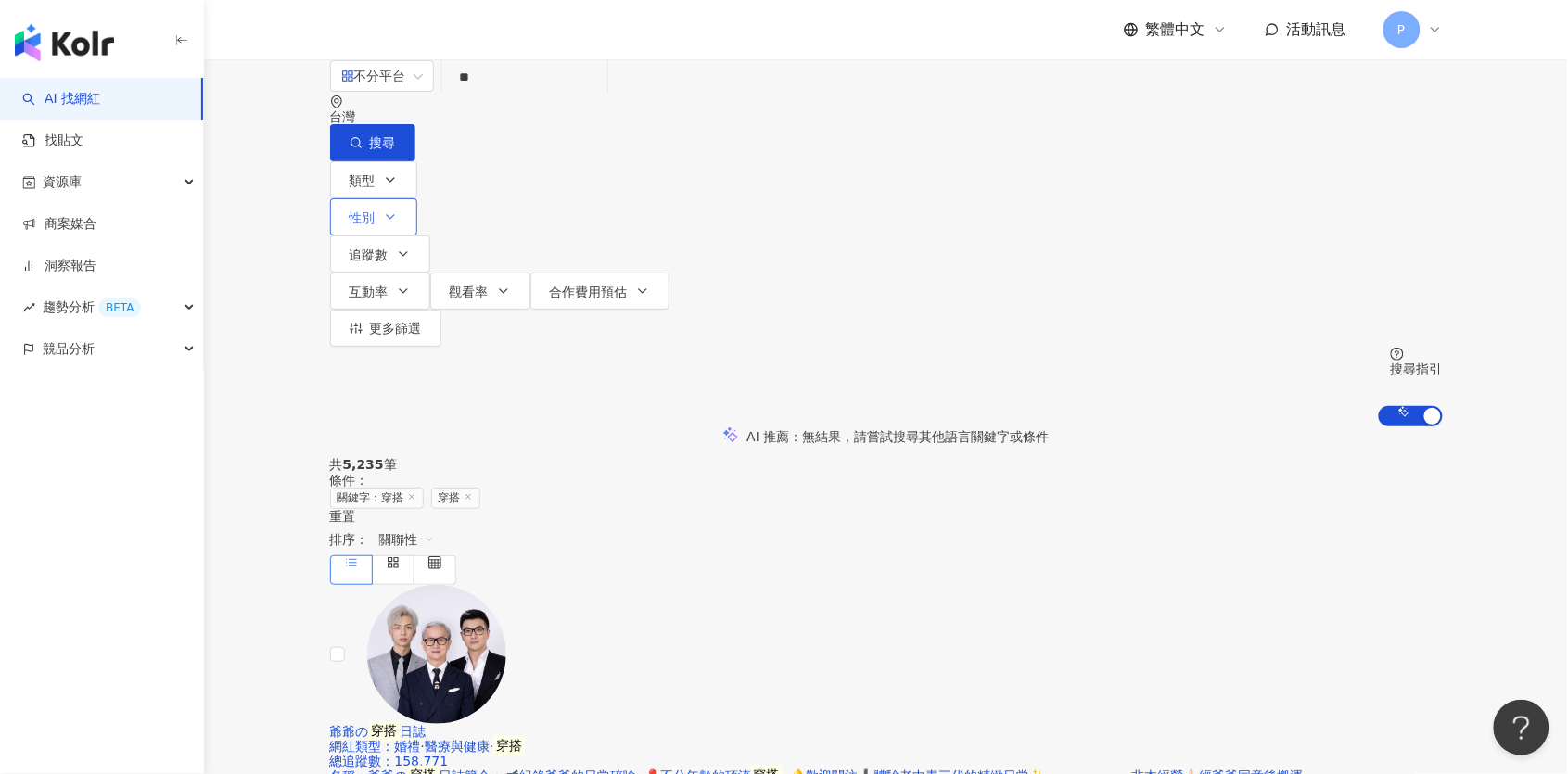
click at [417, 199] on button "性別" at bounding box center [373, 218] width 87 height 37
click at [516, 221] on span "女" at bounding box center [530, 211] width 27 height 21
click at [430, 235] on button "追蹤數" at bounding box center [380, 254] width 100 height 37
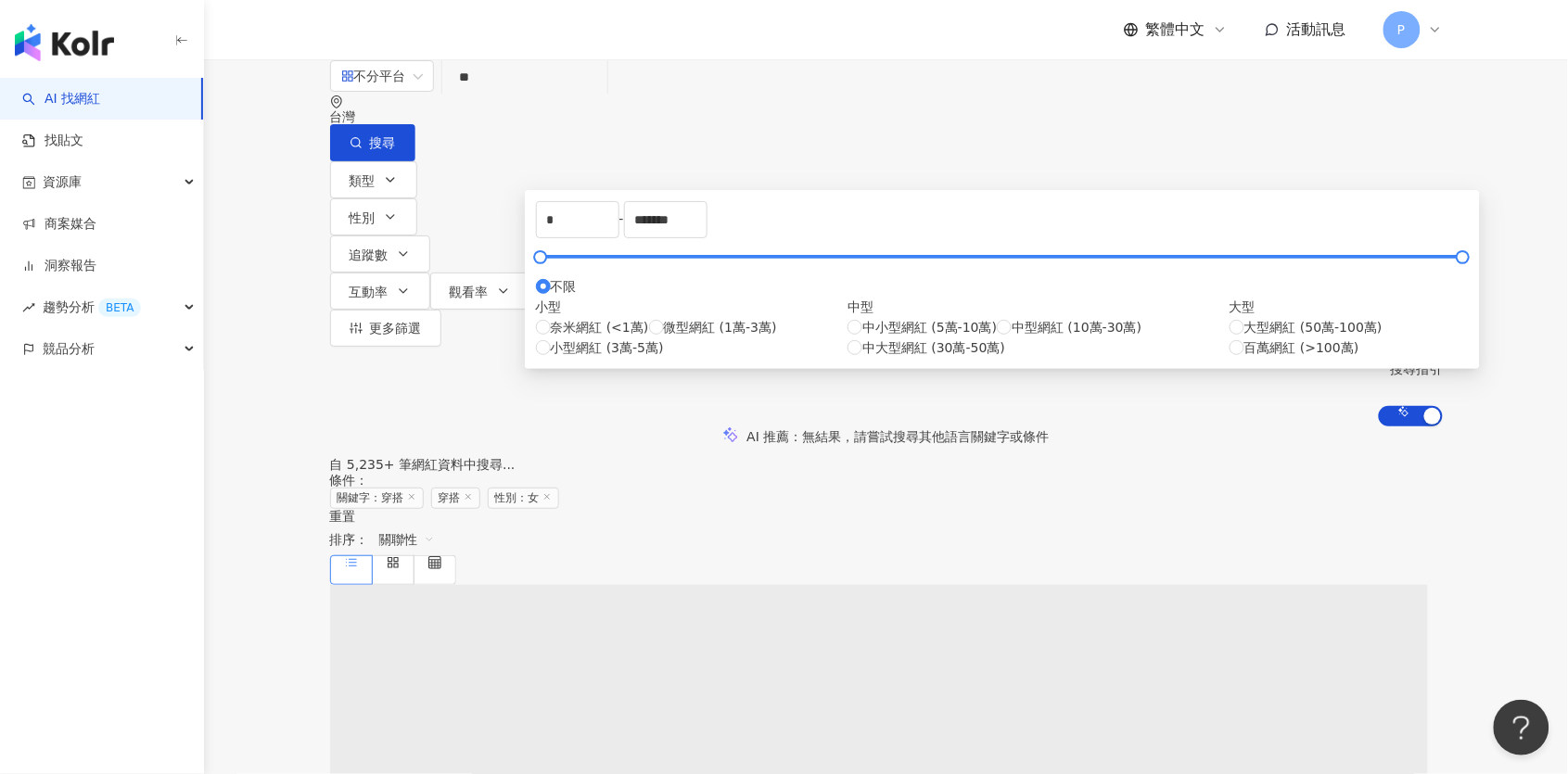
click at [1203, 199] on div "類型 性別 追蹤數 互動率 觀看率 合作費用預估 更多篩選 不限 女 男 其他 * - ******* 不限 小型 奈米網紅 (<1萬) 微型網紅 (1萬-3…" at bounding box center [886, 294] width 1113 height 266
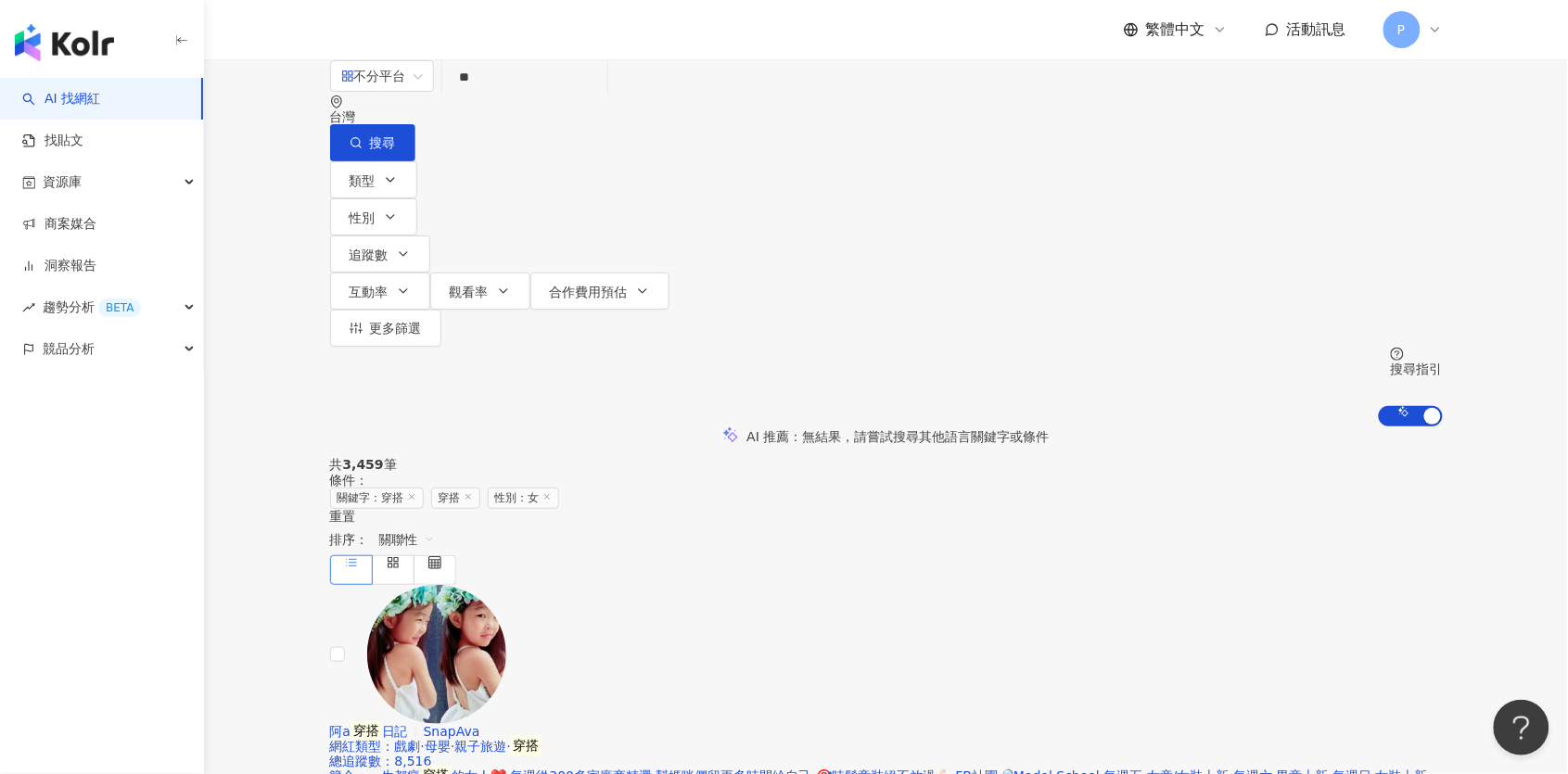
drag, startPoint x: 411, startPoint y: 120, endPoint x: 442, endPoint y: 146, distance: 40.5
click at [406, 91] on div "不分平台" at bounding box center [373, 75] width 65 height 29
click at [423, 91] on span "不分平台" at bounding box center [381, 75] width 81 height 29
click at [394, 259] on div "YouTube" at bounding box center [396, 254] width 90 height 21
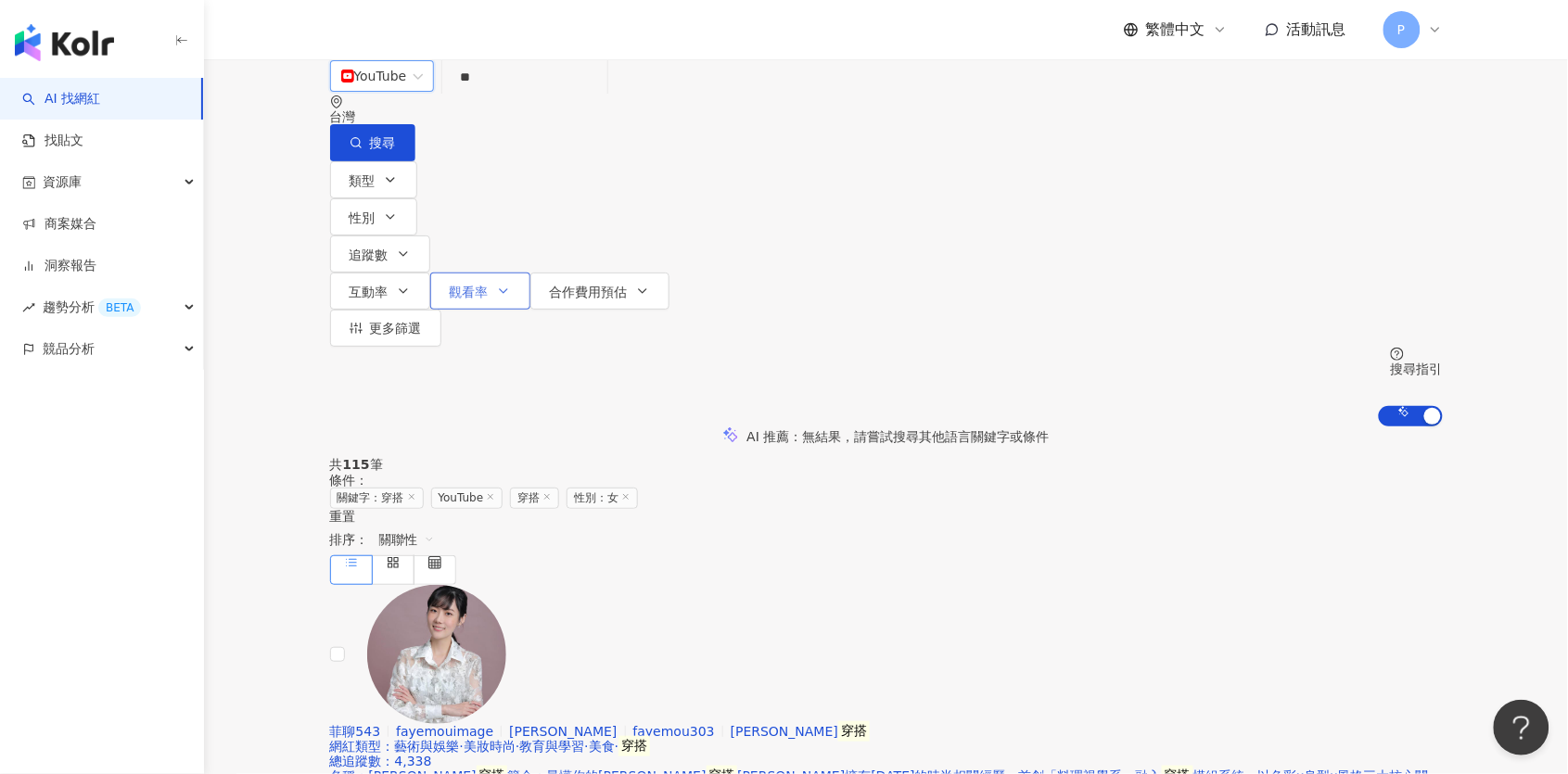
click at [530, 272] on button "觀看率" at bounding box center [480, 291] width 100 height 37
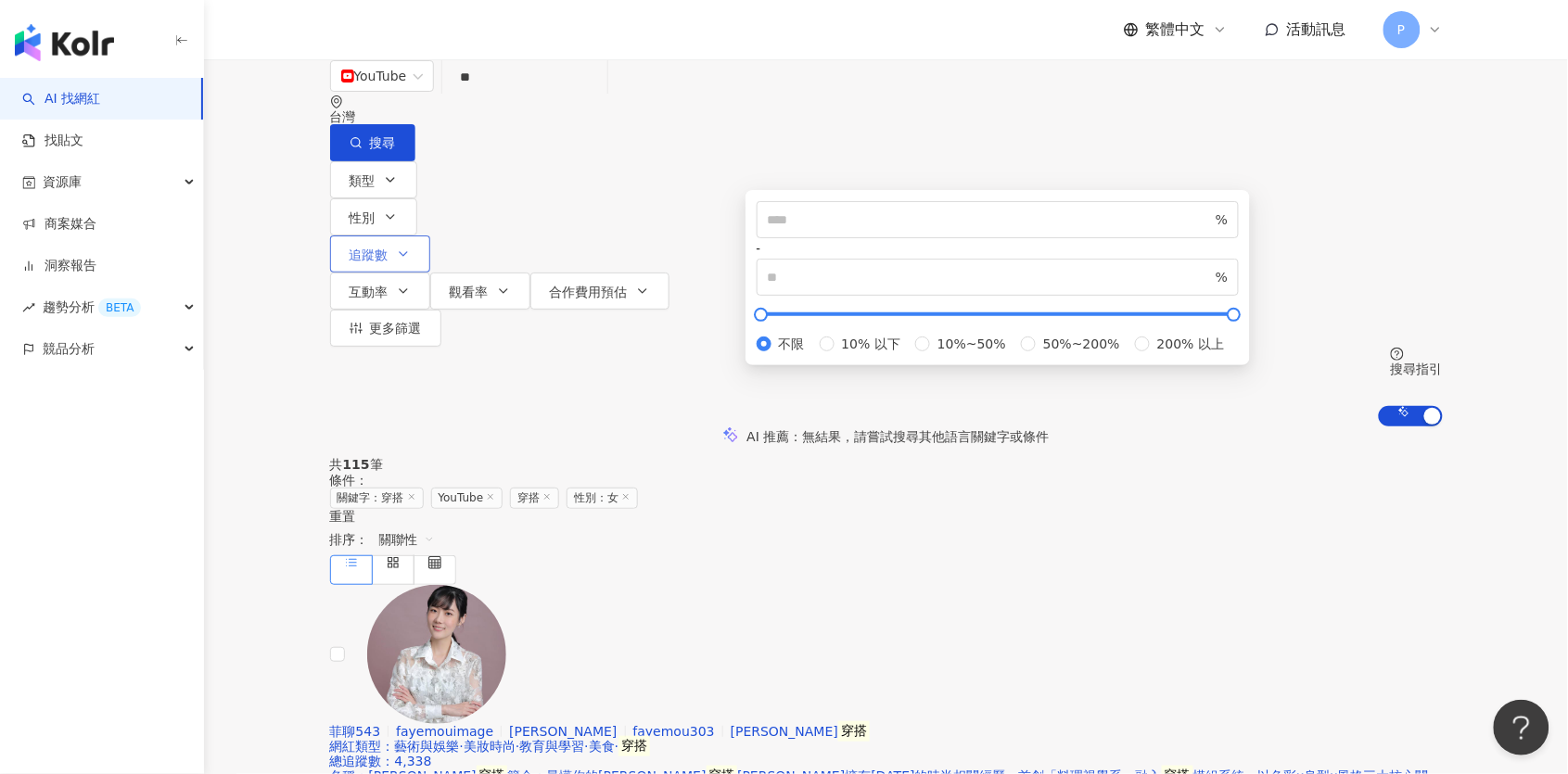
click at [389, 248] on span "追蹤數" at bounding box center [369, 255] width 39 height 15
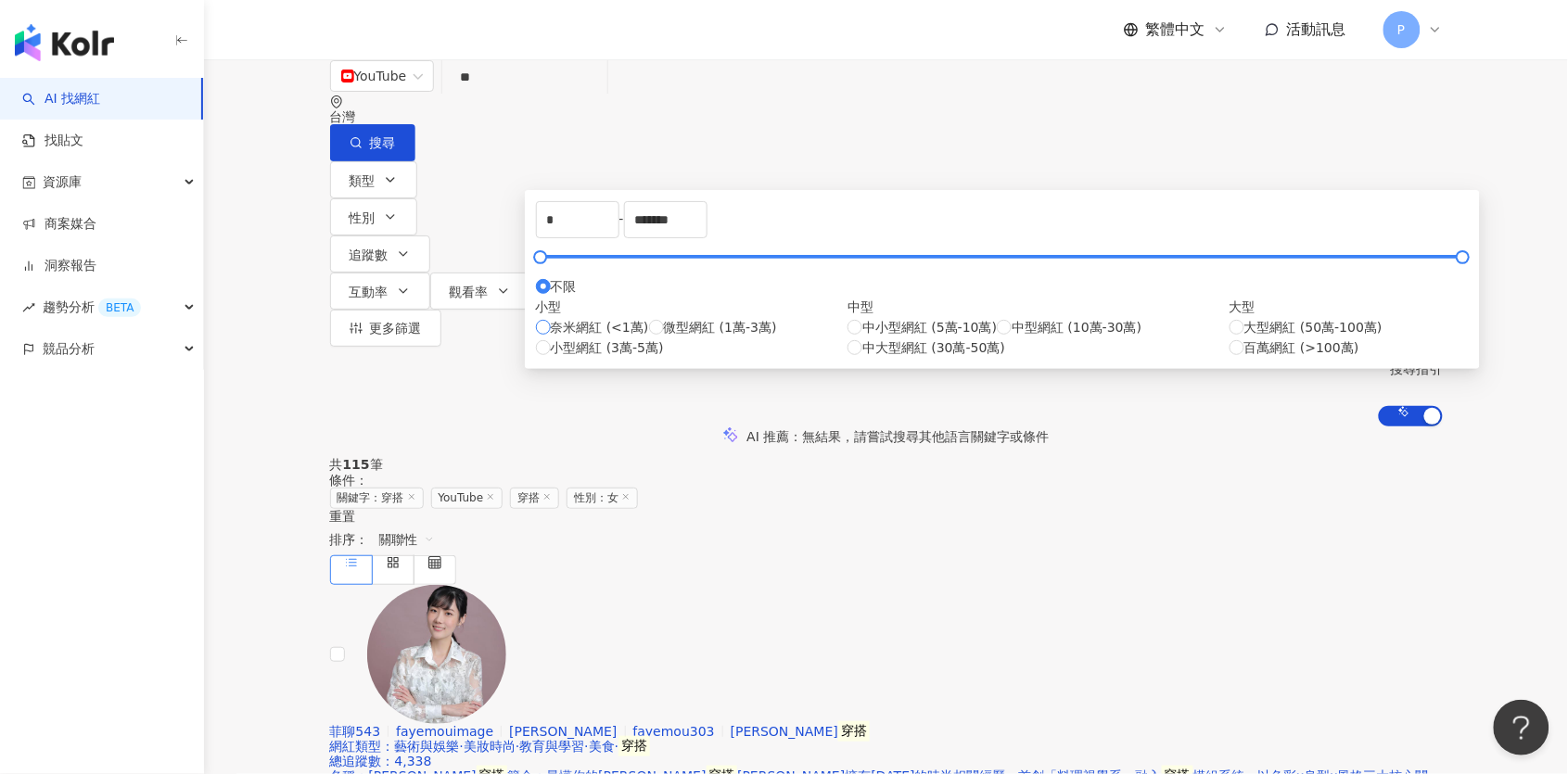
click at [639, 338] on span "奈米網紅 (<1萬)" at bounding box center [599, 327] width 98 height 21
type input "****"
click at [1135, 458] on div "共 115 筆 條件 ： 關鍵字：穿搭 YouTube 穿搭 性別：女 重置 排序： 關聯性" at bounding box center [886, 521] width 1113 height 127
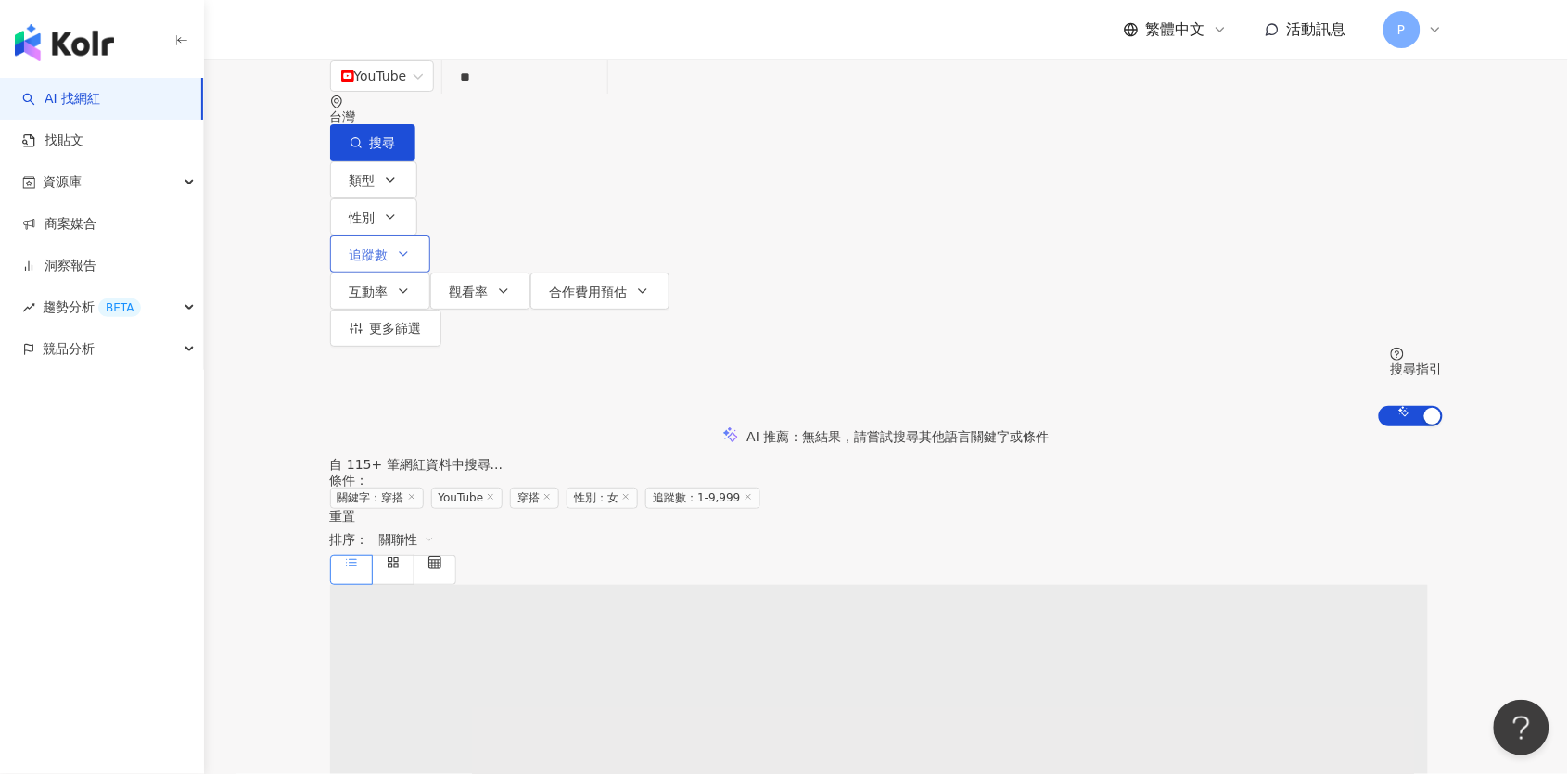
click at [430, 235] on button "追蹤數" at bounding box center [380, 254] width 100 height 37
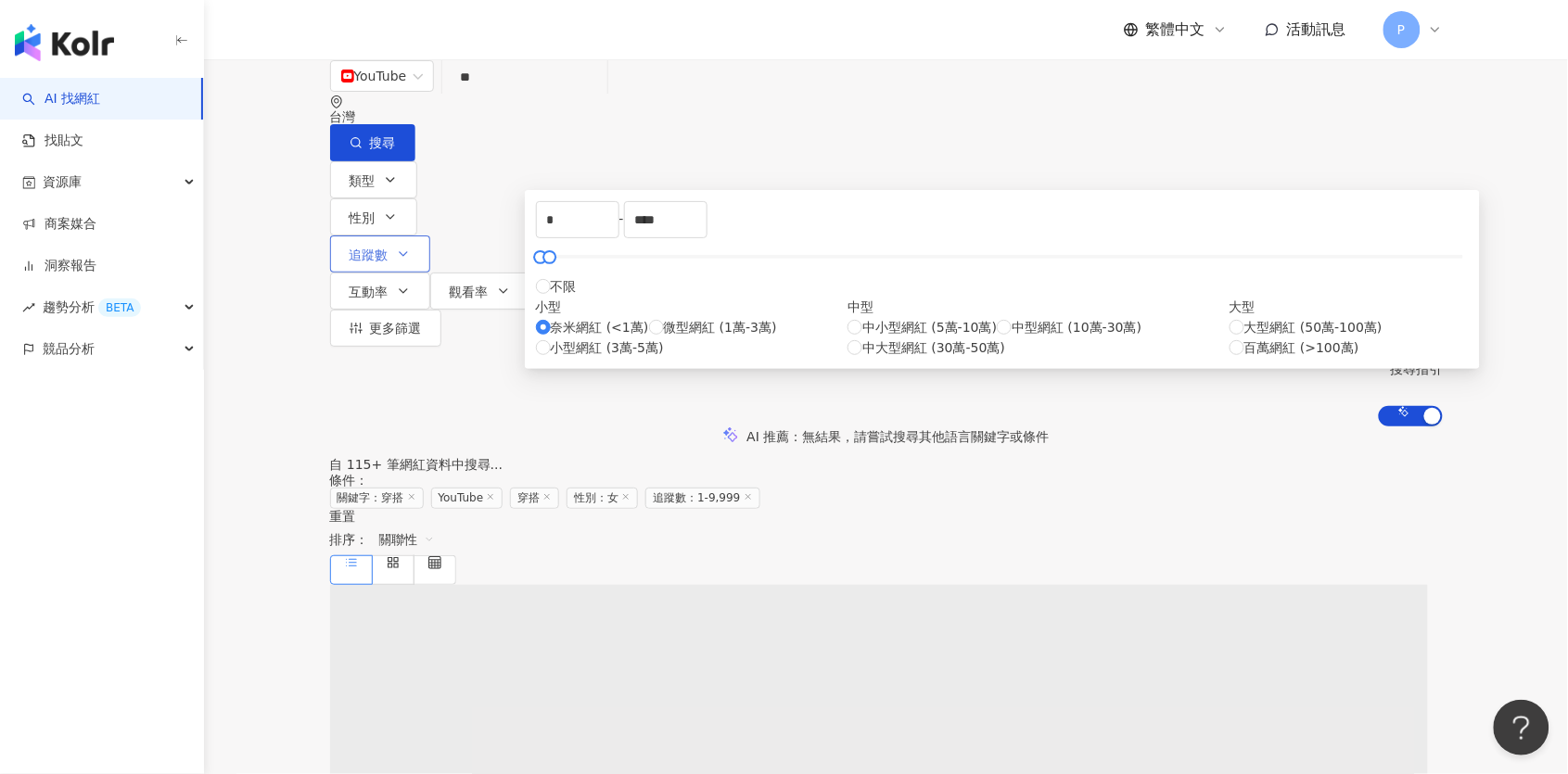
click at [430, 235] on button "追蹤數" at bounding box center [380, 254] width 100 height 37
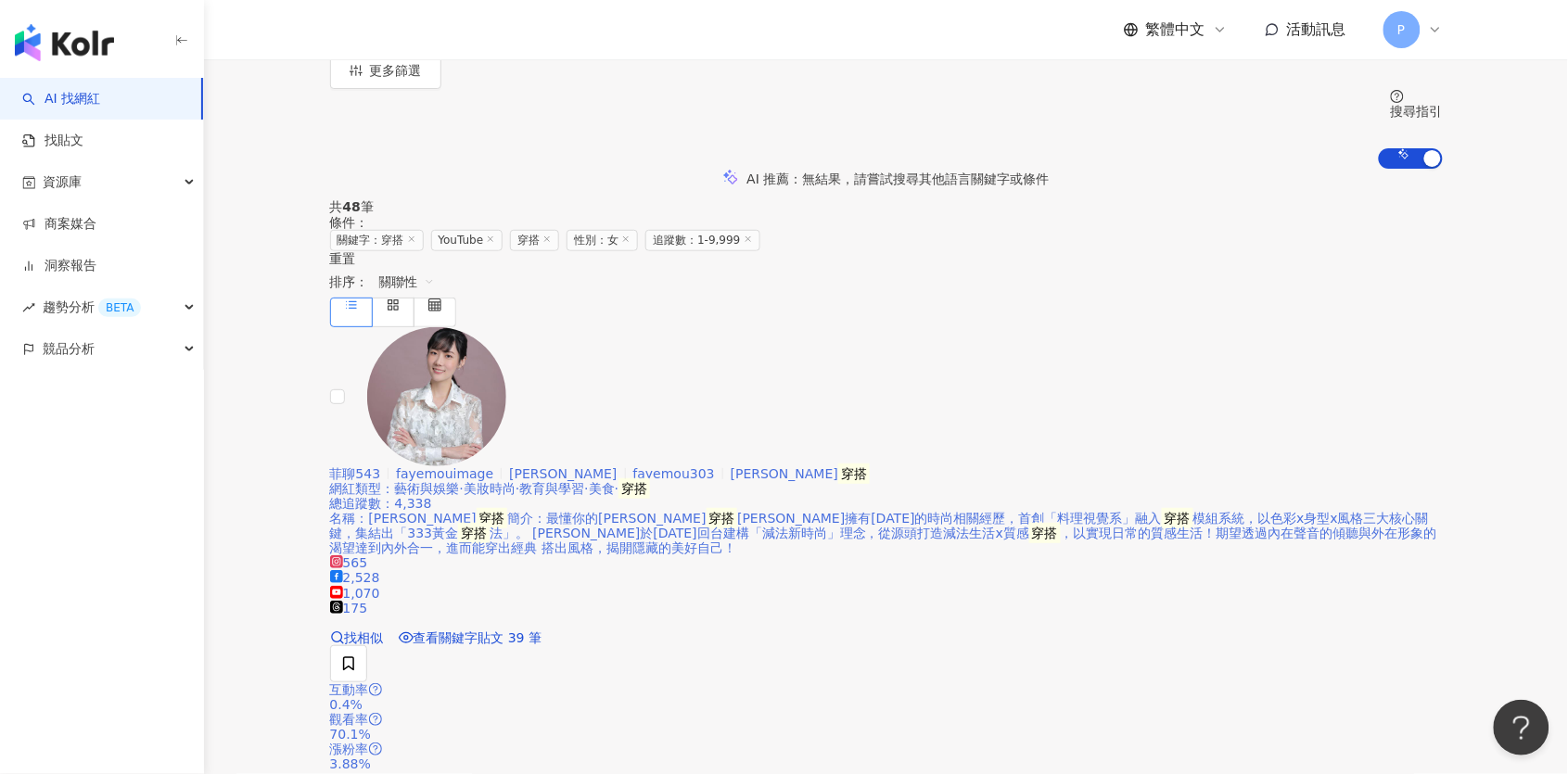
scroll to position [260, 0]
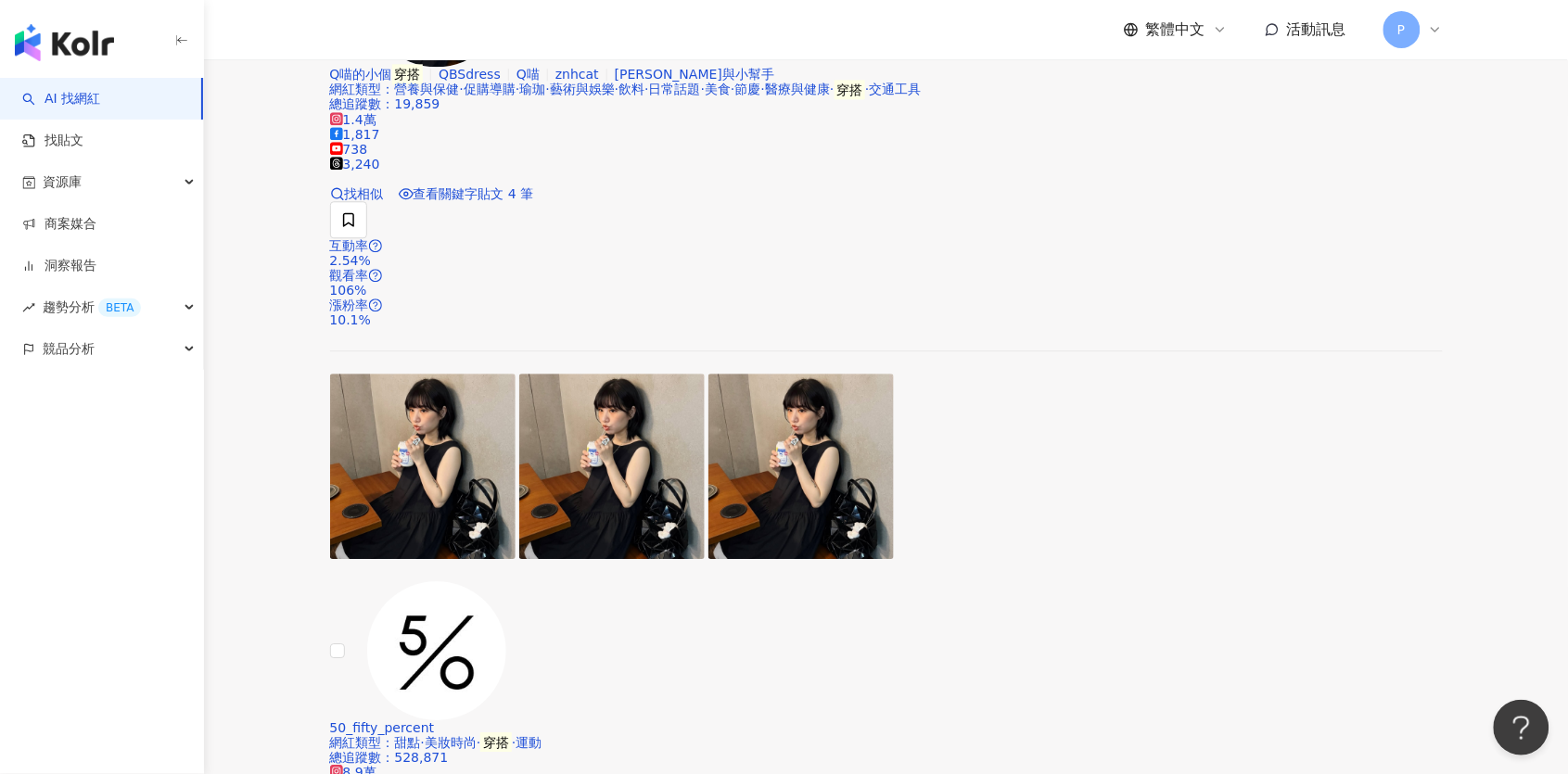
scroll to position [1296, 0]
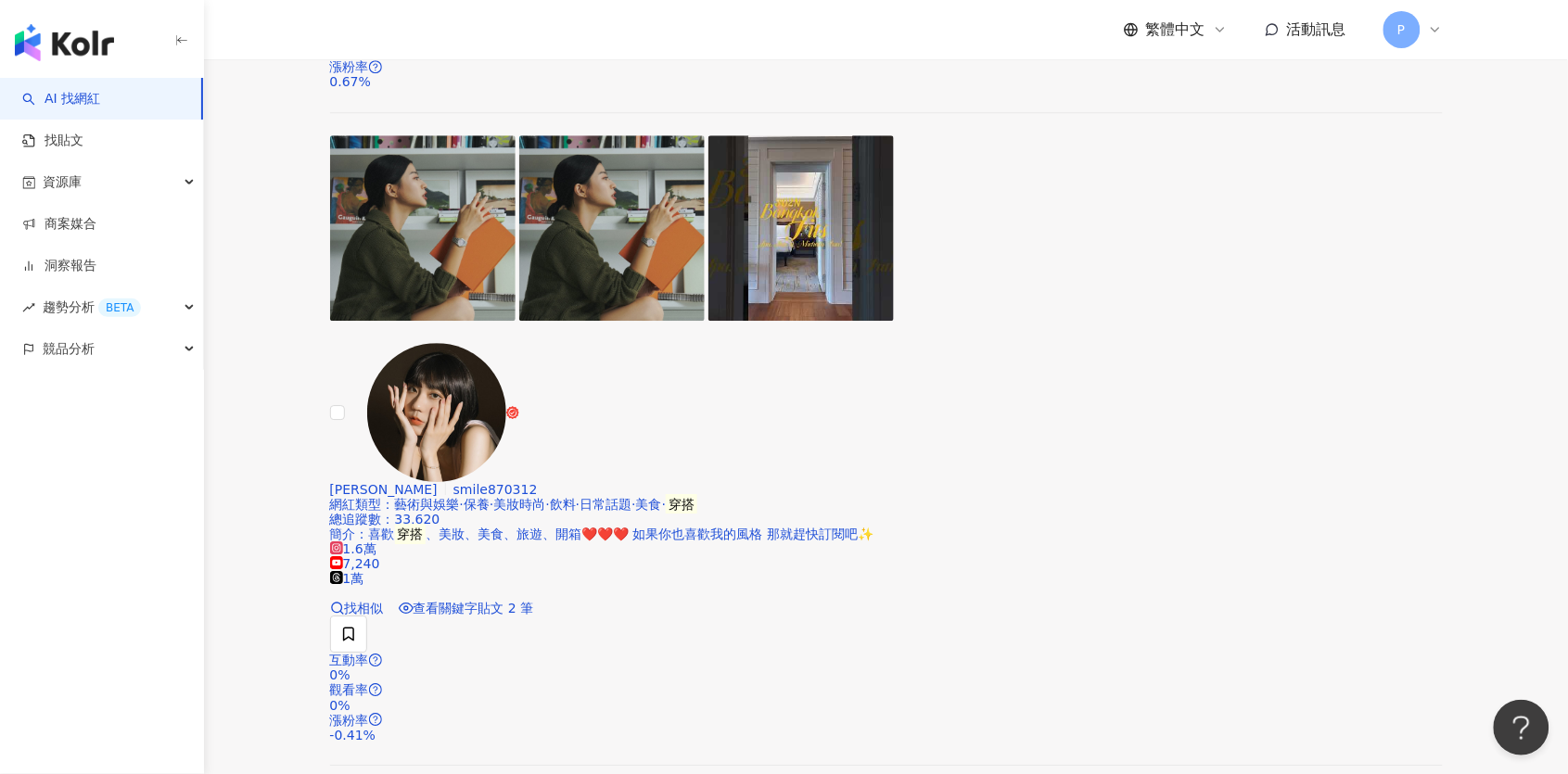
scroll to position [3502, 0]
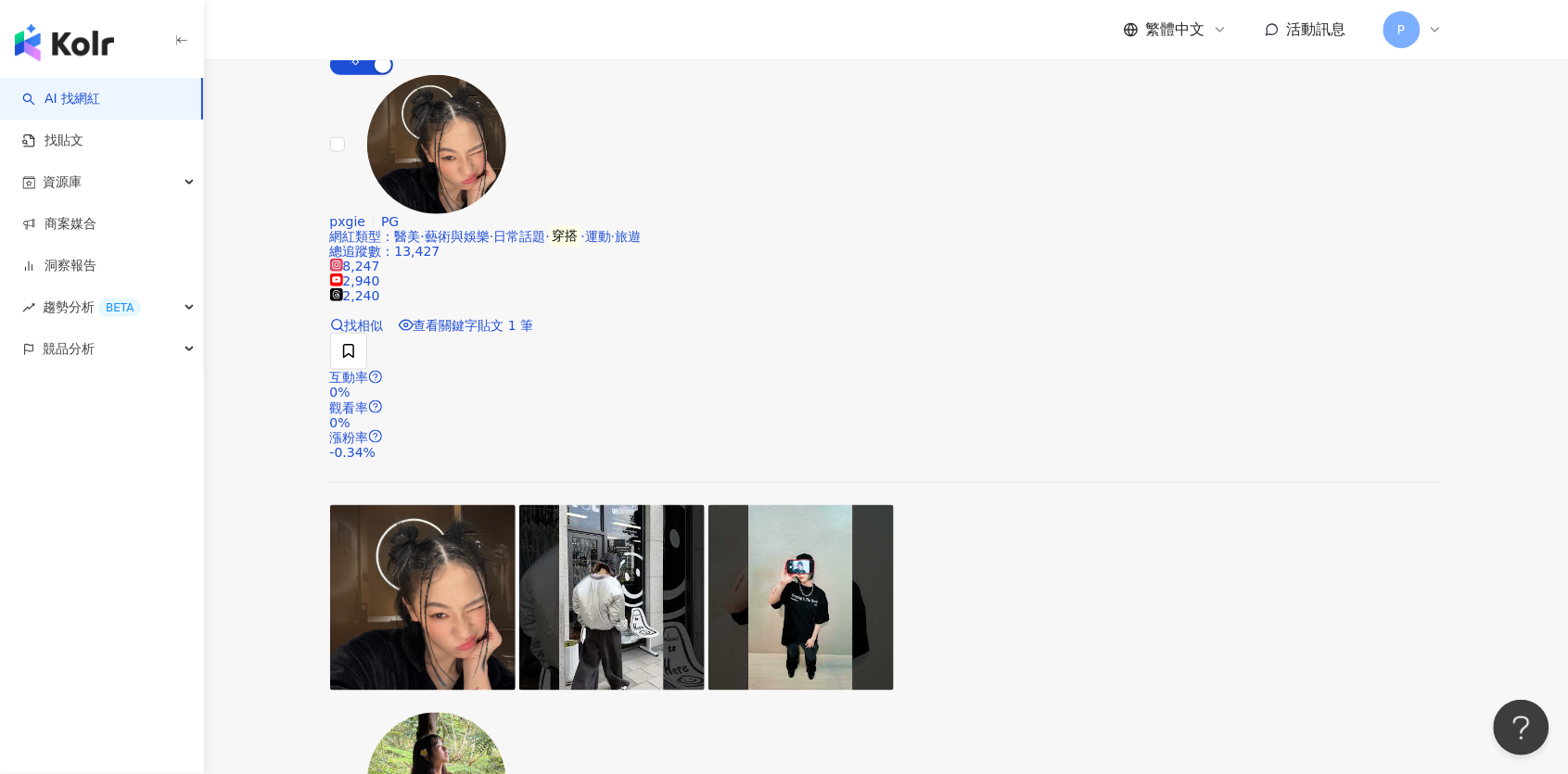
scroll to position [418, 0]
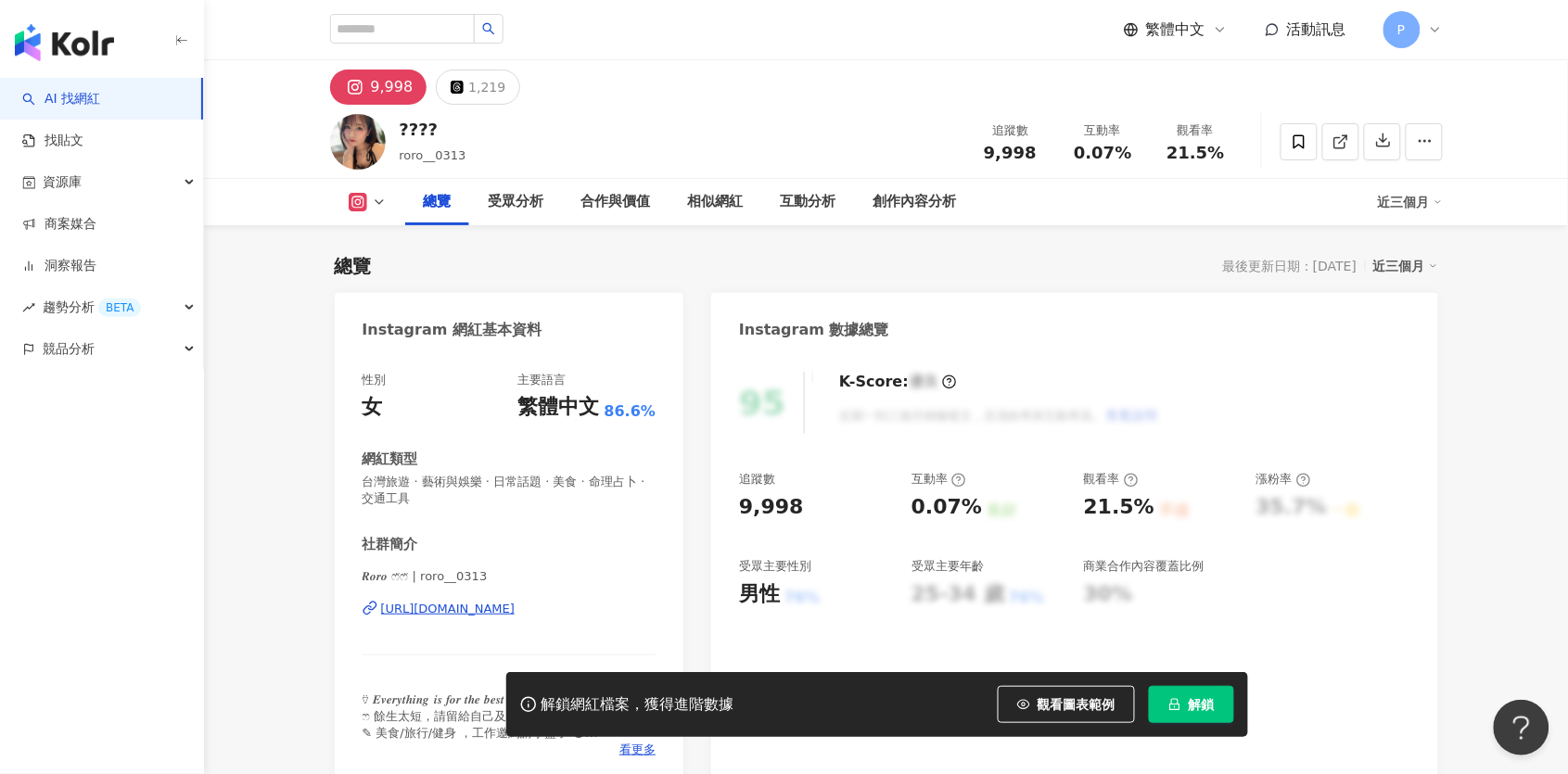
click at [373, 195] on icon at bounding box center [379, 202] width 15 height 15
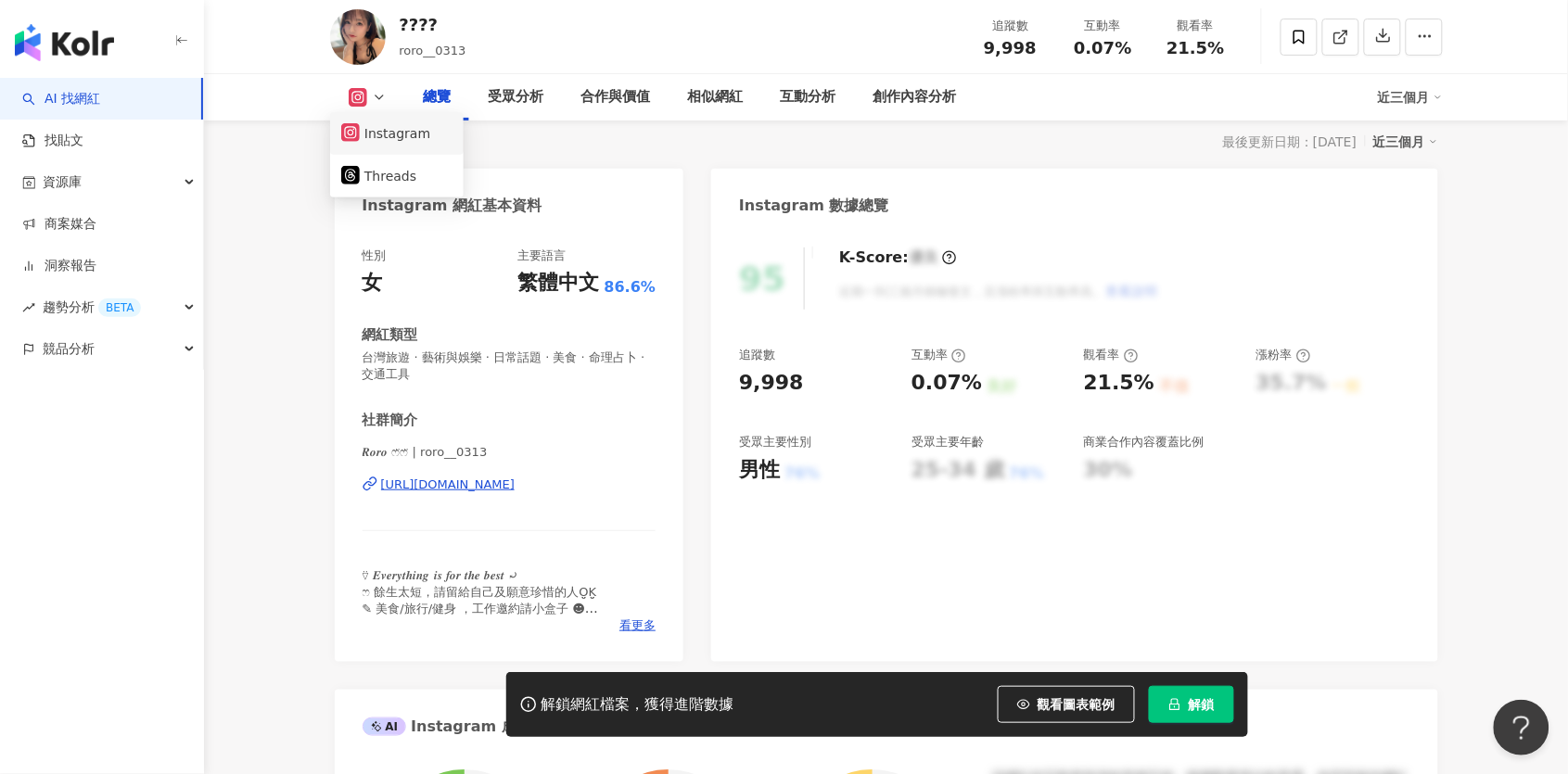
click at [384, 114] on div "總覽 受眾分析 合作與價值 相似網紅 互動分析 創作內容分析 近三個月" at bounding box center [886, 97] width 1113 height 46
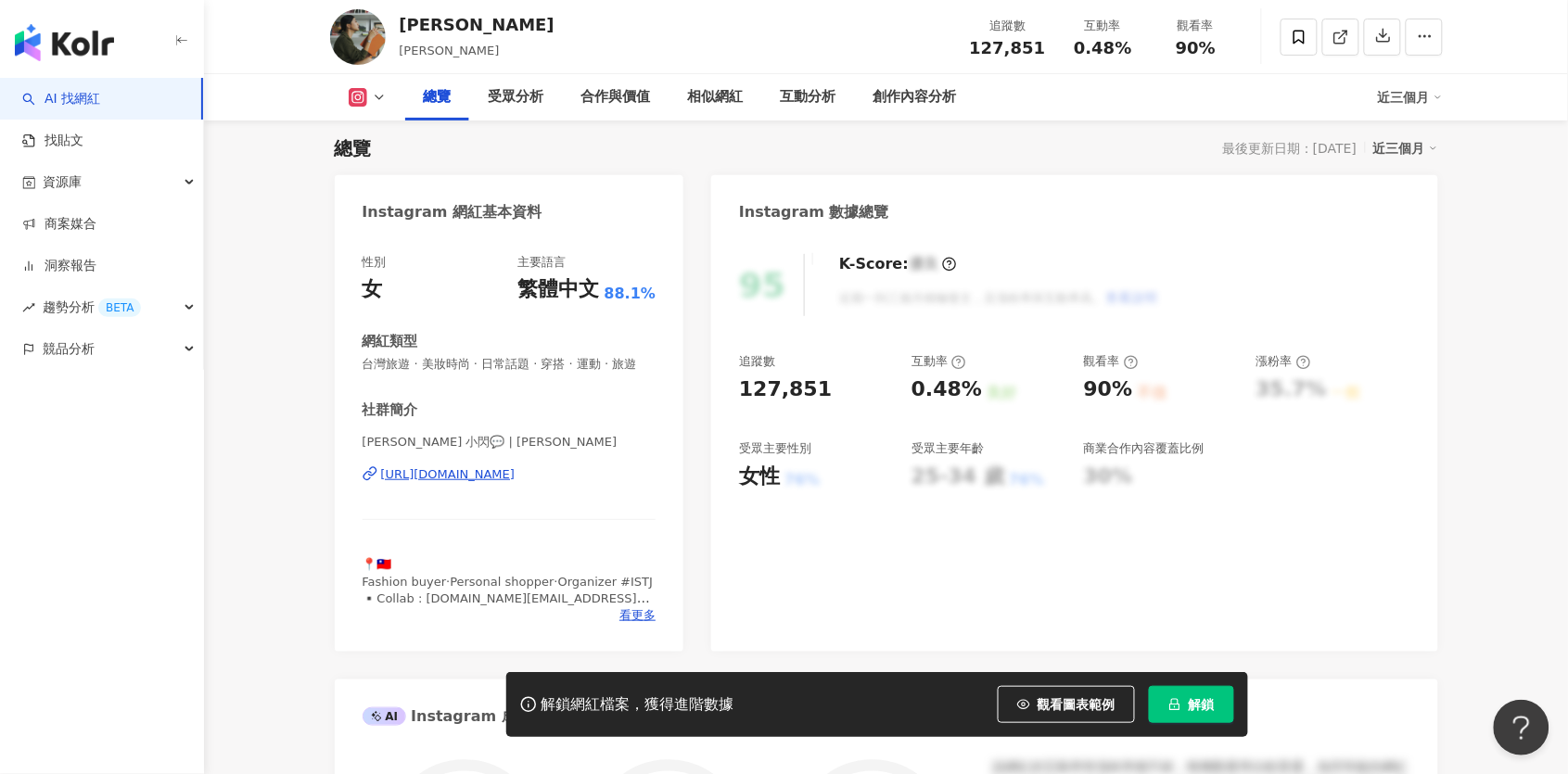
click at [378, 100] on icon at bounding box center [379, 97] width 15 height 15
click at [379, 90] on icon at bounding box center [379, 97] width 15 height 15
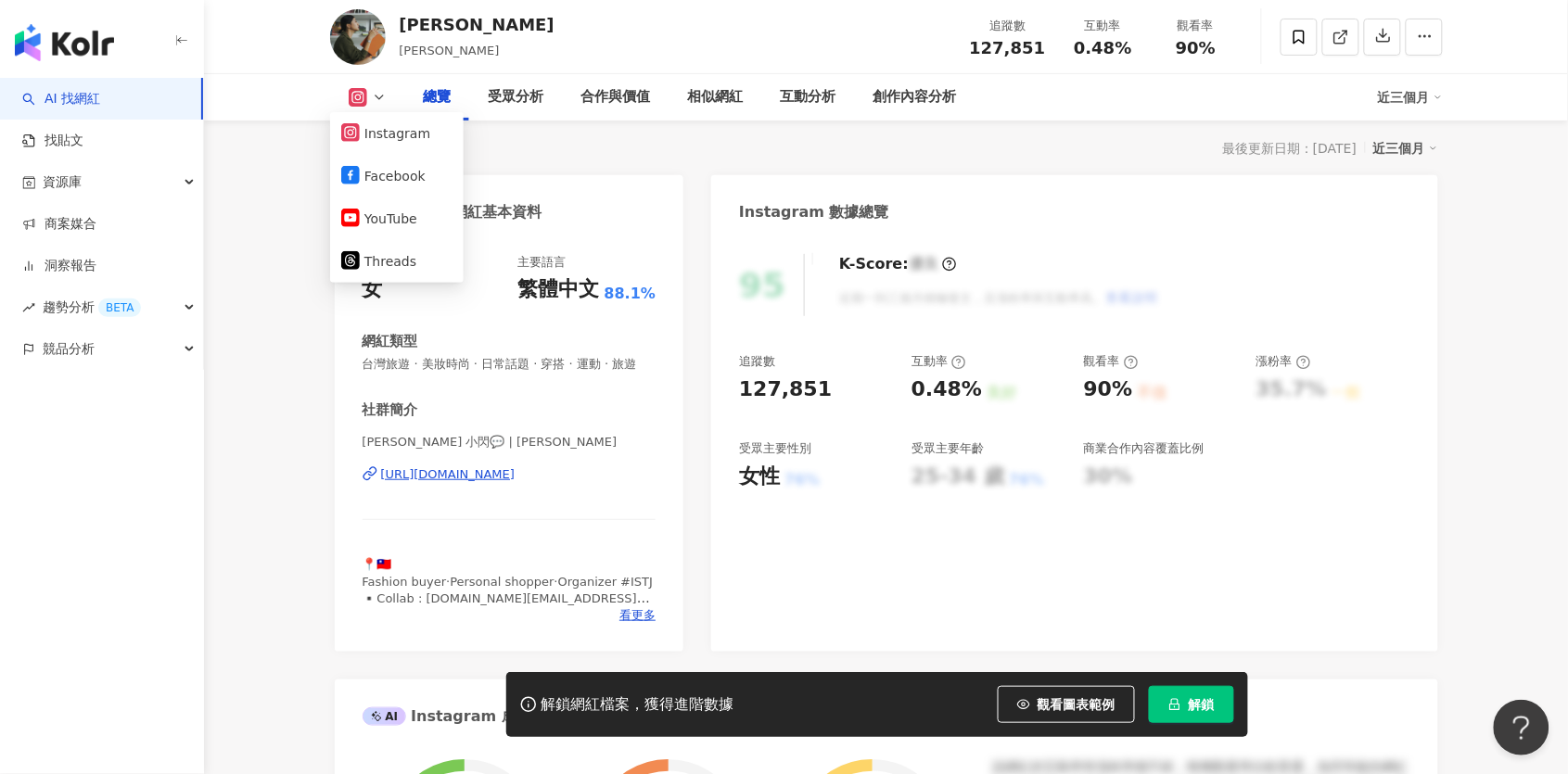
click at [384, 95] on icon at bounding box center [379, 97] width 15 height 15
click at [408, 218] on li "Facebook" at bounding box center [397, 240] width 133 height 43
